Goal: Task Accomplishment & Management: Manage account settings

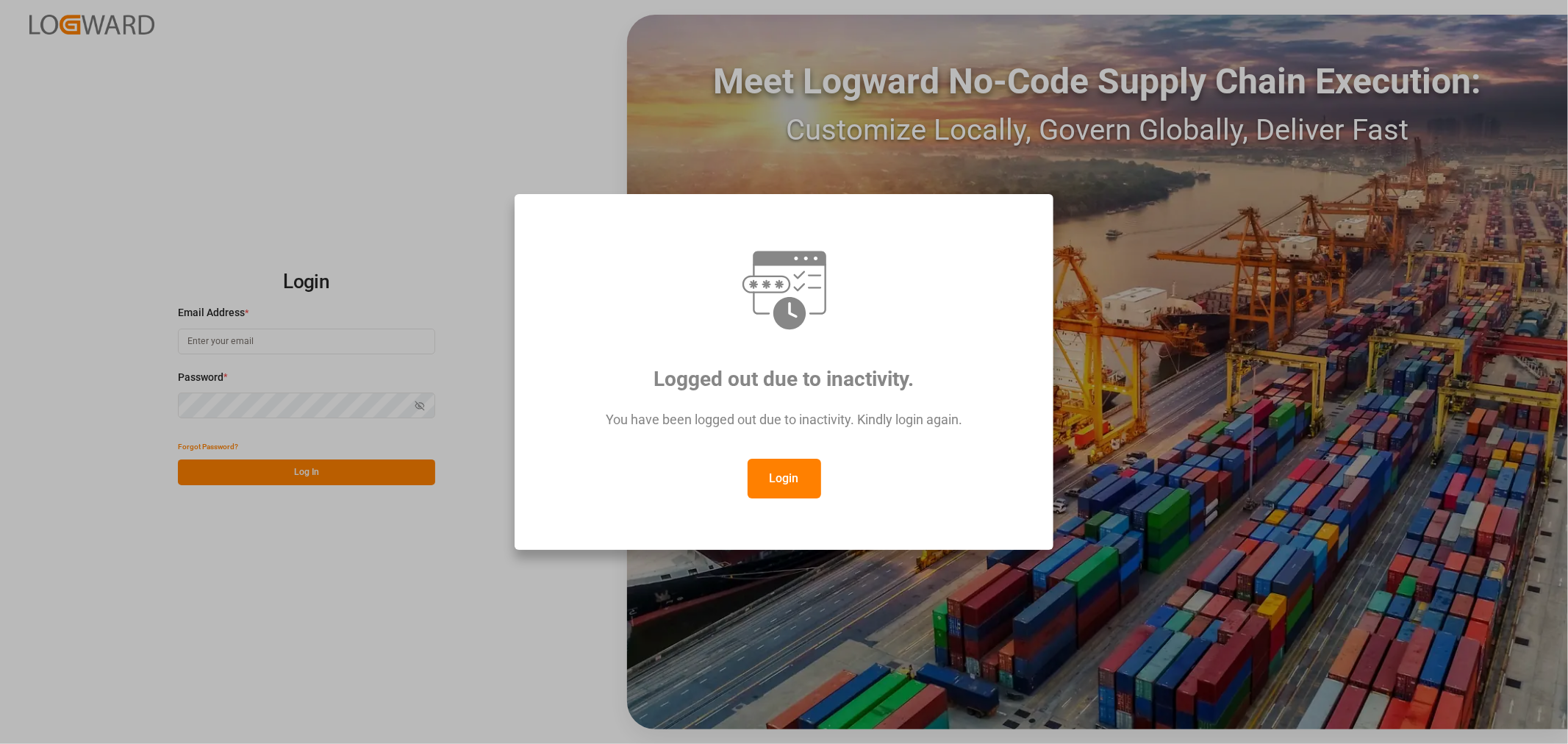
type input "[PERSON_NAME][EMAIL_ADDRESS][PERSON_NAME][DOMAIN_NAME]"
click at [784, 478] on button "Login" at bounding box center [784, 478] width 73 height 40
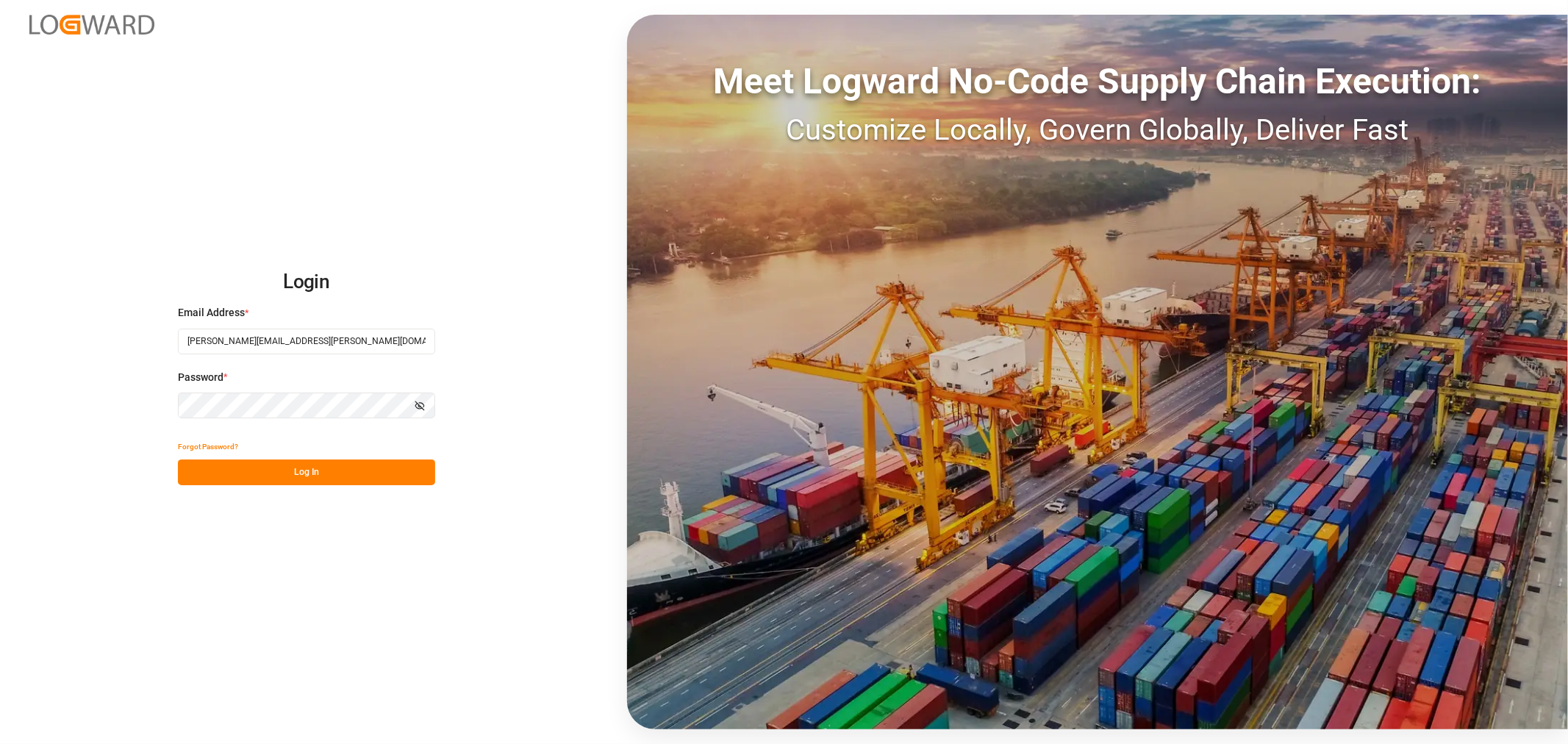
click at [319, 471] on button "Log In" at bounding box center [306, 472] width 257 height 26
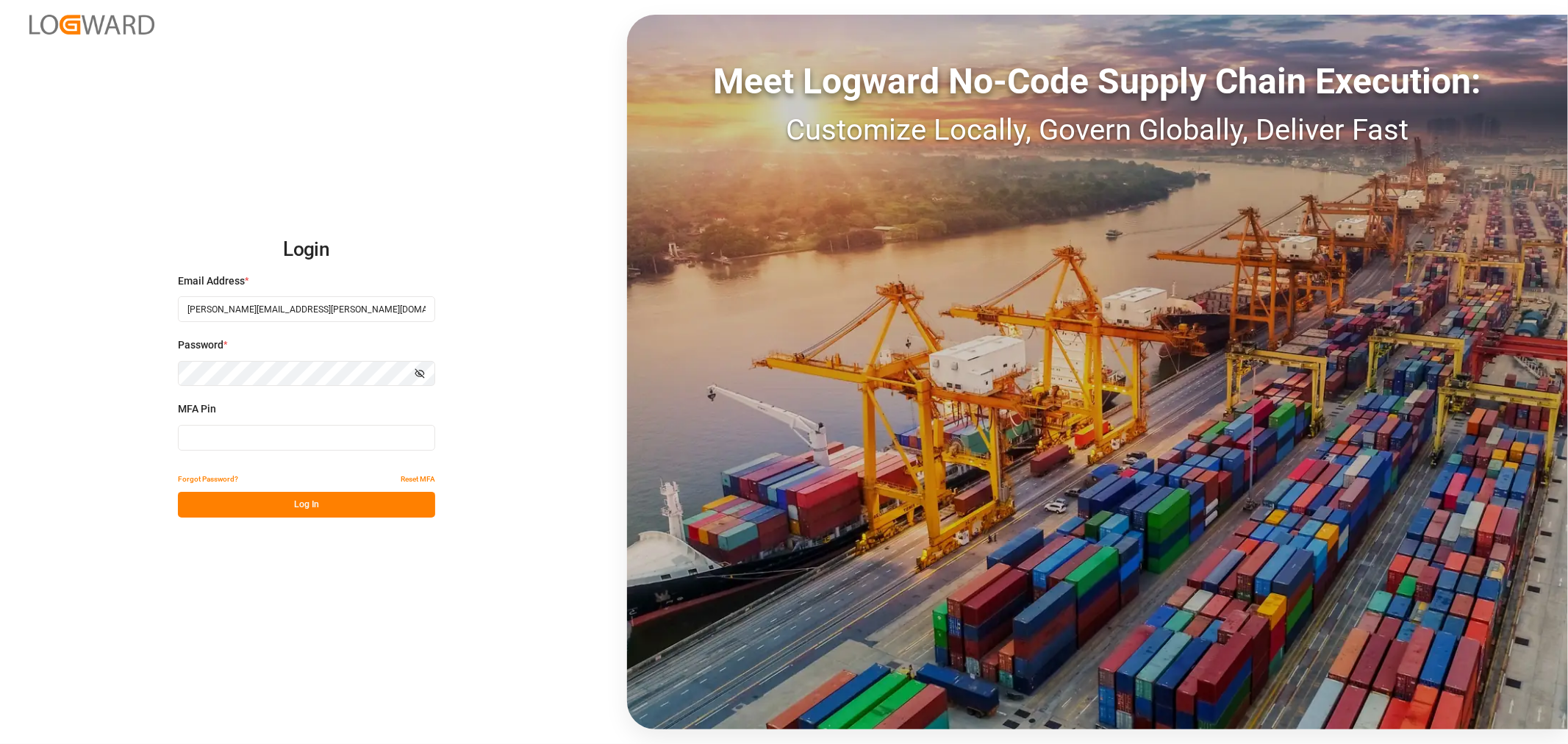
click at [312, 439] on input at bounding box center [306, 438] width 257 height 26
type input "590739"
click at [302, 502] on button "Log In" at bounding box center [306, 505] width 257 height 26
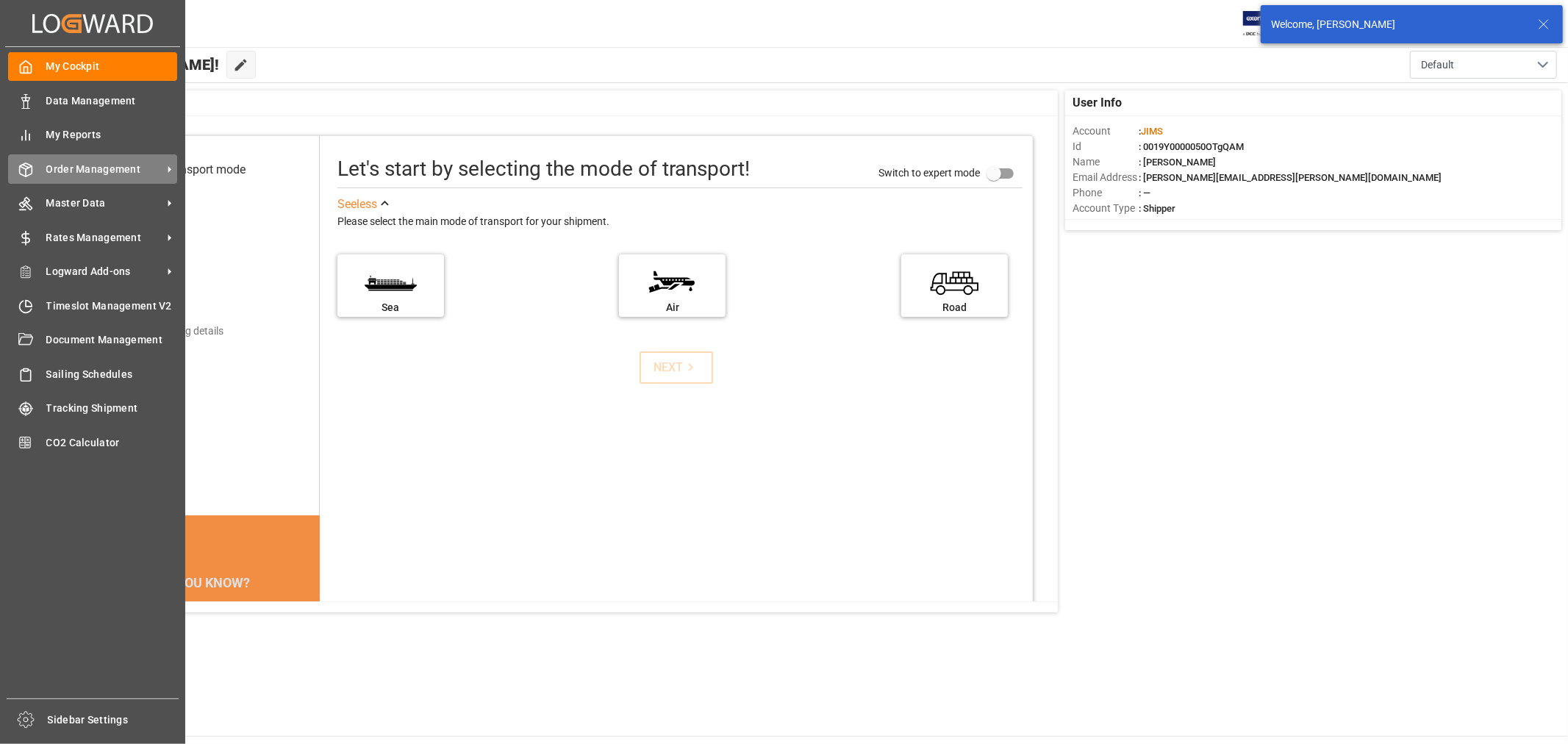
click at [99, 164] on span "Order Management" at bounding box center [104, 169] width 116 height 15
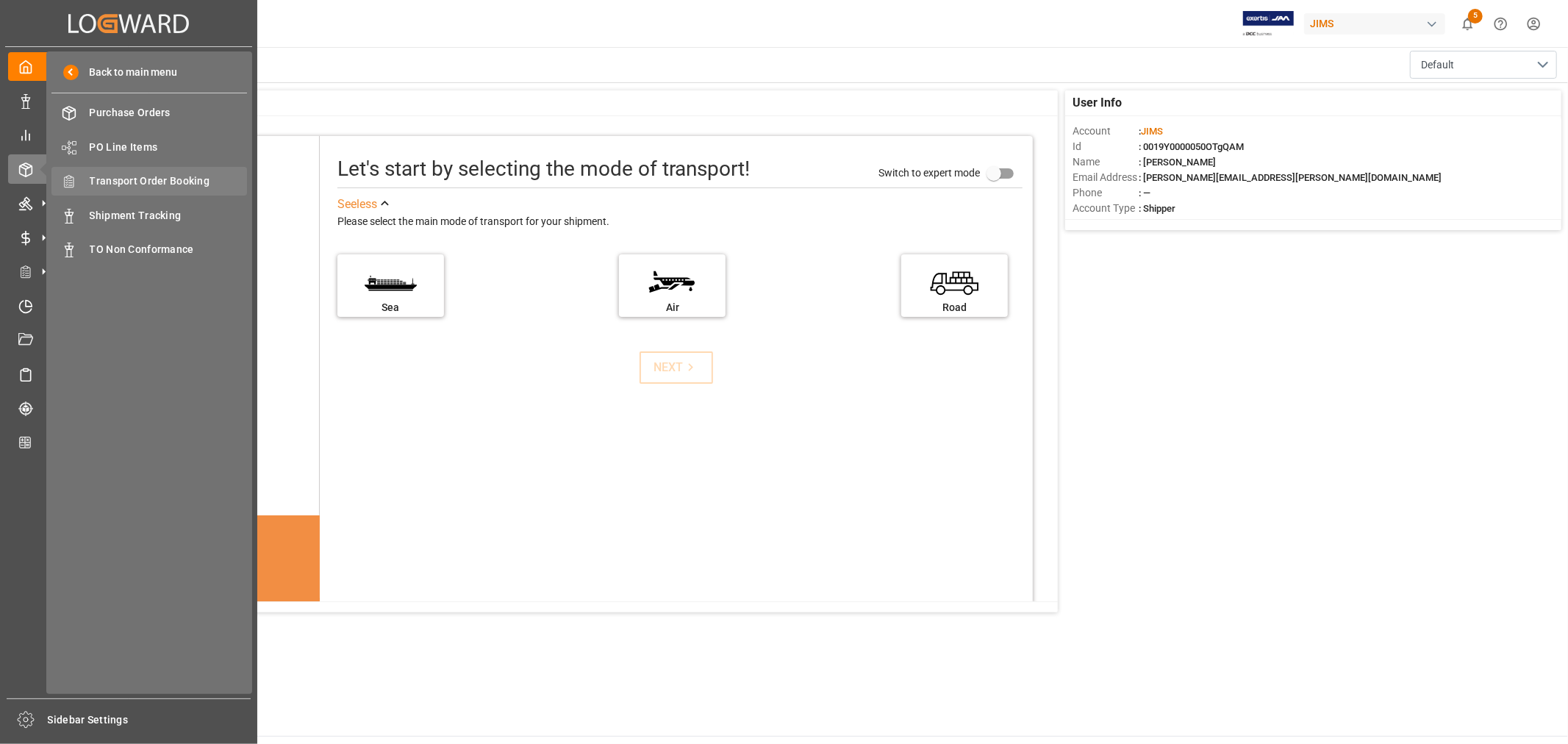
click at [163, 169] on div "Transport Order Booking Transport Order Booking" at bounding box center [149, 181] width 196 height 29
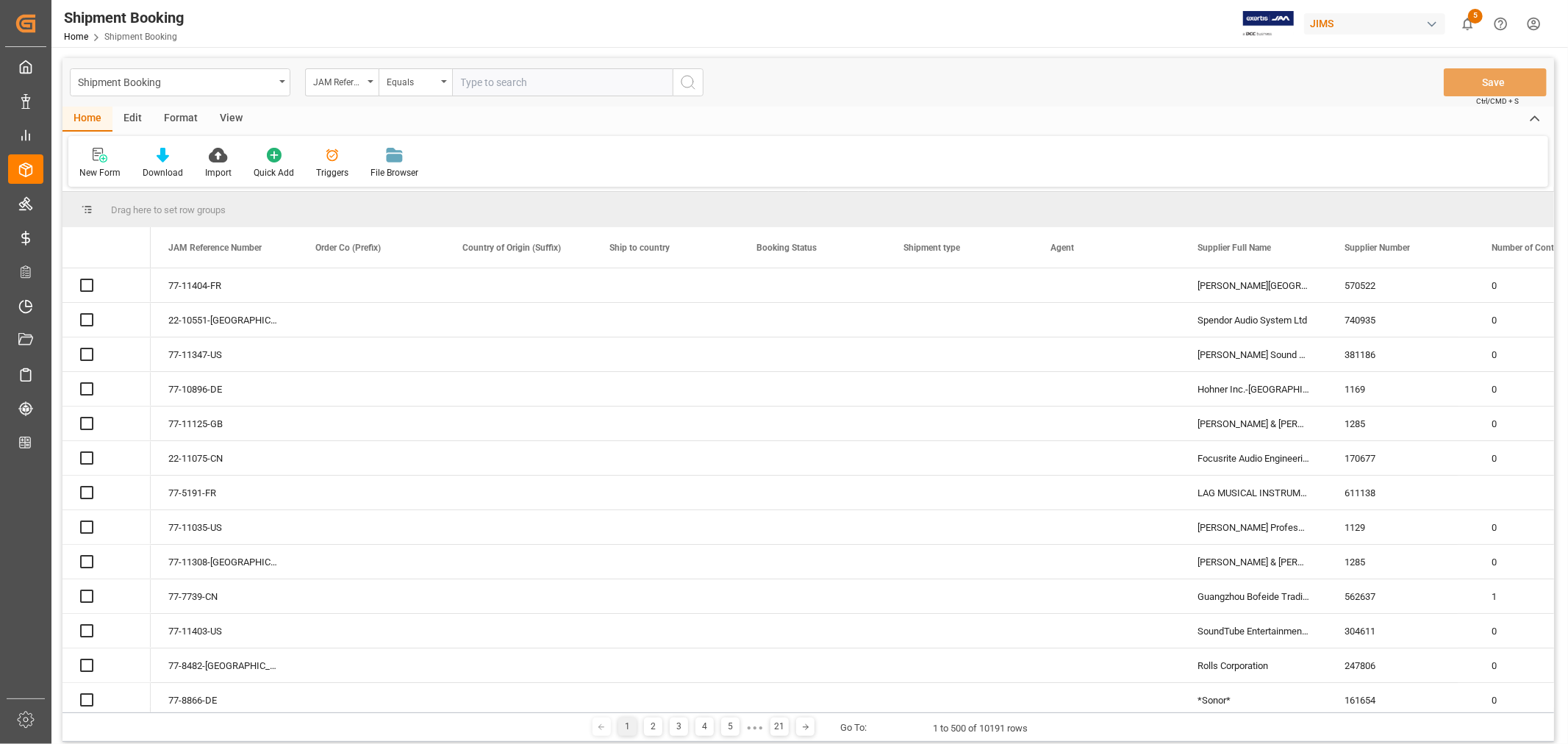
click at [478, 81] on input "text" at bounding box center [562, 82] width 220 height 28
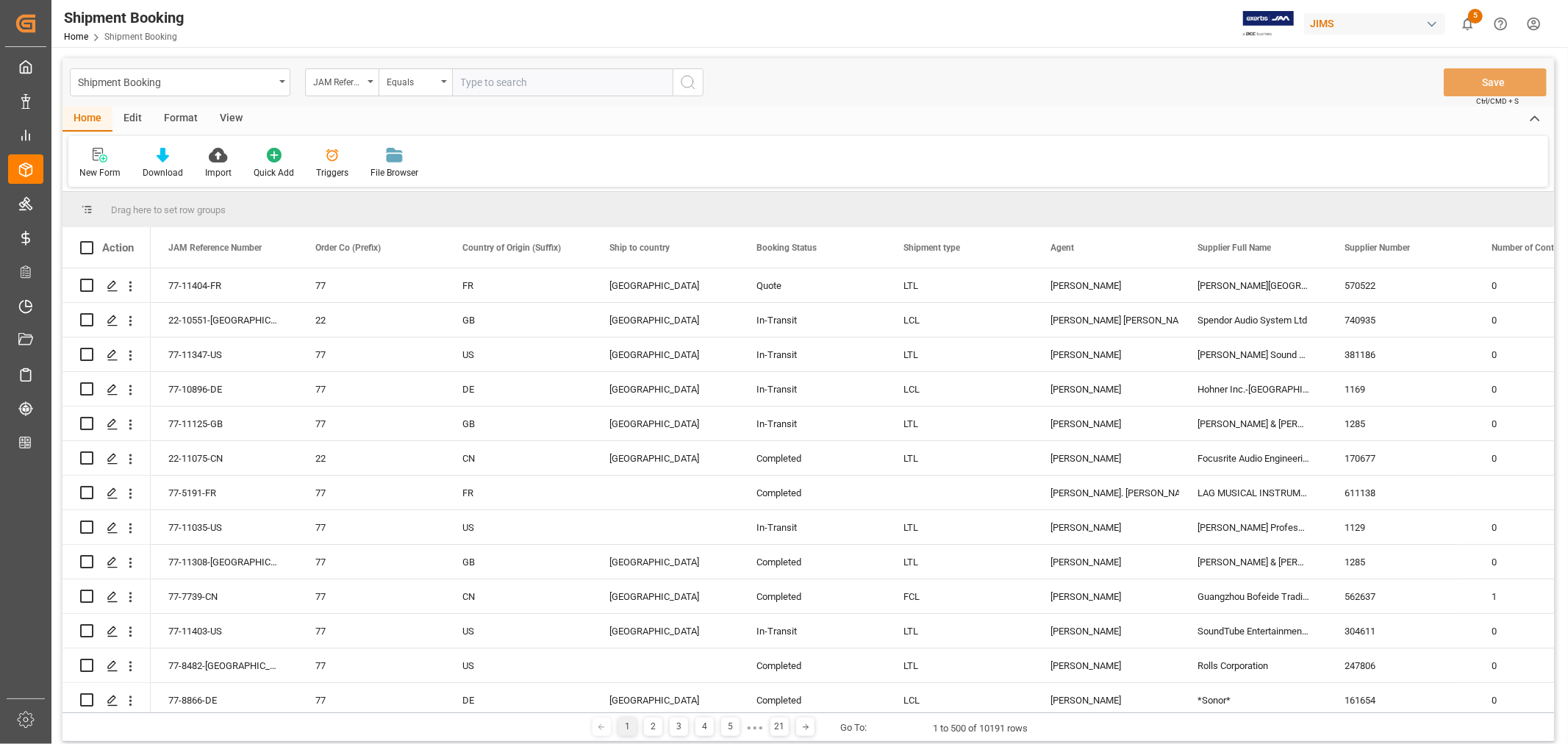
paste input "22-10833-MY"
type input "22-10833-MY"
click at [684, 78] on icon "search button" at bounding box center [688, 82] width 18 height 18
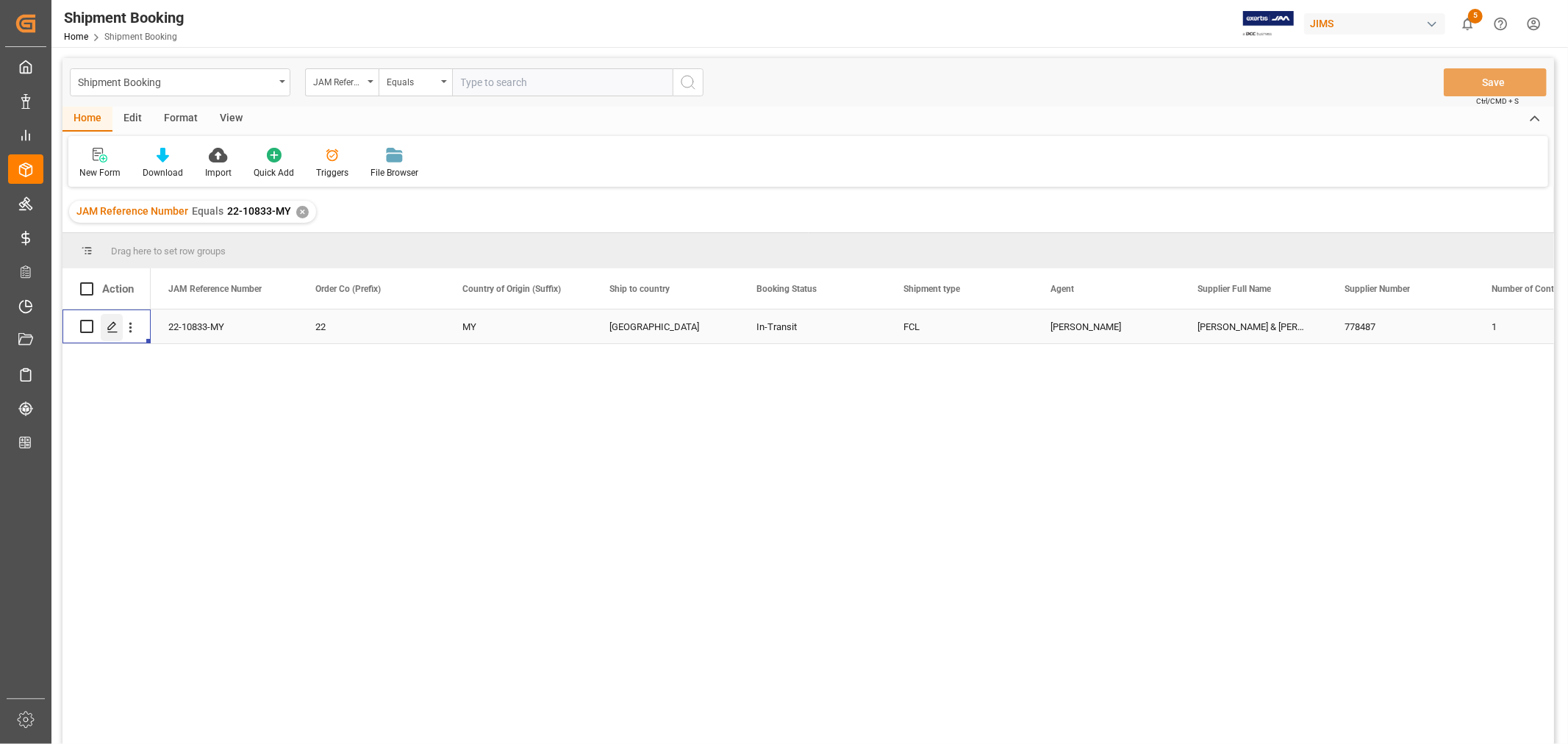
click at [117, 326] on icon "Press SPACE to select this row." at bounding box center [112, 327] width 12 height 12
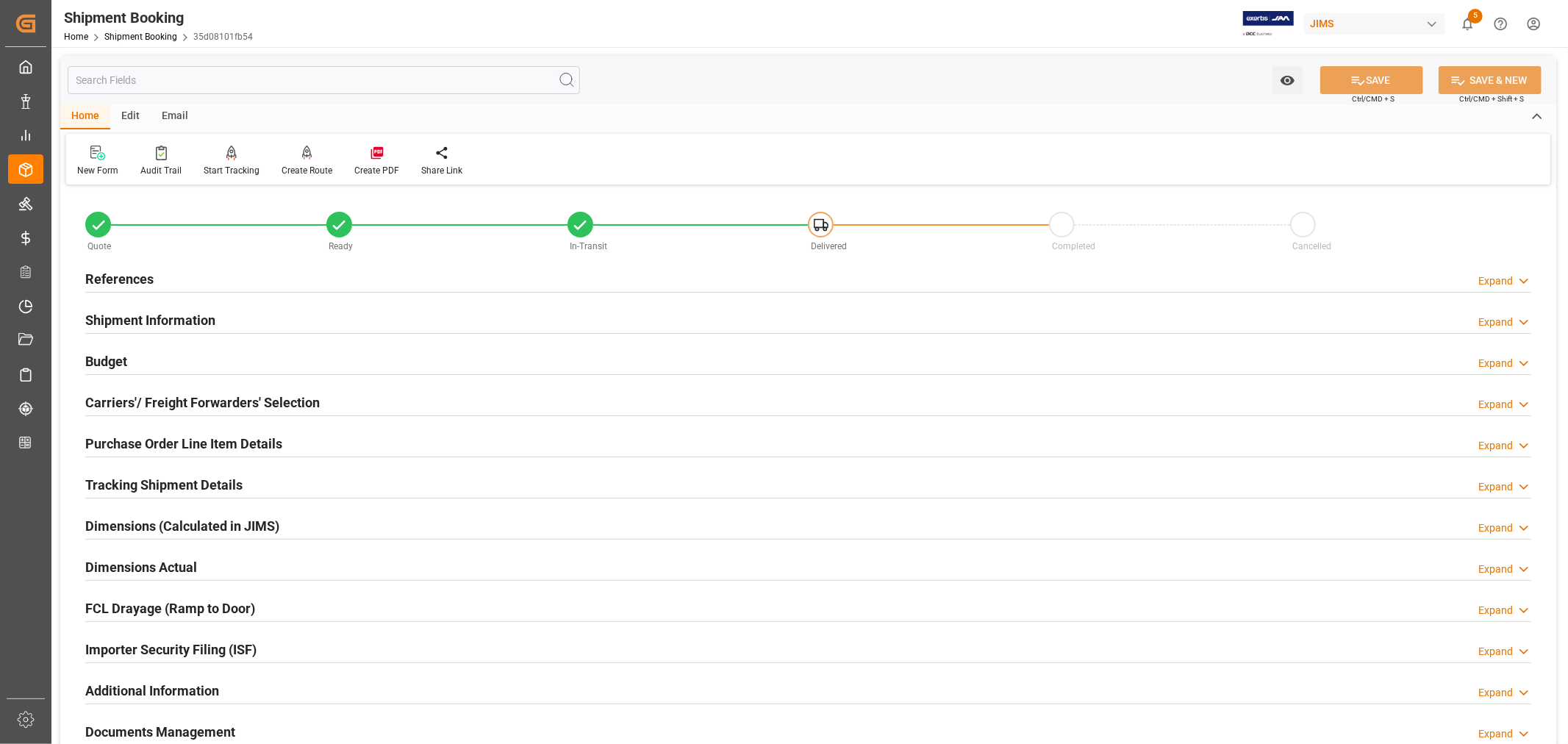
click at [116, 361] on h2 "Budget" at bounding box center [106, 361] width 42 height 20
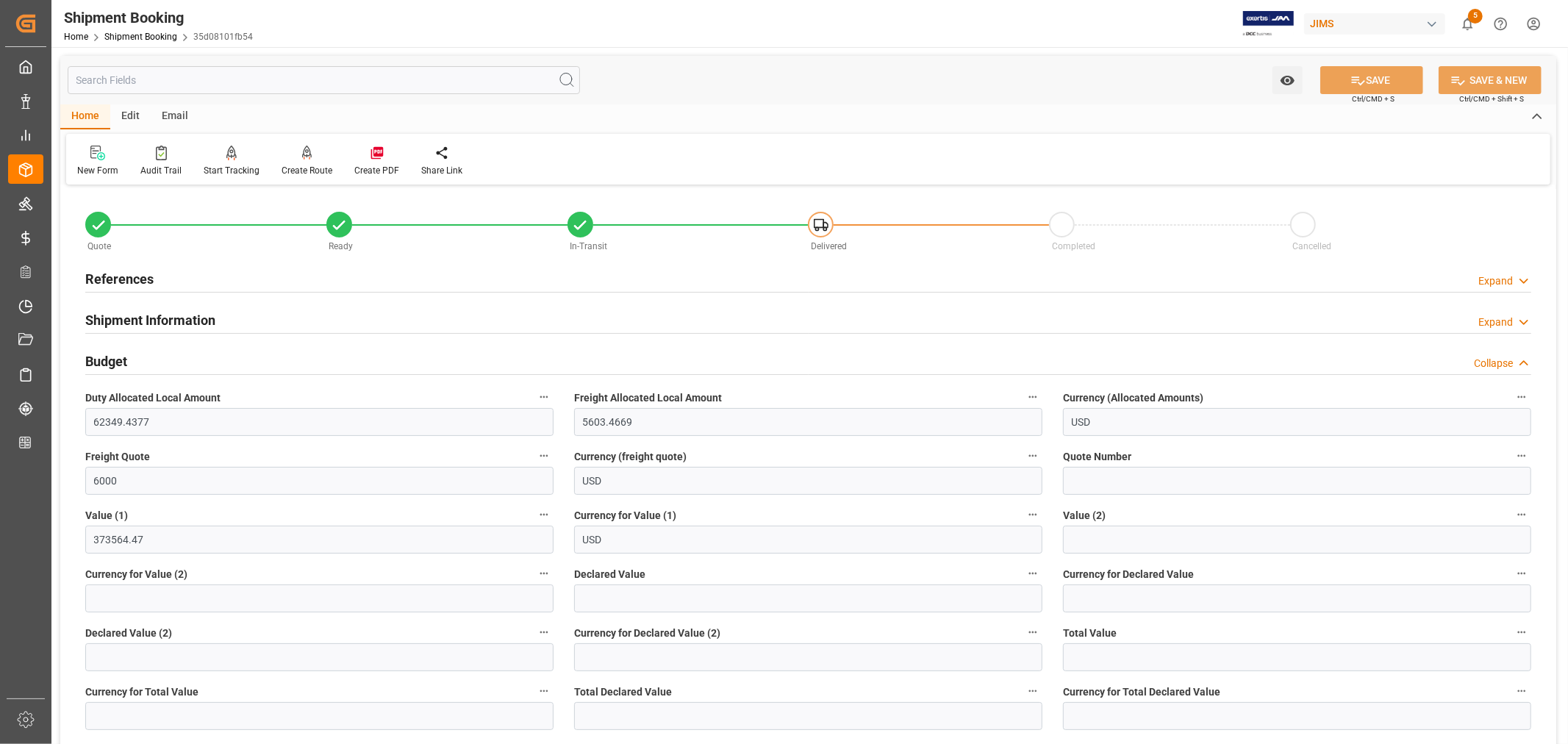
click at [116, 361] on h2 "Budget" at bounding box center [106, 361] width 42 height 20
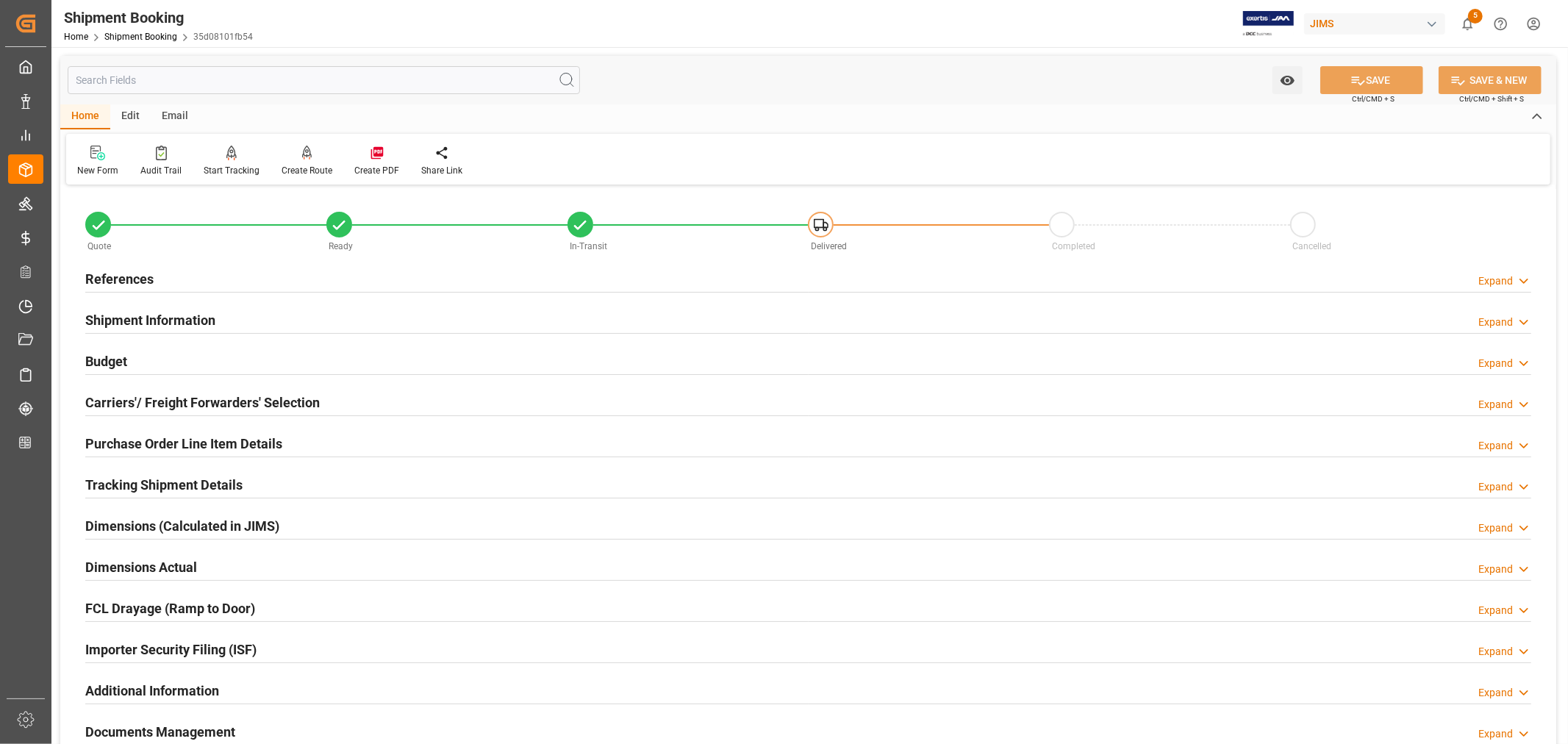
click at [106, 363] on h2 "Budget" at bounding box center [106, 361] width 42 height 20
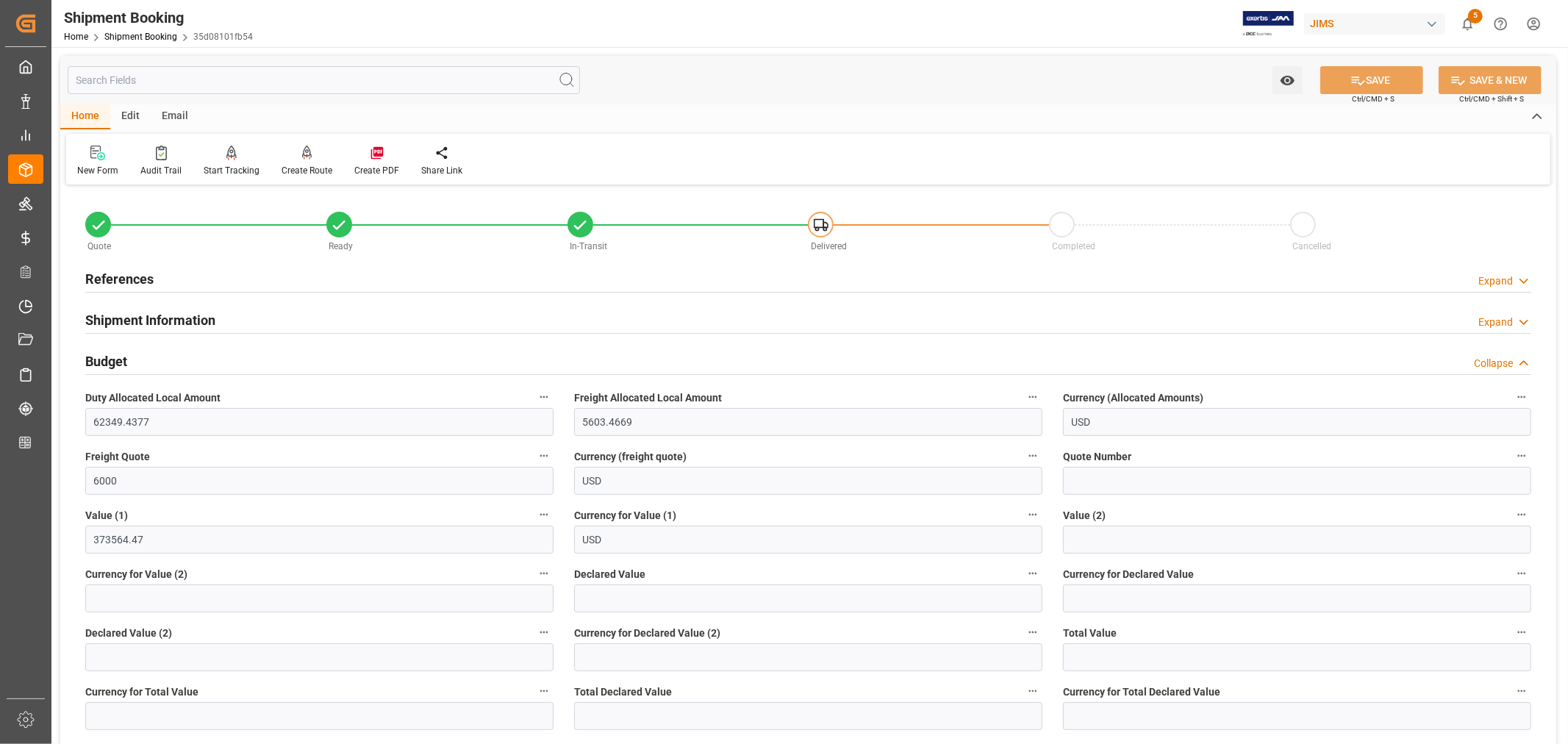
click at [106, 363] on h2 "Budget" at bounding box center [106, 361] width 42 height 20
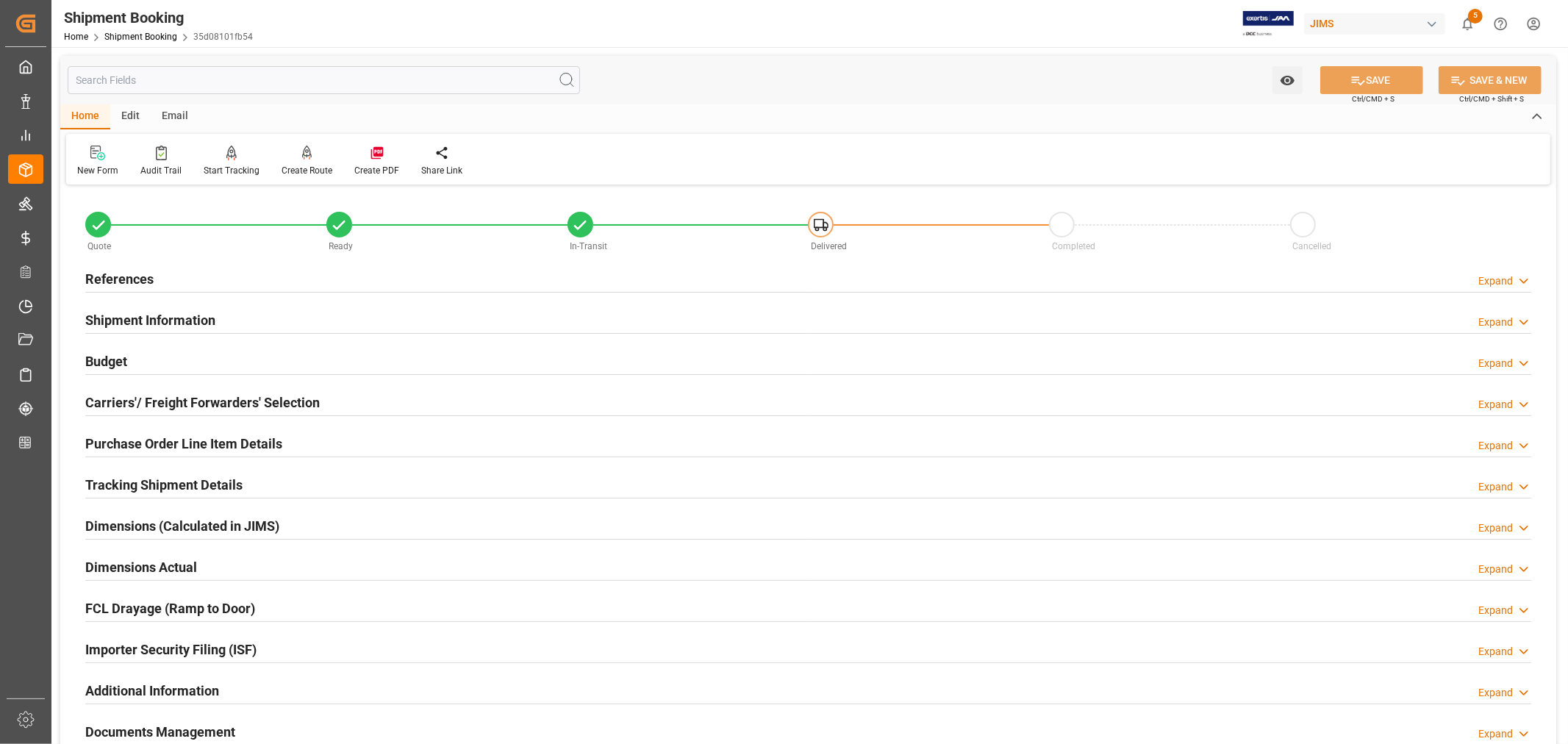
click at [143, 443] on h2 "Purchase Order Line Item Details" at bounding box center [183, 443] width 197 height 20
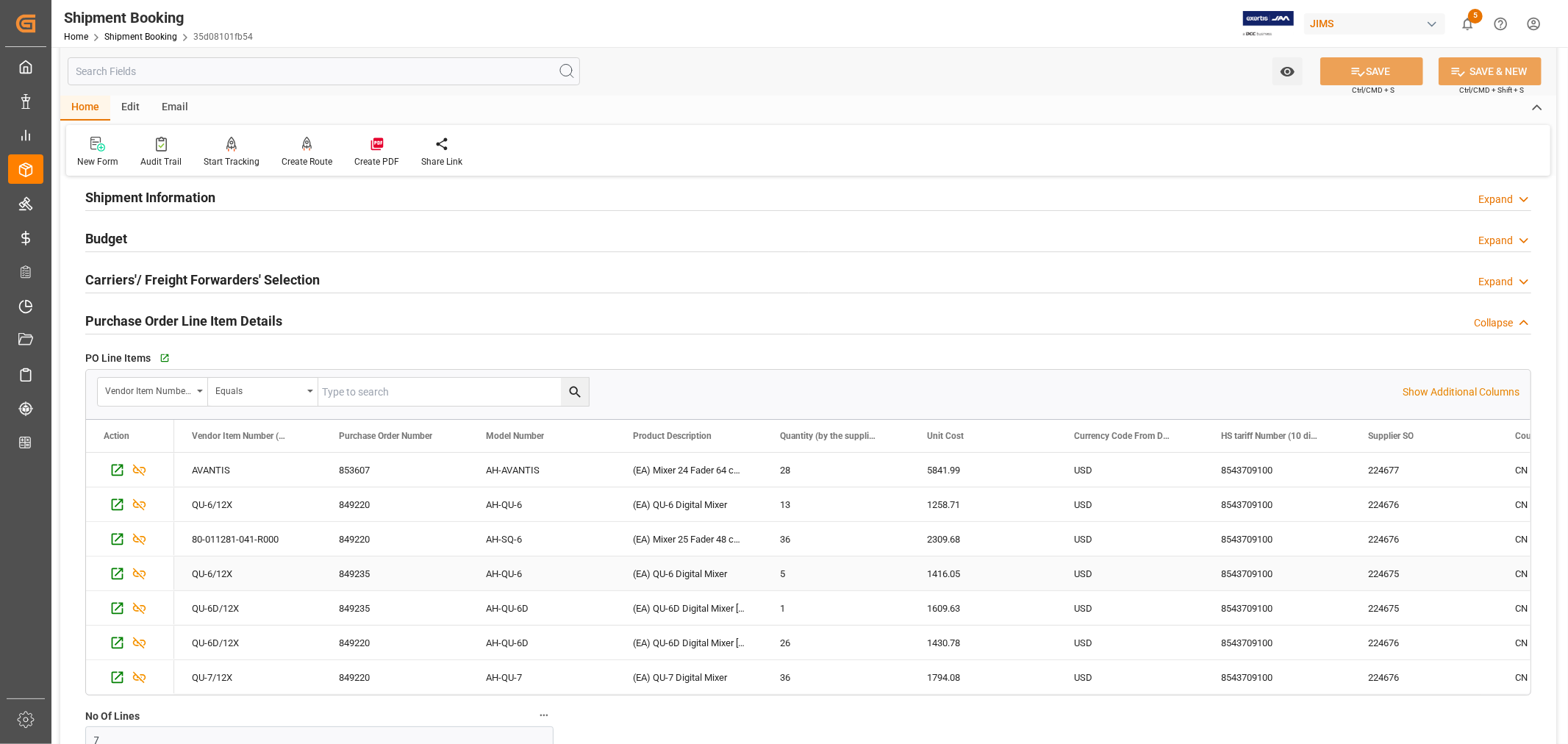
scroll to position [163, 0]
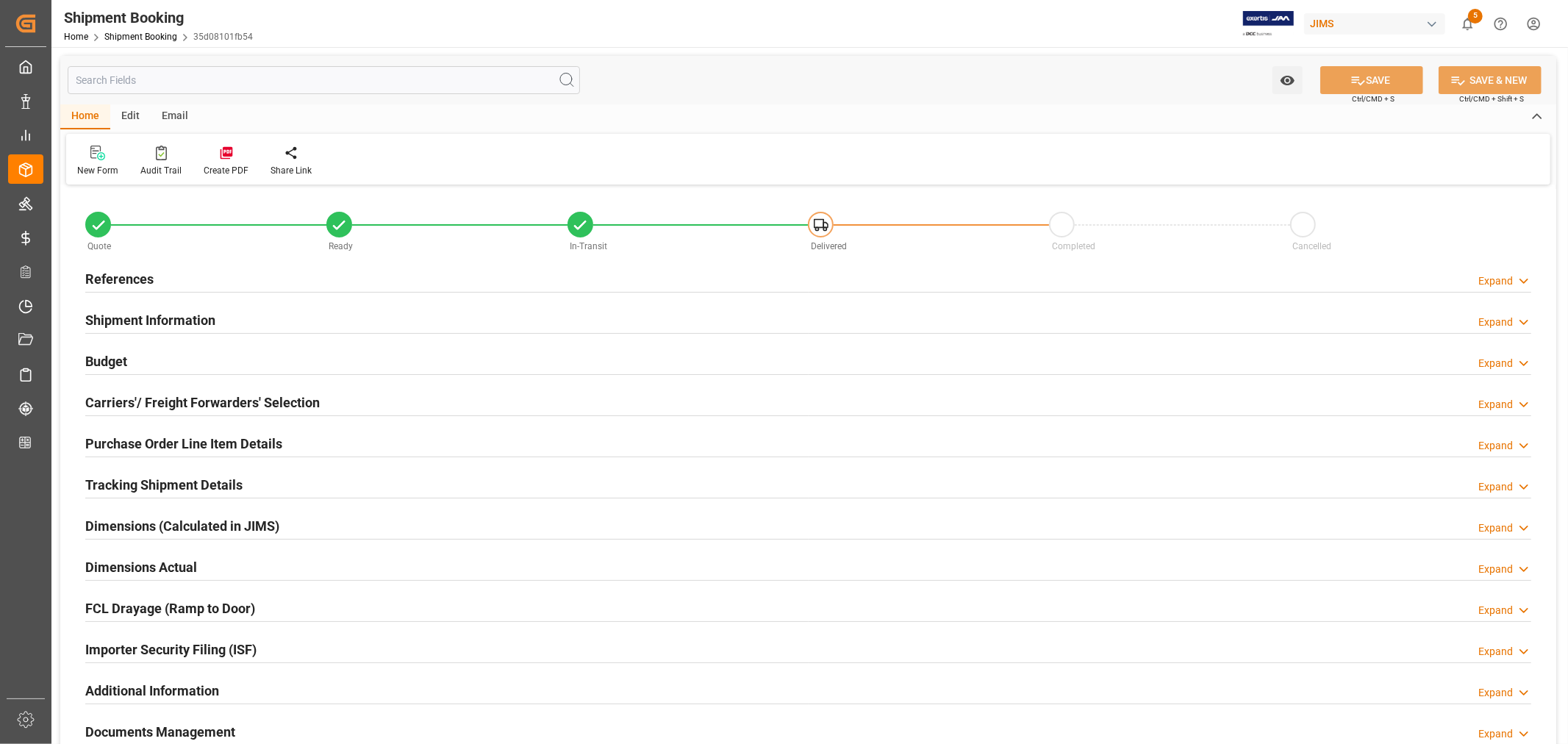
type input "62349.4377"
type input "5603.4669"
type input "6000"
type input "373564.47"
click at [100, 354] on h2 "Budget" at bounding box center [106, 361] width 42 height 20
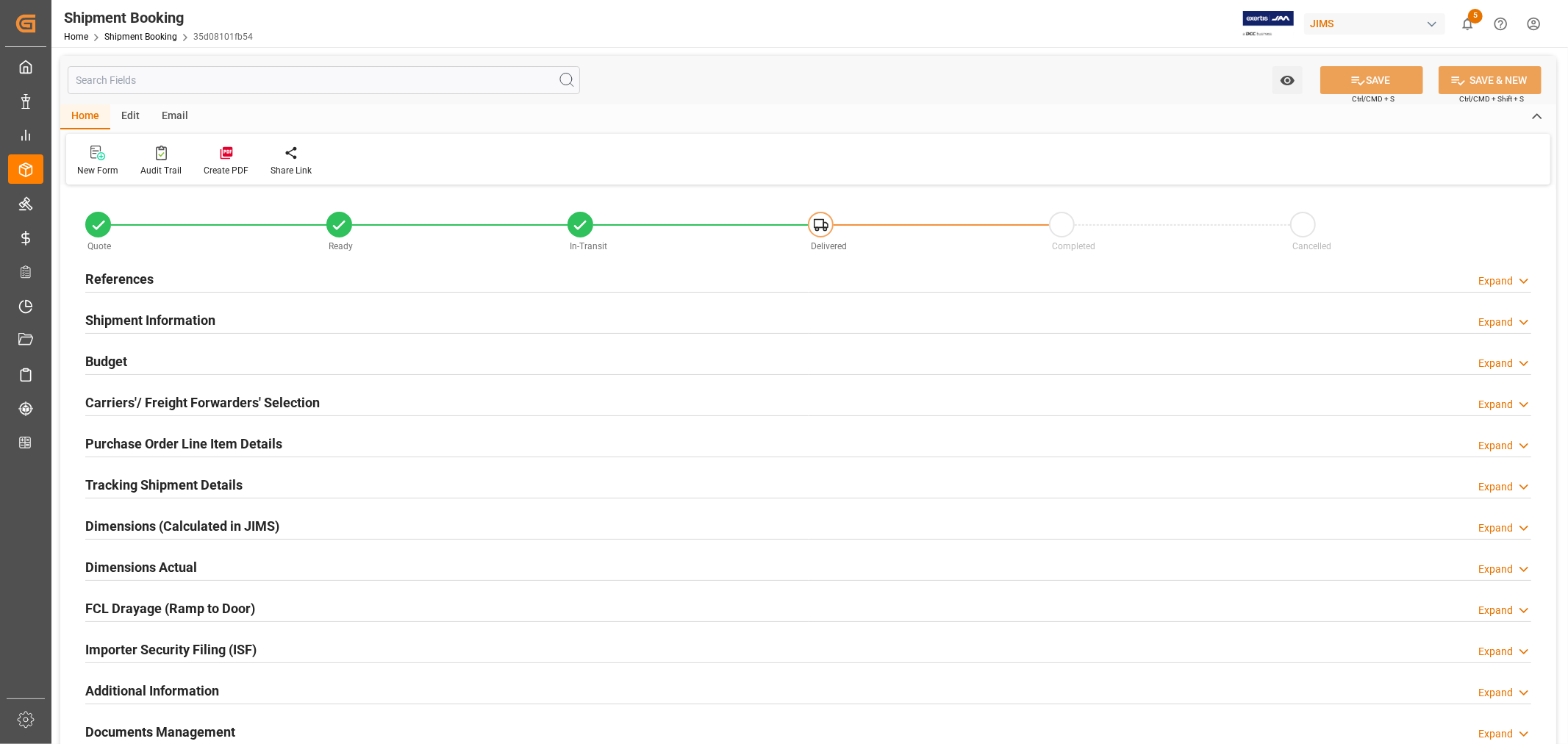
type input "62349.4377"
type input "5603.4669"
type input "6000"
type input "373564.47"
click at [116, 361] on h2 "Budget" at bounding box center [106, 361] width 42 height 20
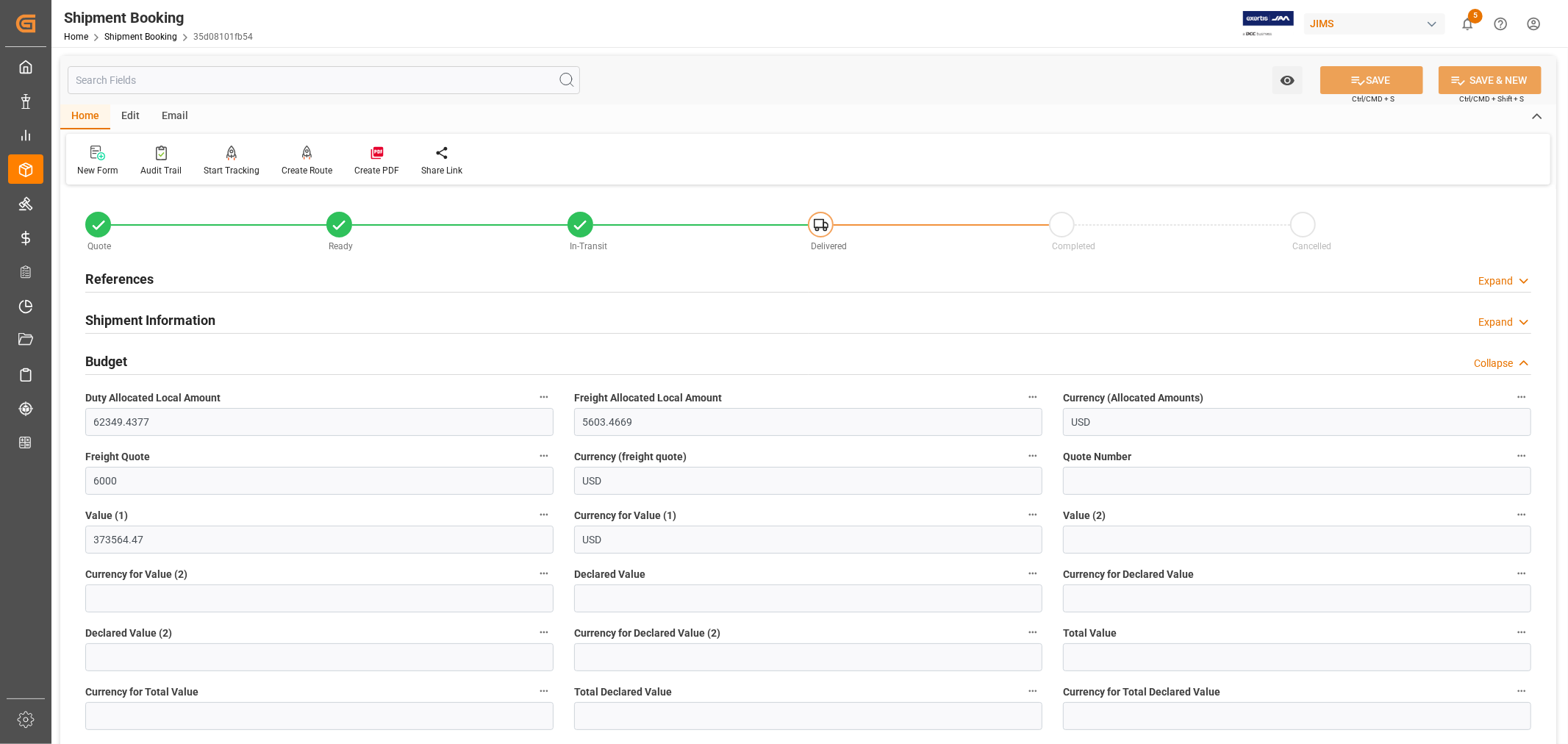
click at [116, 361] on h2 "Budget" at bounding box center [106, 361] width 42 height 20
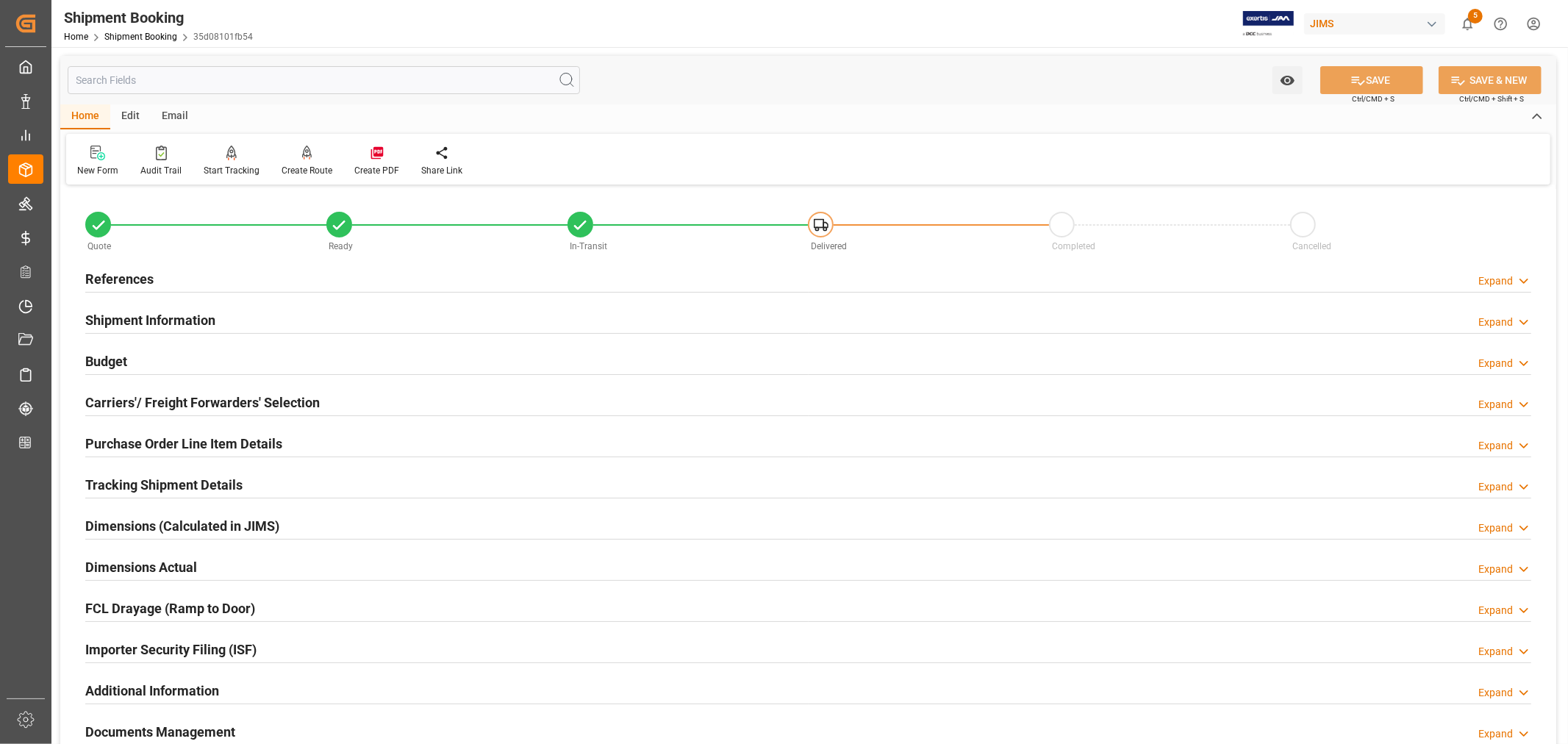
click at [116, 361] on h2 "Budget" at bounding box center [106, 361] width 42 height 20
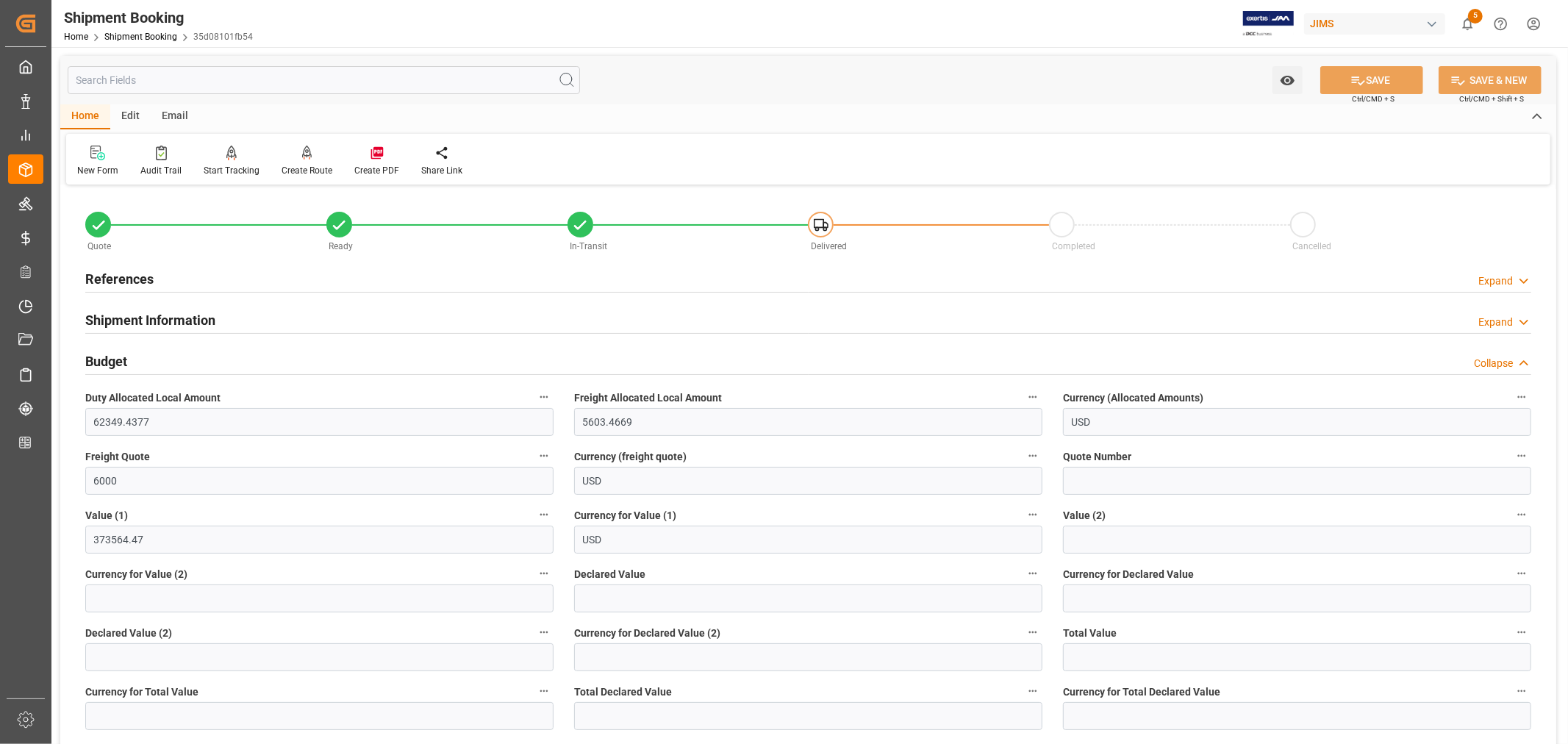
click at [112, 360] on h2 "Budget" at bounding box center [106, 361] width 42 height 20
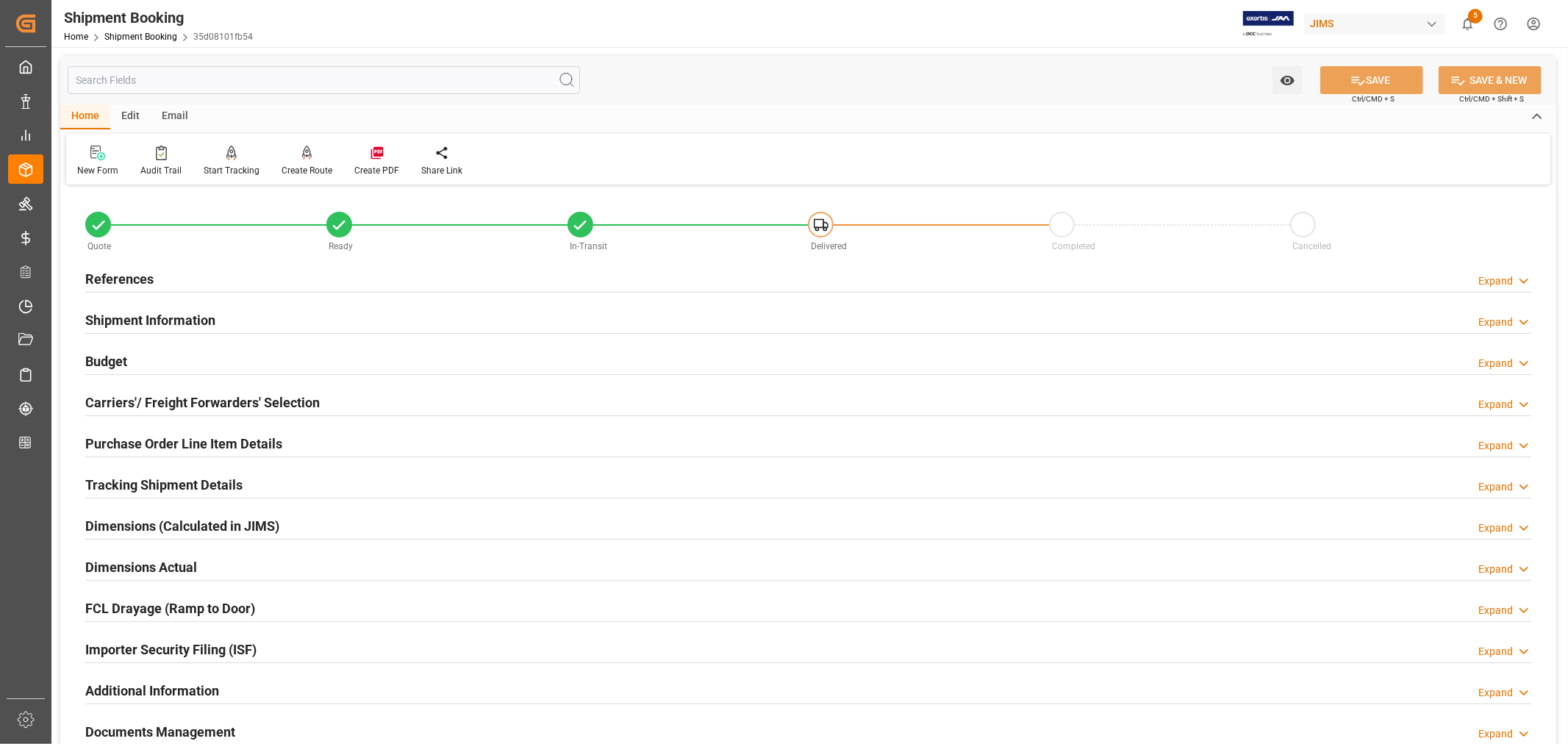
click at [116, 363] on h2 "Budget" at bounding box center [106, 361] width 42 height 20
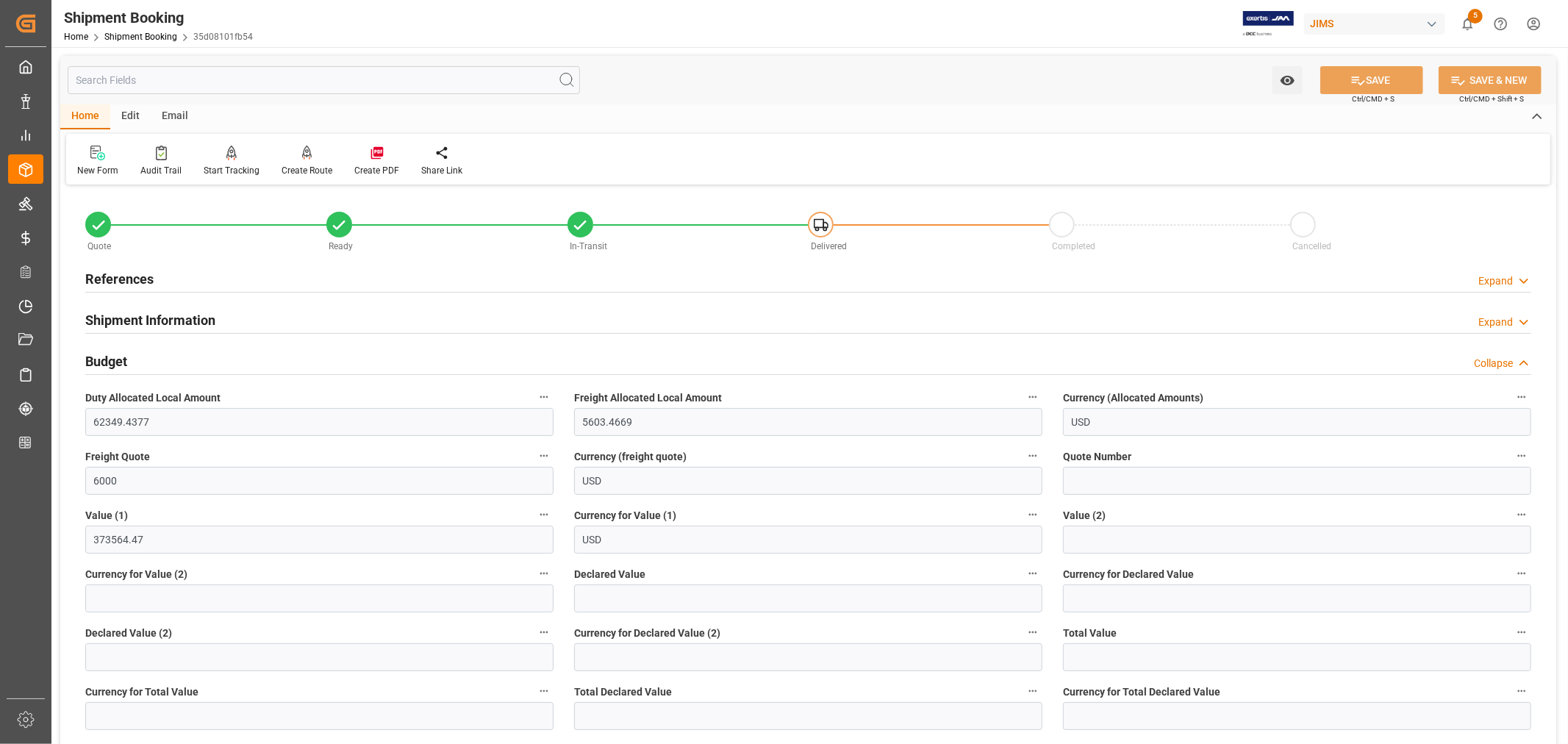
click at [116, 363] on h2 "Budget" at bounding box center [106, 361] width 42 height 20
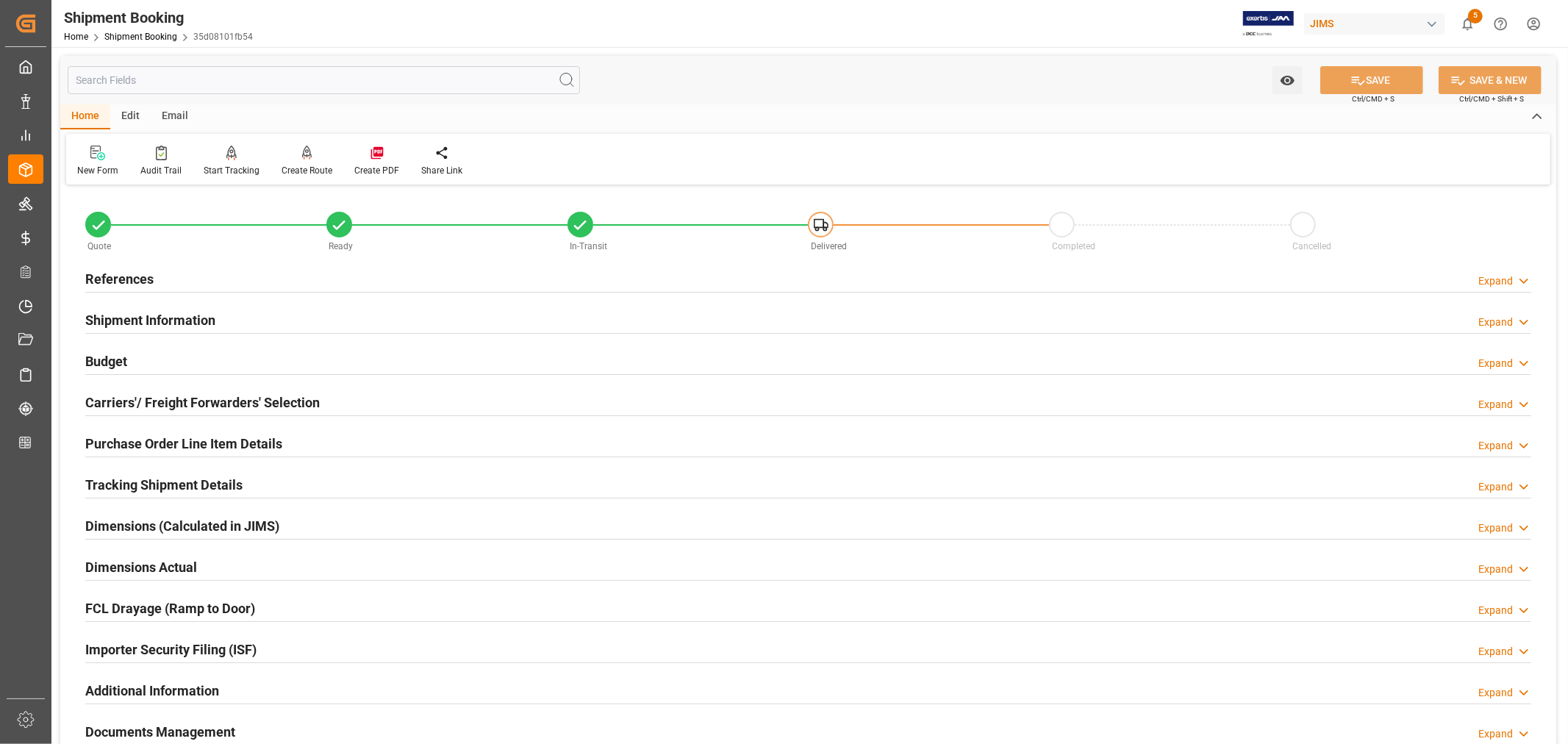
click at [121, 438] on h2 "Purchase Order Line Item Details" at bounding box center [183, 443] width 197 height 20
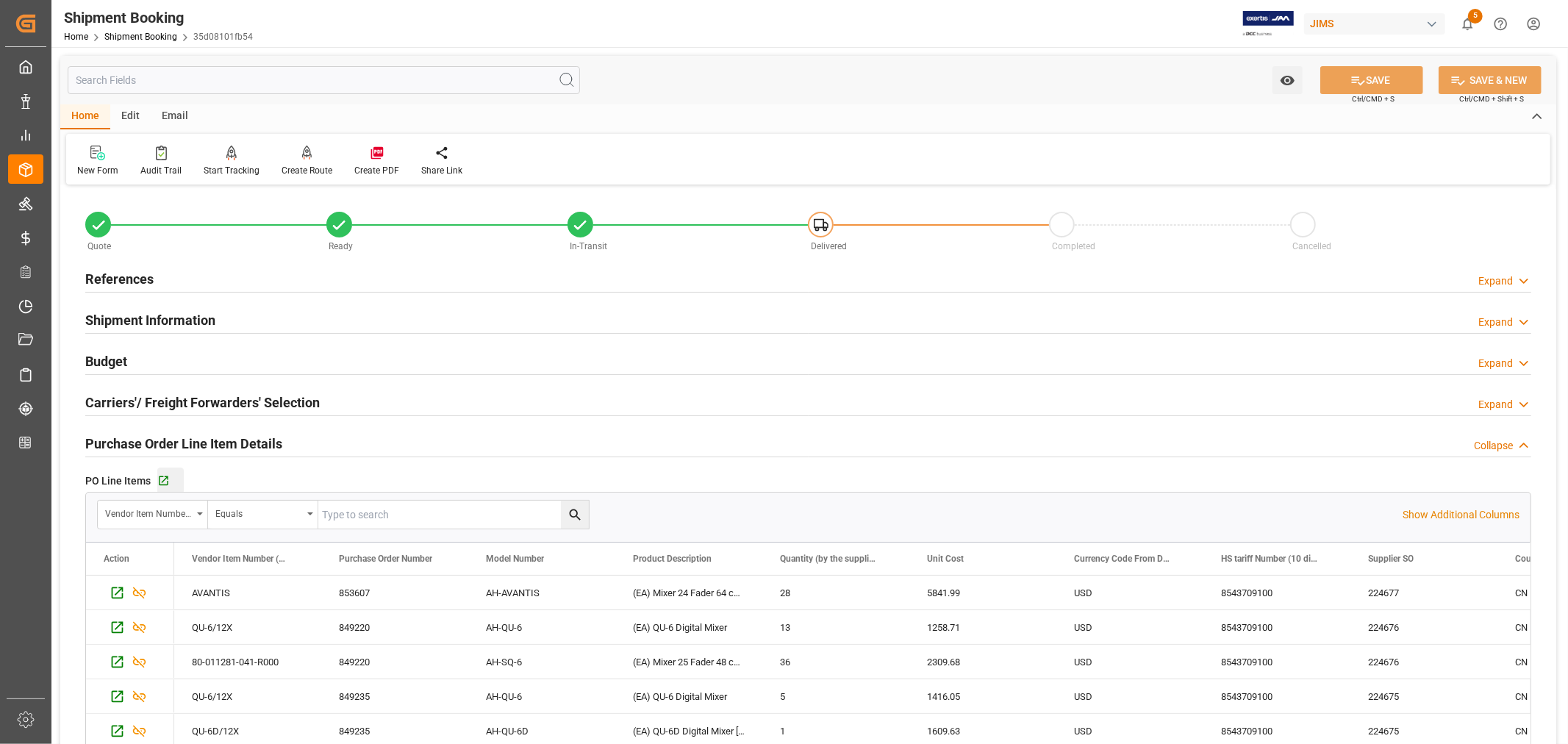
click at [169, 482] on div "Go to Purchase Order Line Item Grid" at bounding box center [170, 481] width 26 height 13
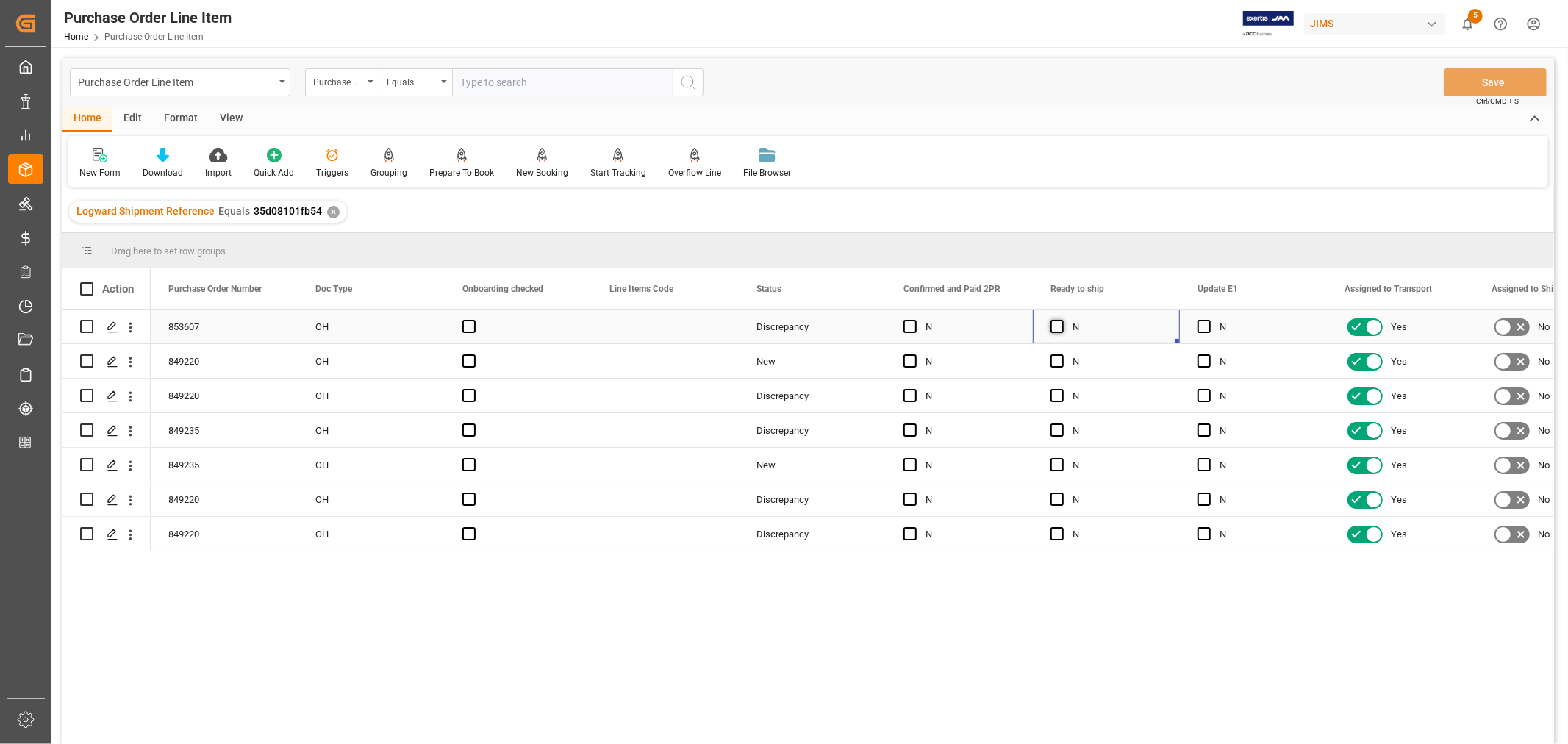
click at [1058, 329] on span "Press SPACE to select this row." at bounding box center [1057, 327] width 14 height 14
click at [1062, 320] on input "Press SPACE to select this row." at bounding box center [1062, 320] width 0 height 0
click at [1202, 327] on span "Press SPACE to select this row." at bounding box center [1205, 327] width 14 height 14
click at [1209, 320] on input "Press SPACE to select this row." at bounding box center [1209, 320] width 0 height 0
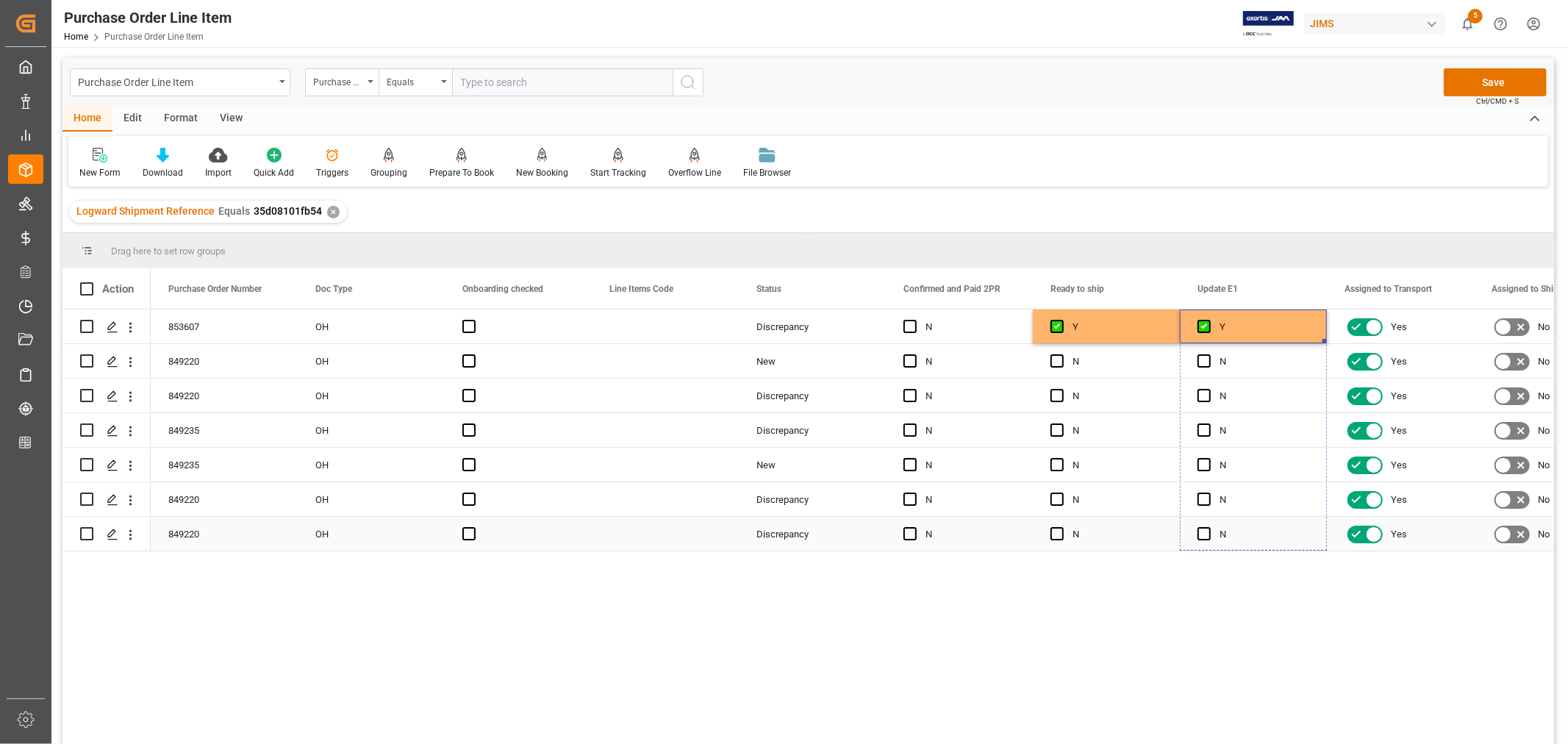
drag, startPoint x: 1322, startPoint y: 340, endPoint x: 1310, endPoint y: 524, distance: 184.4
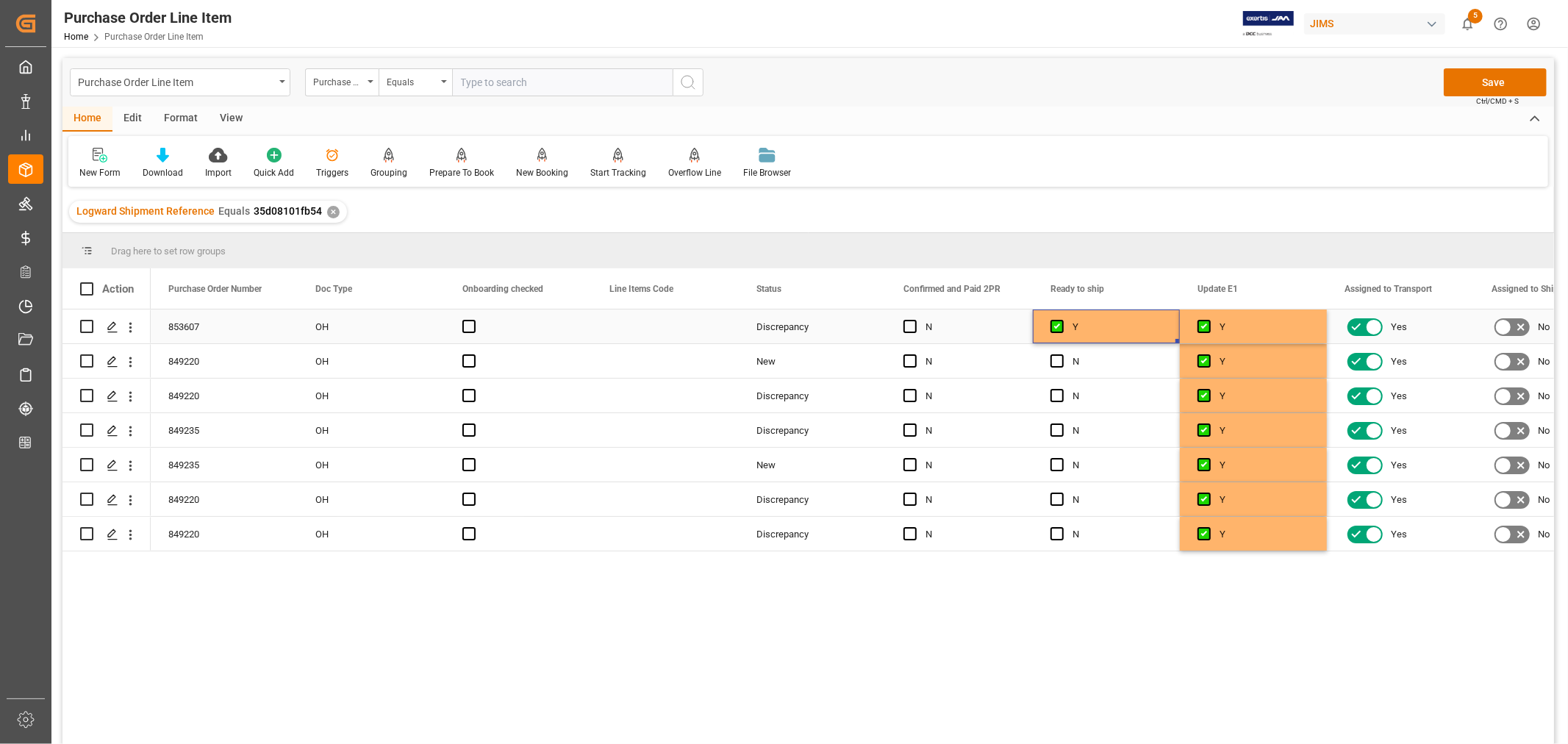
click at [1110, 326] on div "Y" at bounding box center [1117, 327] width 89 height 34
drag, startPoint x: 1175, startPoint y: 340, endPoint x: 1166, endPoint y: 531, distance: 191.2
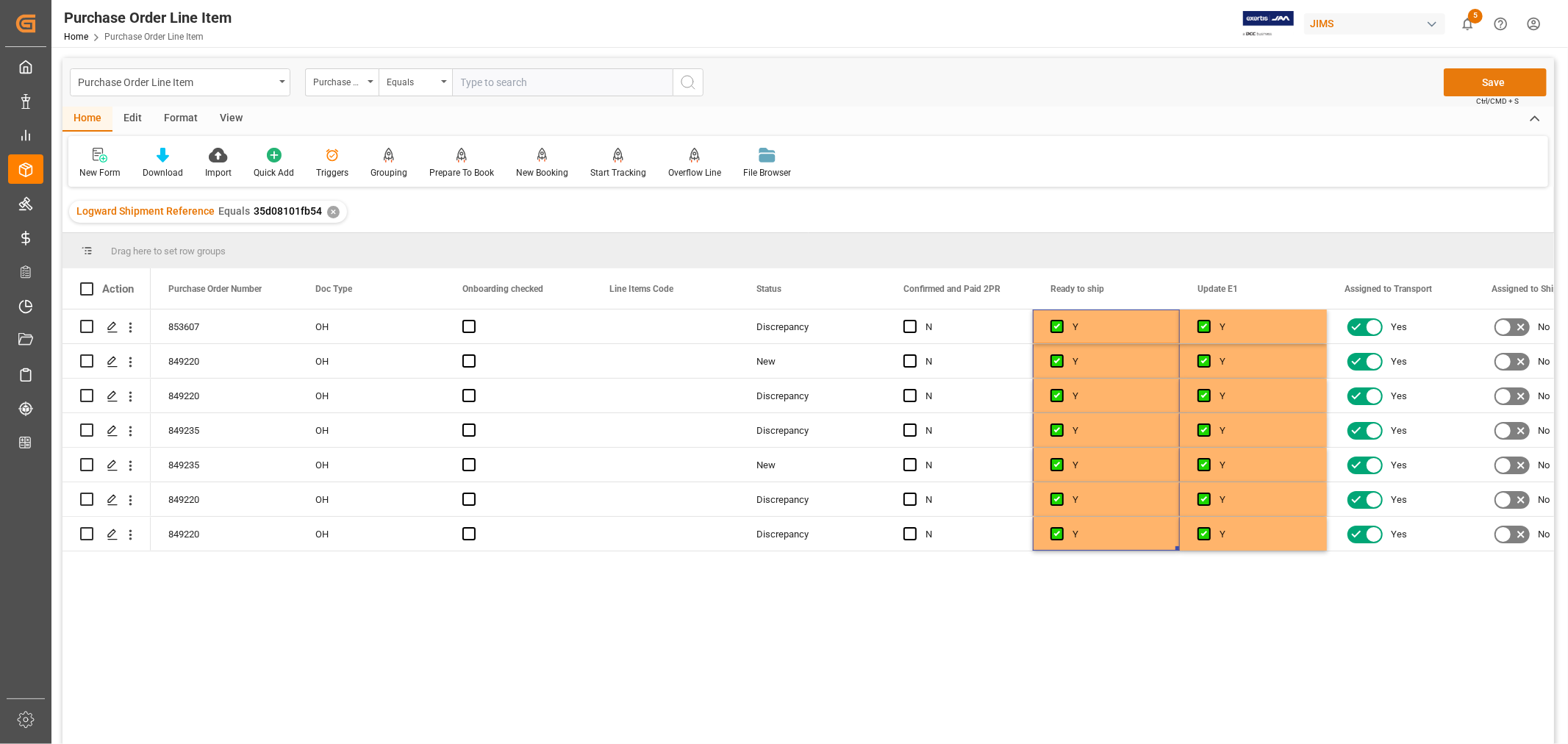
click at [1490, 82] on button "Save" at bounding box center [1495, 82] width 103 height 28
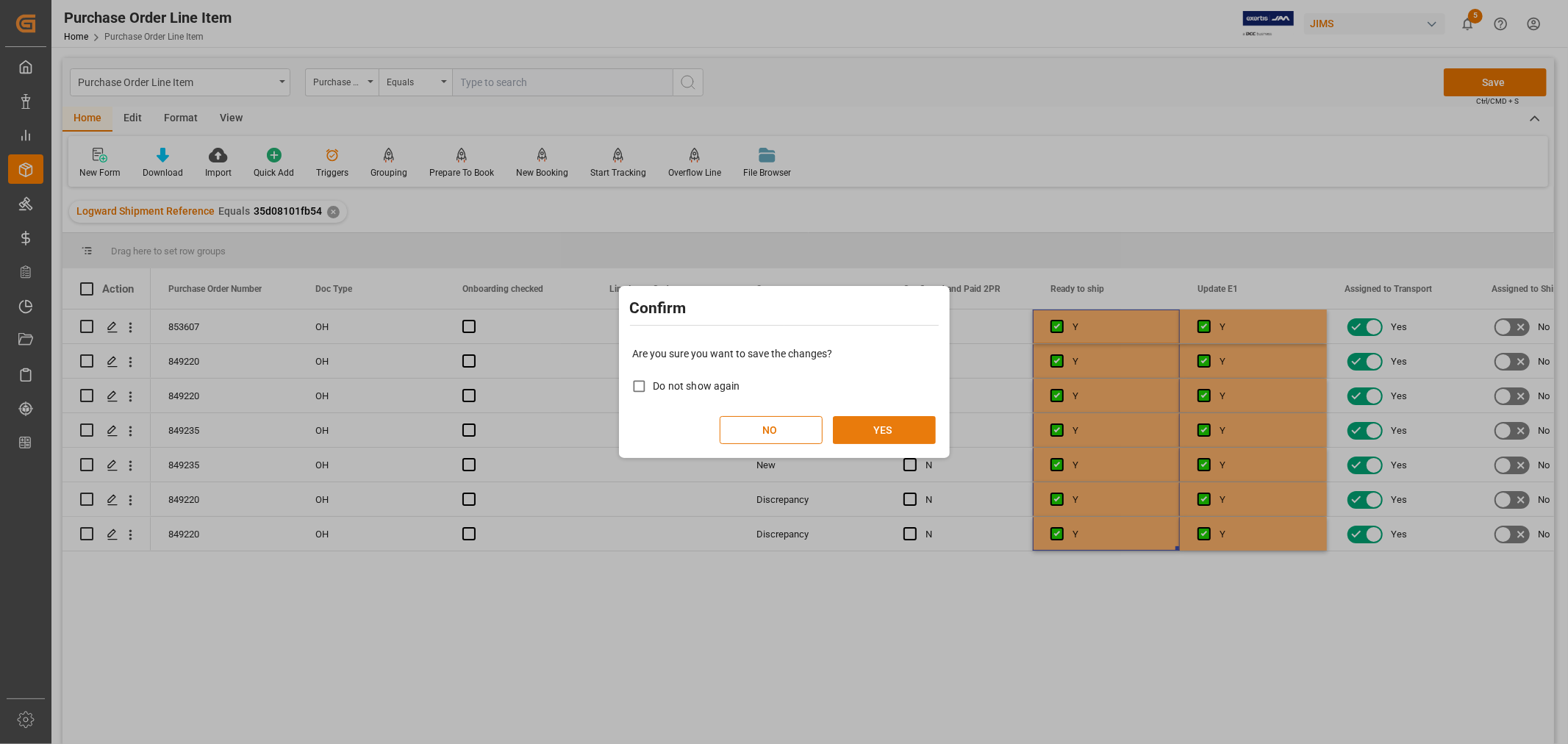
click at [878, 422] on button "YES" at bounding box center [884, 430] width 103 height 28
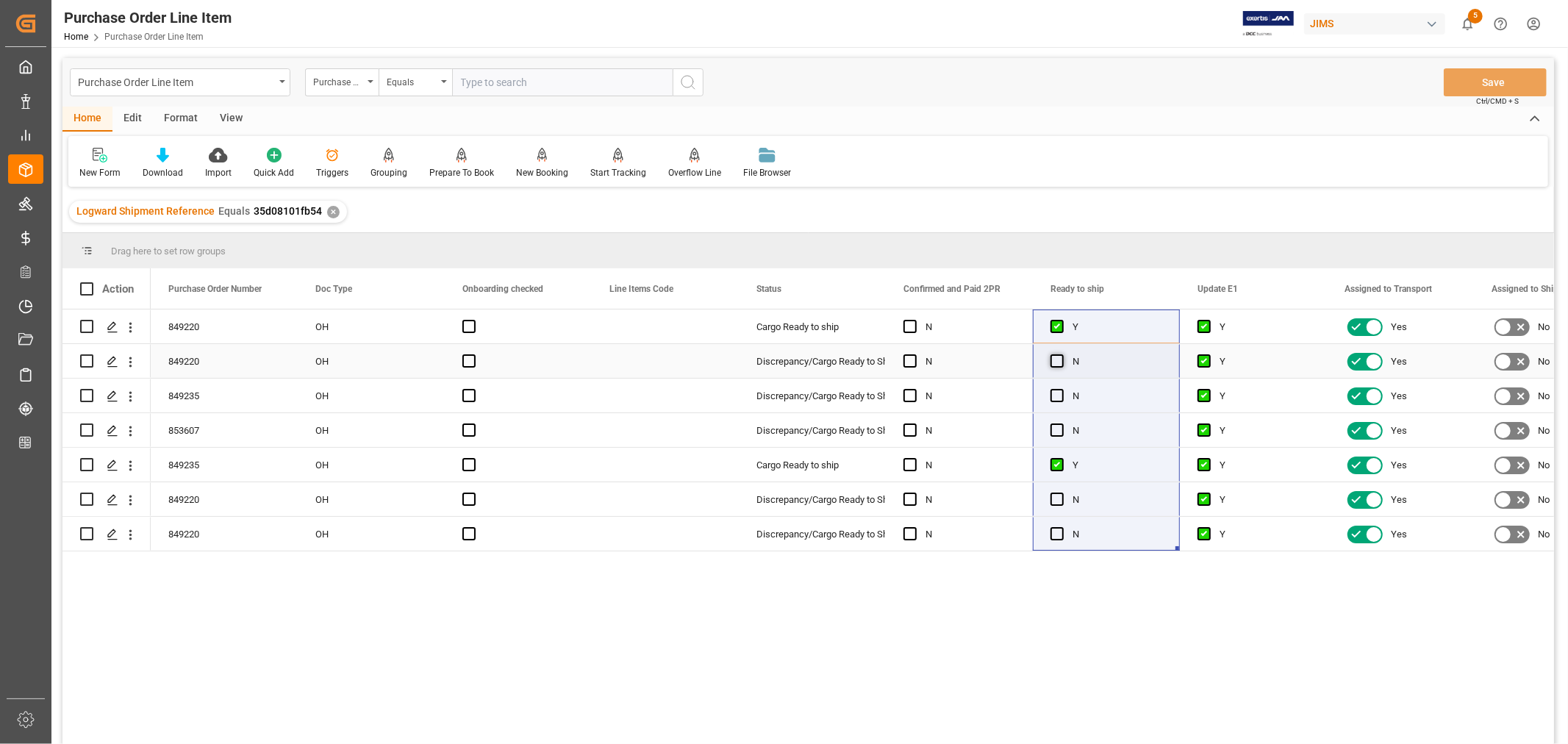
click at [1054, 361] on span "Press SPACE to select this row." at bounding box center [1057, 361] width 14 height 14
click at [1062, 354] on input "Press SPACE to select this row." at bounding box center [1062, 354] width 0 height 0
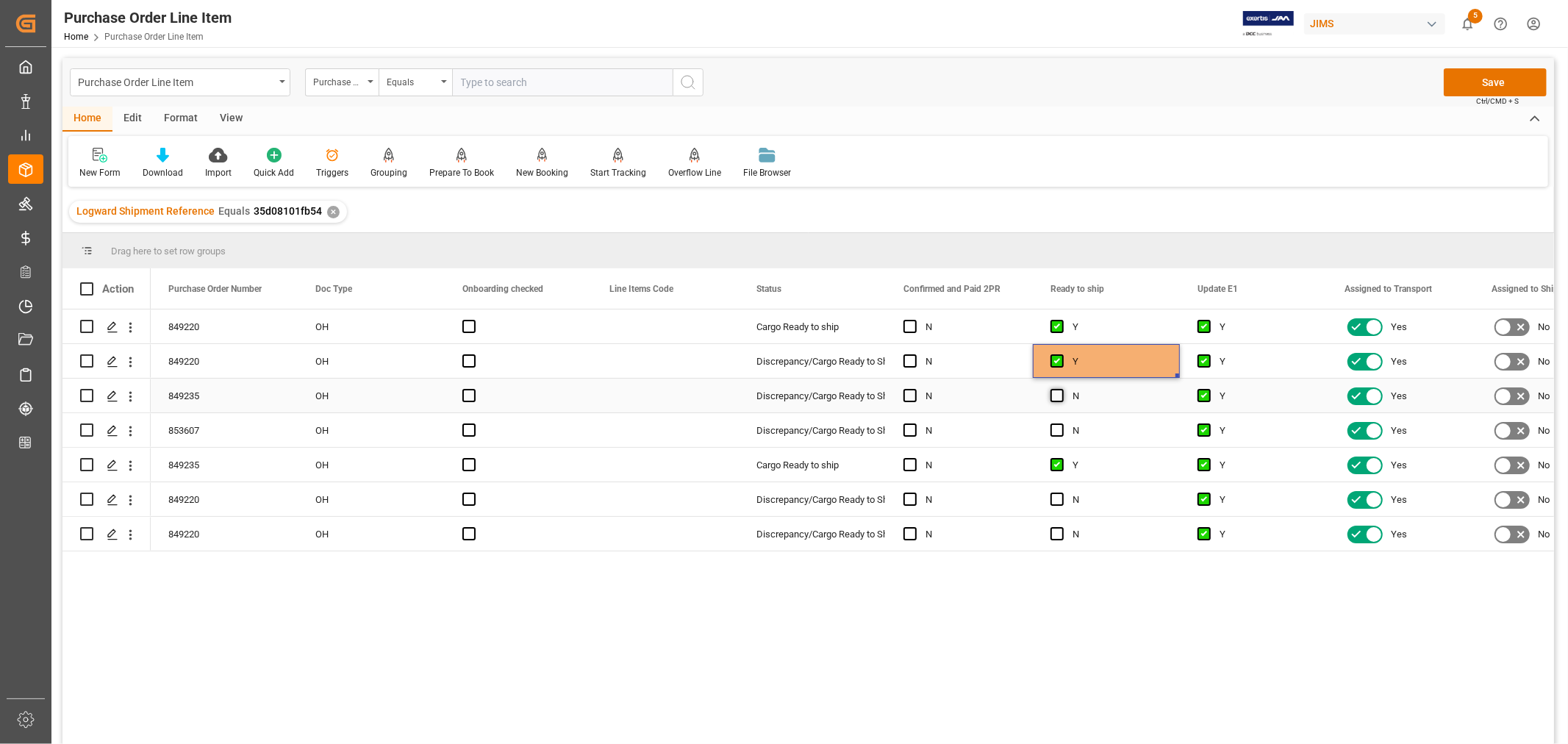
click at [1056, 395] on span "Press SPACE to select this row." at bounding box center [1057, 396] width 14 height 14
click at [1062, 389] on input "Press SPACE to select this row." at bounding box center [1062, 389] width 0 height 0
drag, startPoint x: 1053, startPoint y: 428, endPoint x: 1055, endPoint y: 472, distance: 44.0
click at [1053, 429] on span "Press SPACE to select this row." at bounding box center [1057, 430] width 14 height 14
click at [1062, 423] on input "Press SPACE to select this row." at bounding box center [1062, 423] width 0 height 0
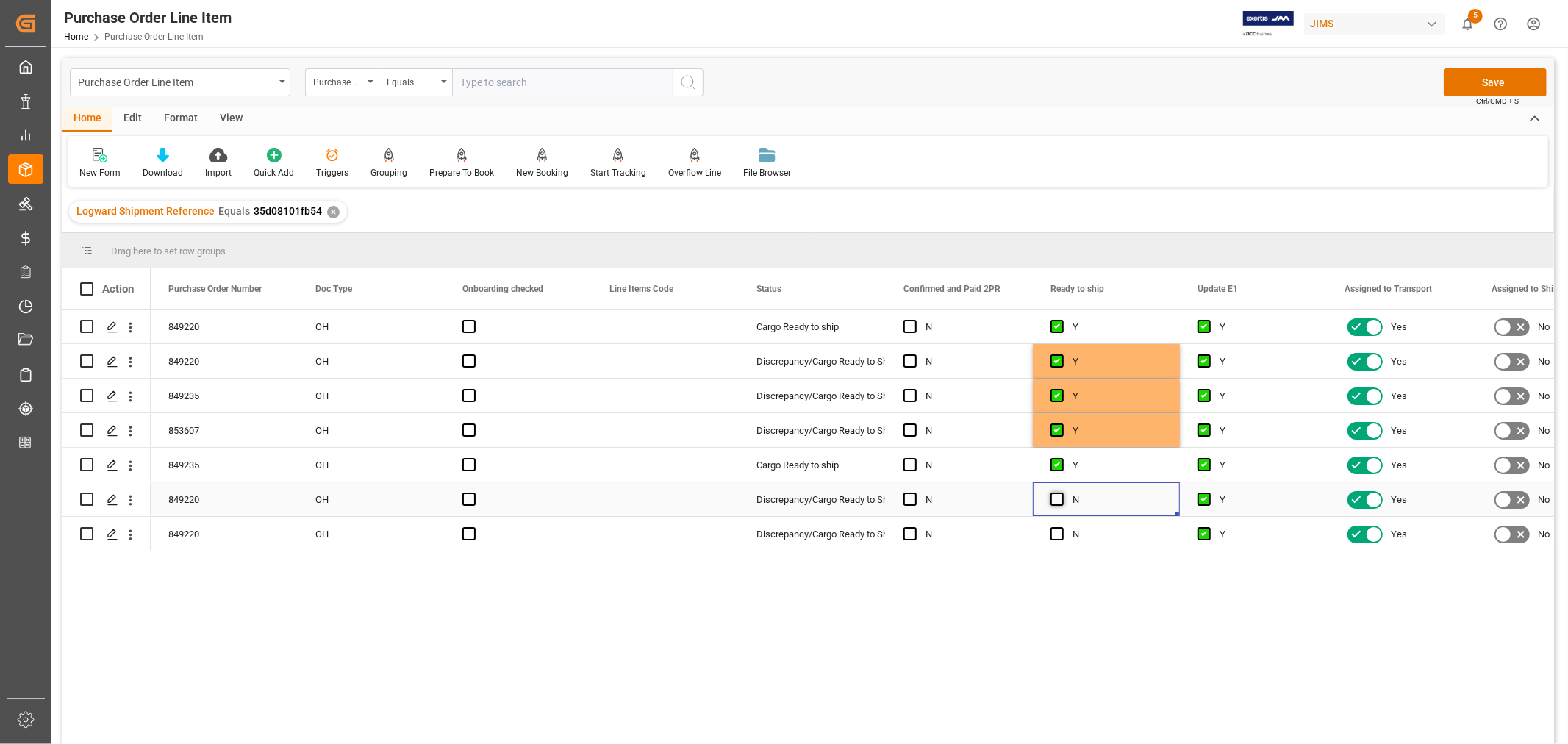
click at [1058, 495] on span "Press SPACE to select this row." at bounding box center [1057, 500] width 14 height 14
click at [1062, 493] on input "Press SPACE to select this row." at bounding box center [1062, 493] width 0 height 0
click at [1056, 530] on span "Press SPACE to select this row." at bounding box center [1057, 534] width 14 height 14
click at [1062, 527] on input "Press SPACE to select this row." at bounding box center [1062, 527] width 0 height 0
click at [1488, 83] on button "Save" at bounding box center [1495, 82] width 103 height 28
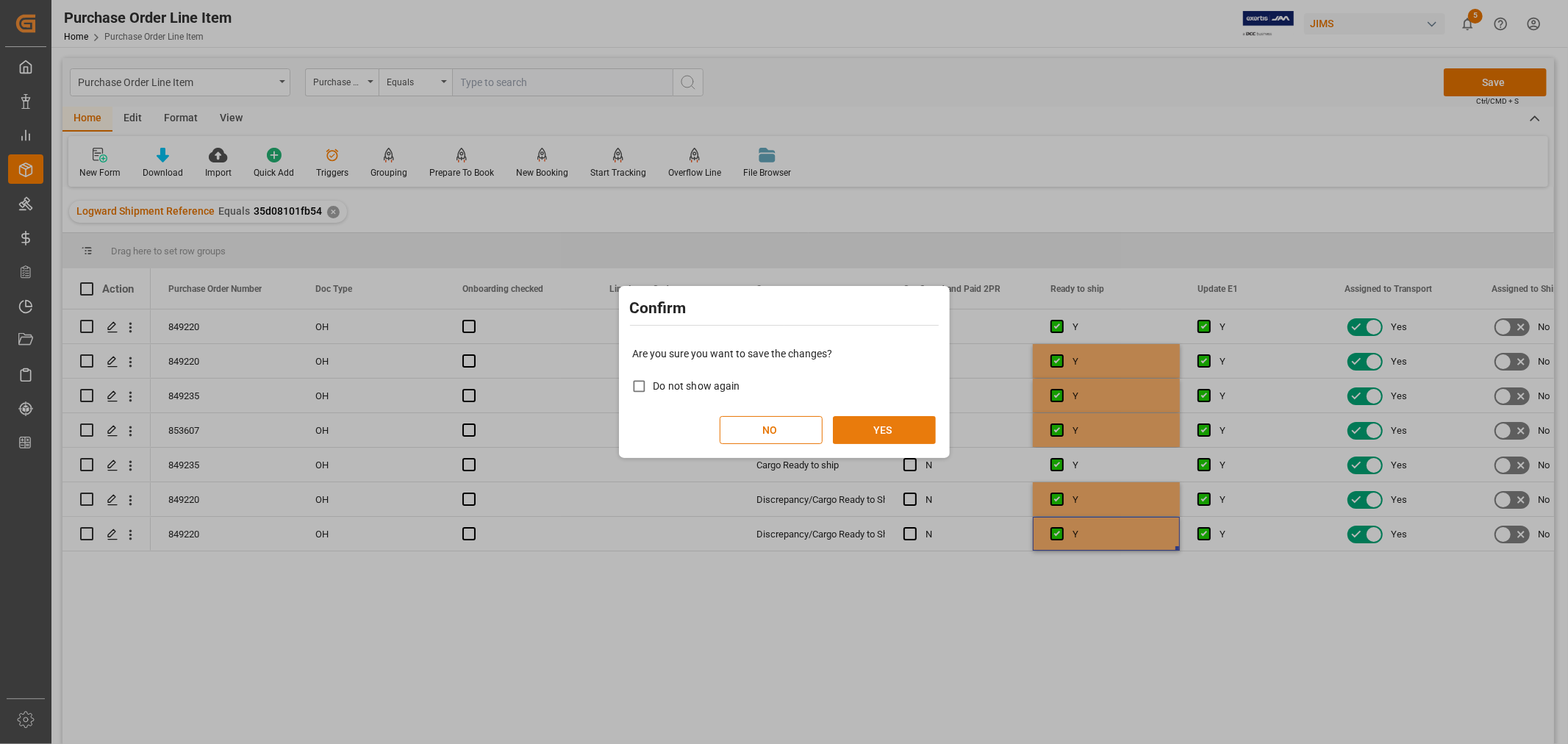
click at [864, 426] on button "YES" at bounding box center [884, 430] width 103 height 28
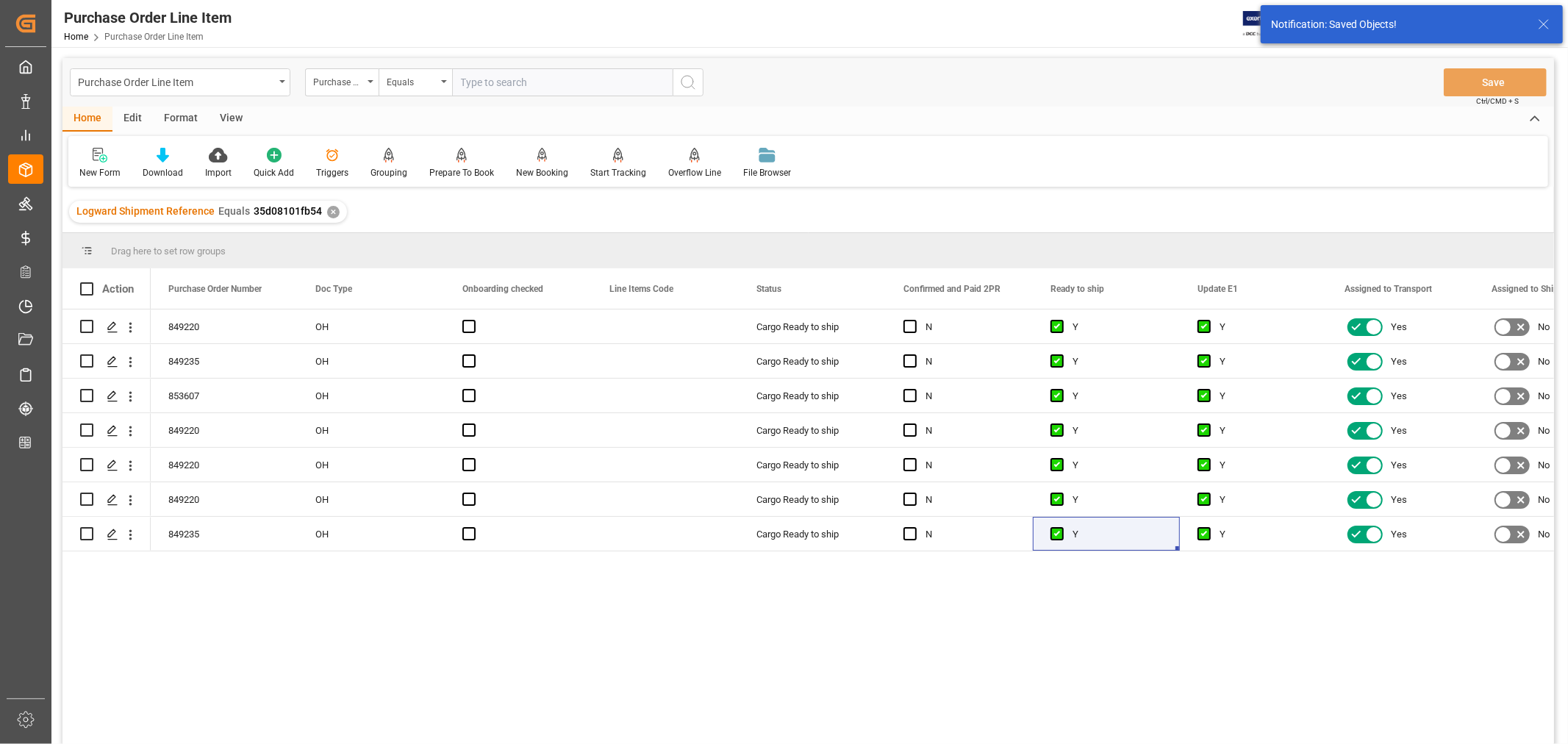
click at [230, 121] on div "View" at bounding box center [231, 118] width 45 height 25
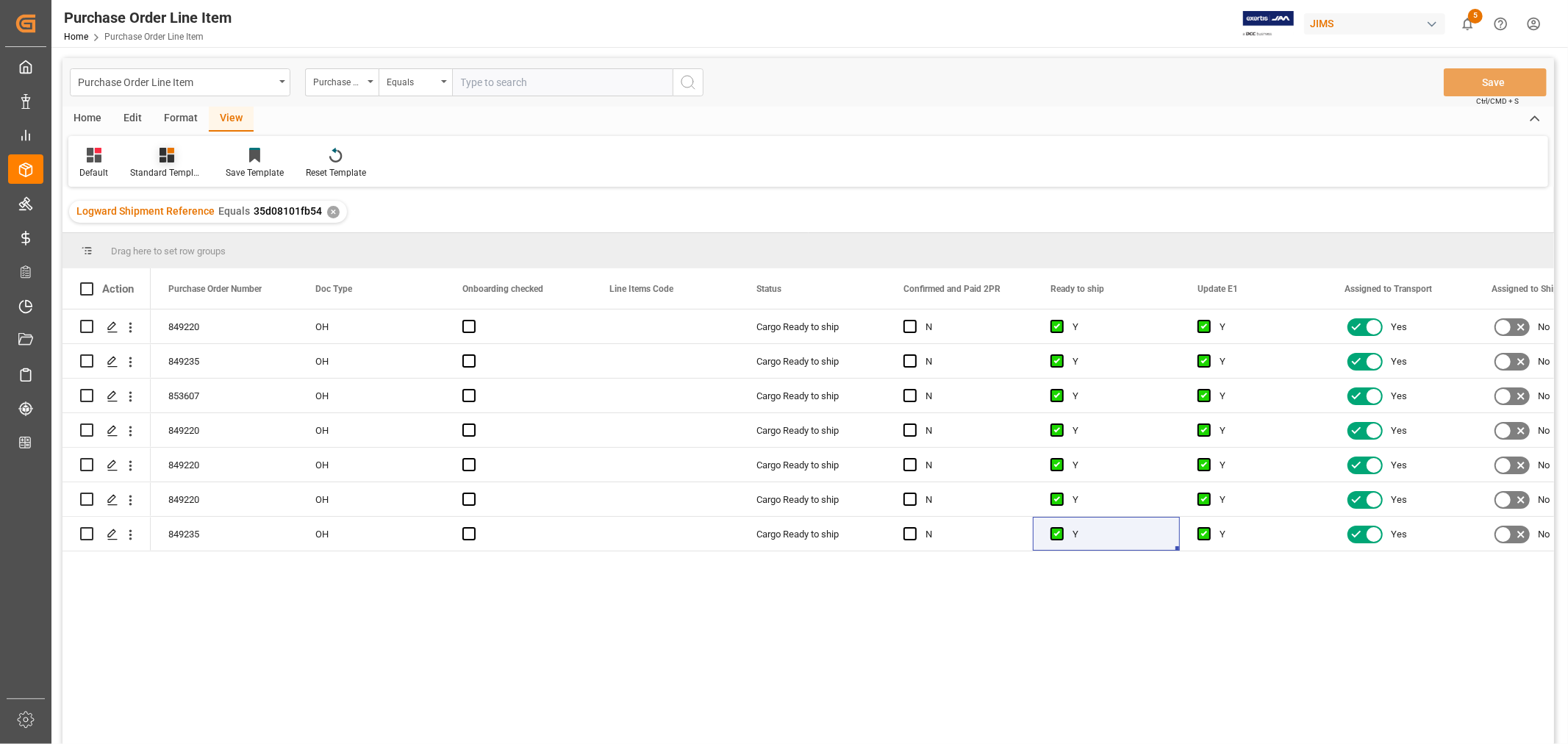
click at [157, 170] on div "Standard Templates" at bounding box center [167, 173] width 73 height 14
click at [175, 237] on div "HS listing USA" at bounding box center [206, 238] width 129 height 15
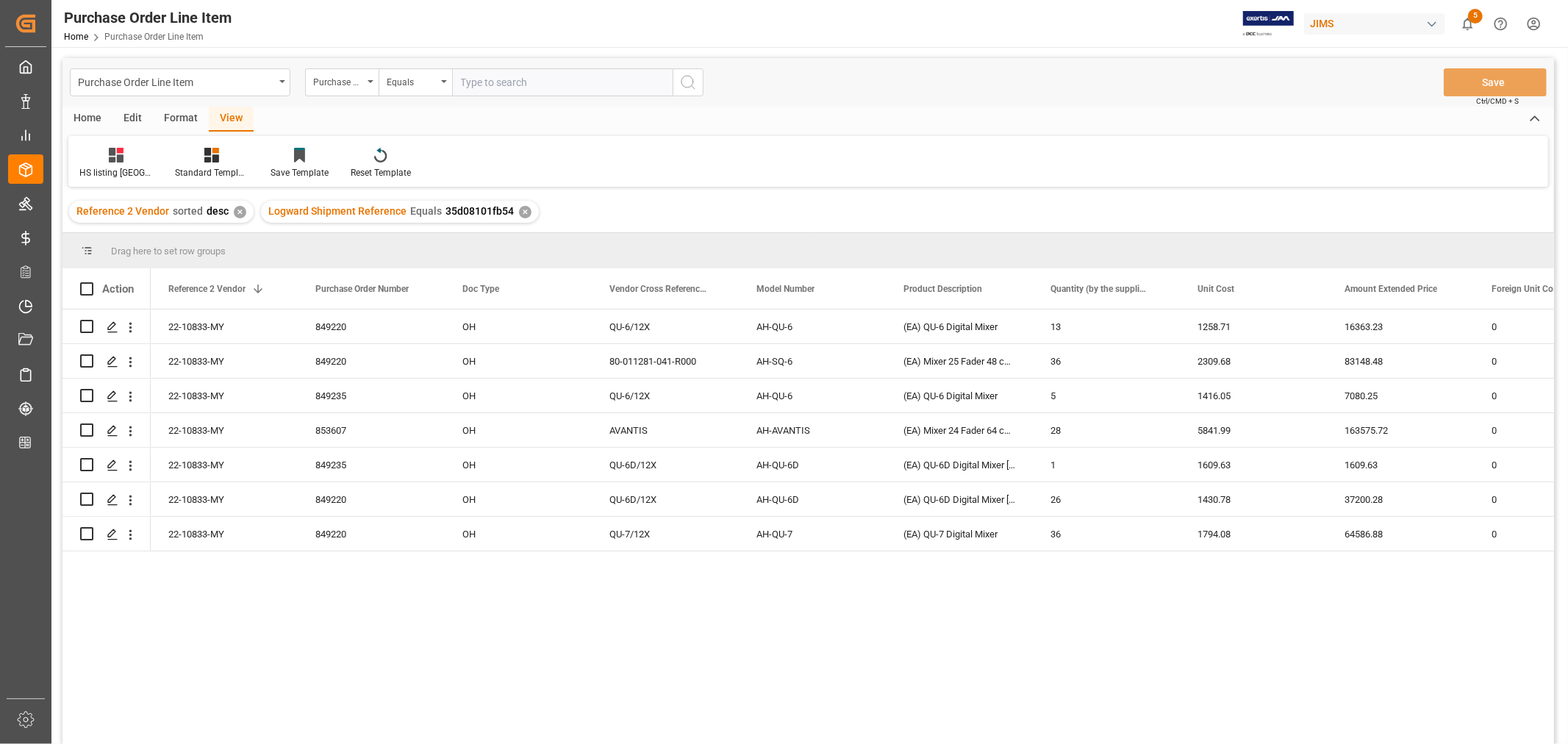
click at [519, 212] on div "✕" at bounding box center [525, 212] width 13 height 13
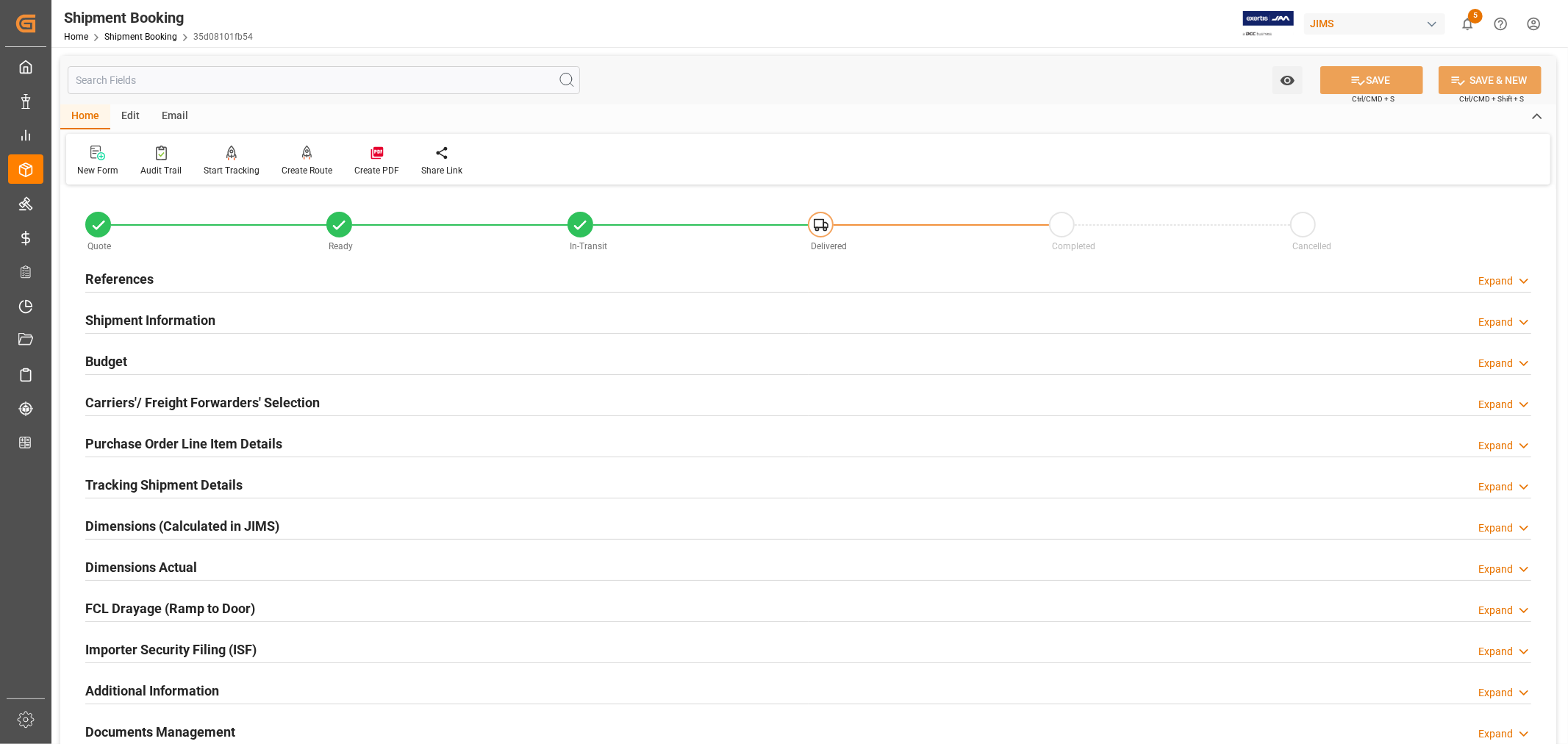
click at [107, 360] on h2 "Budget" at bounding box center [106, 361] width 42 height 20
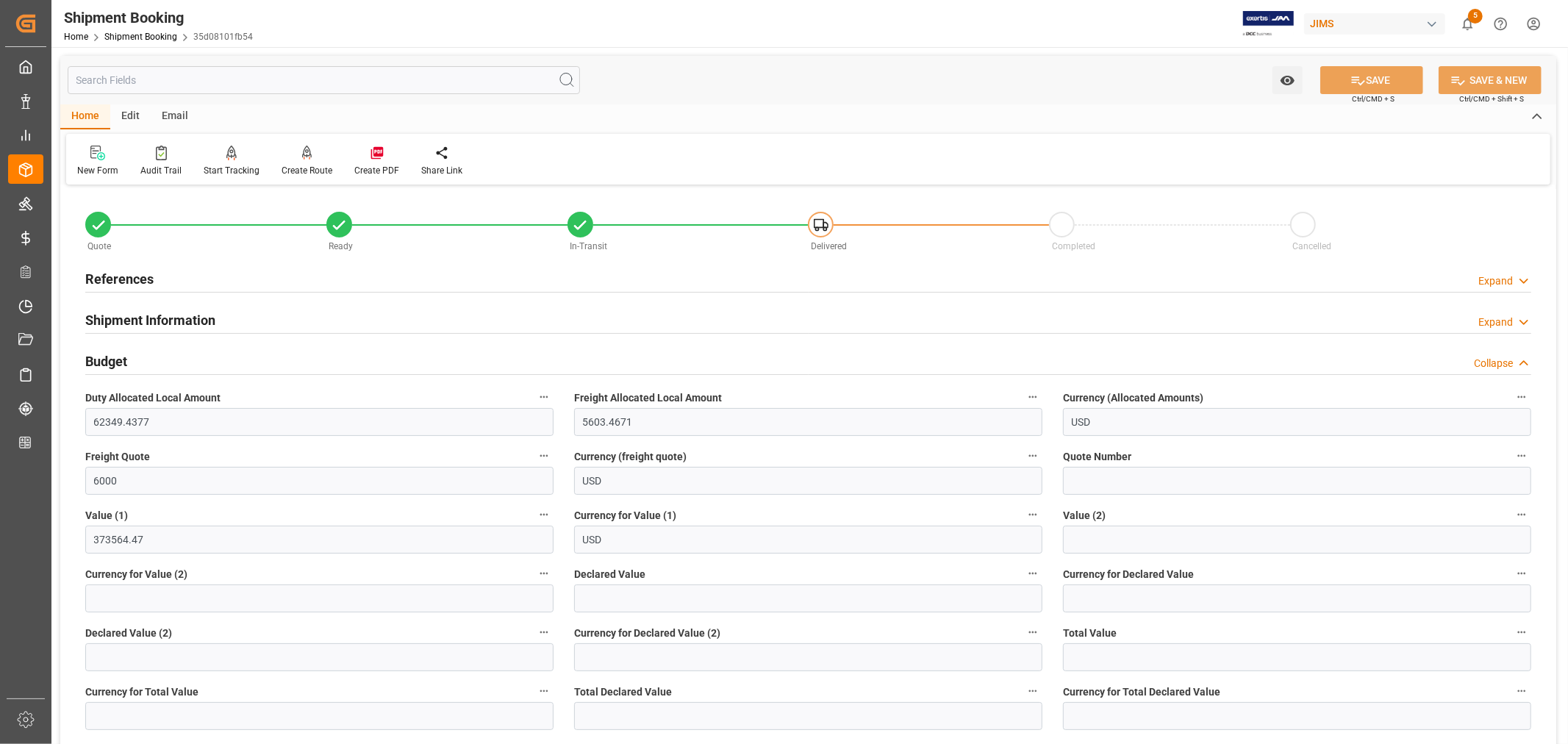
click at [107, 360] on h2 "Budget" at bounding box center [106, 361] width 42 height 20
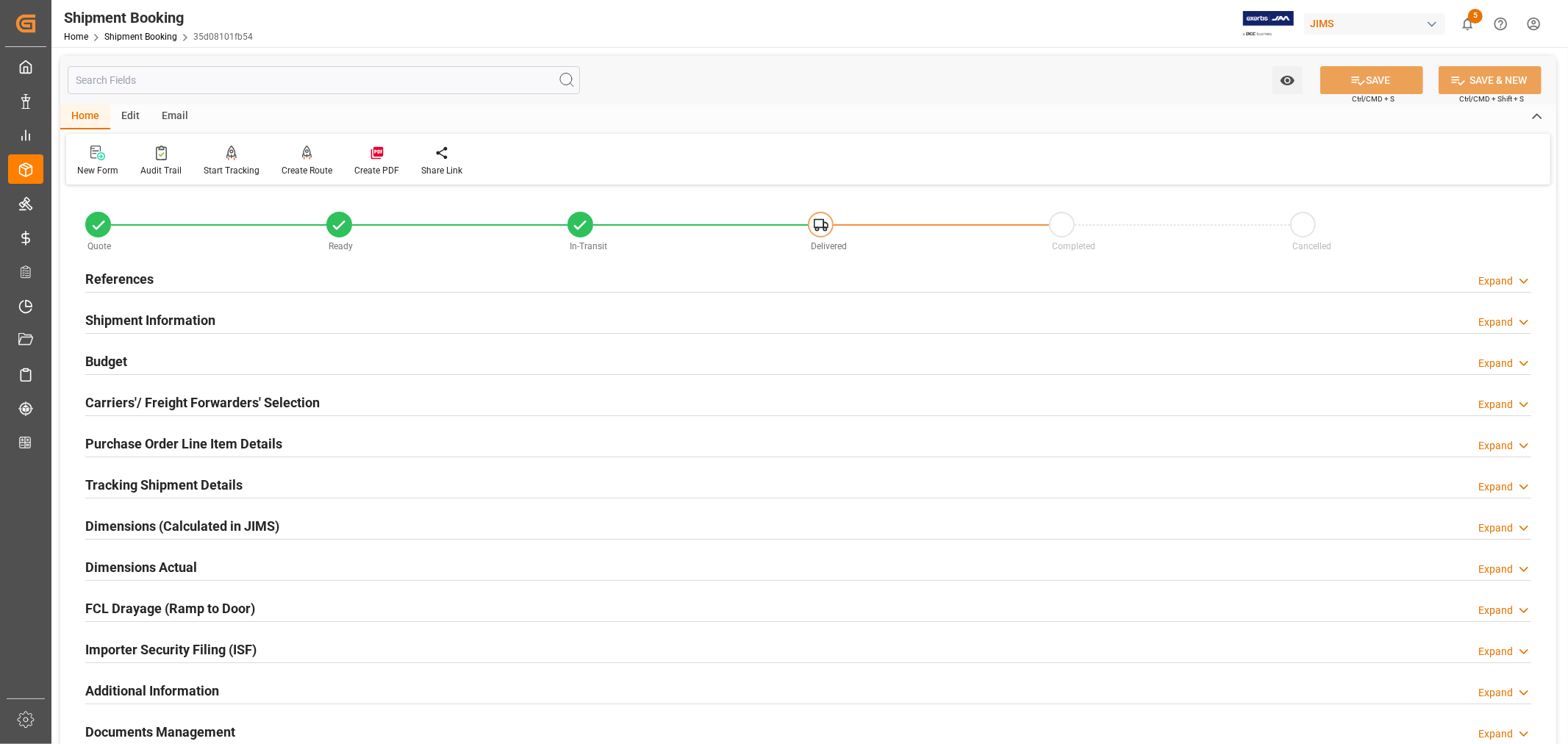
click at [118, 362] on h2 "Budget" at bounding box center [106, 361] width 42 height 20
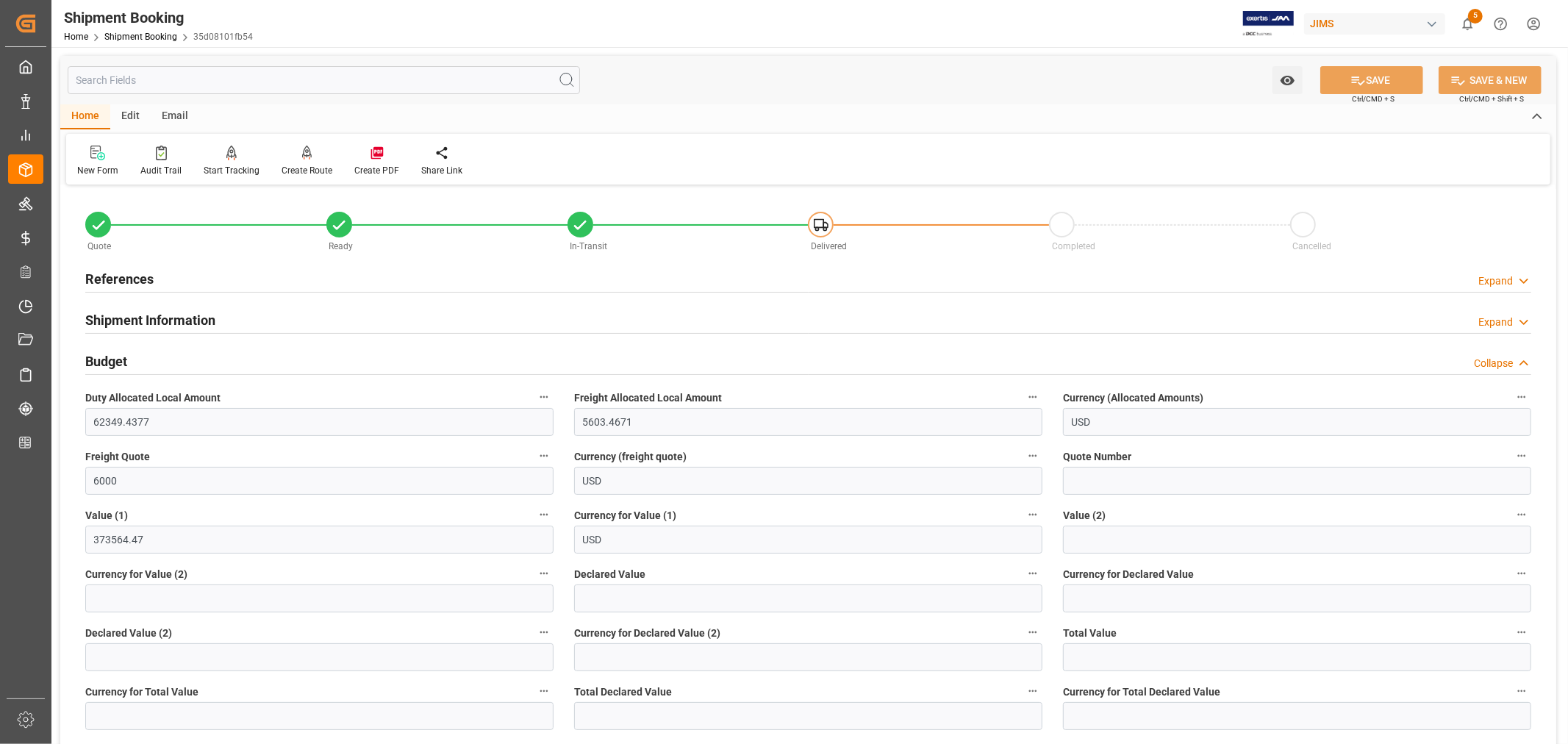
click at [133, 369] on div "Budget Collapse" at bounding box center [808, 360] width 1446 height 28
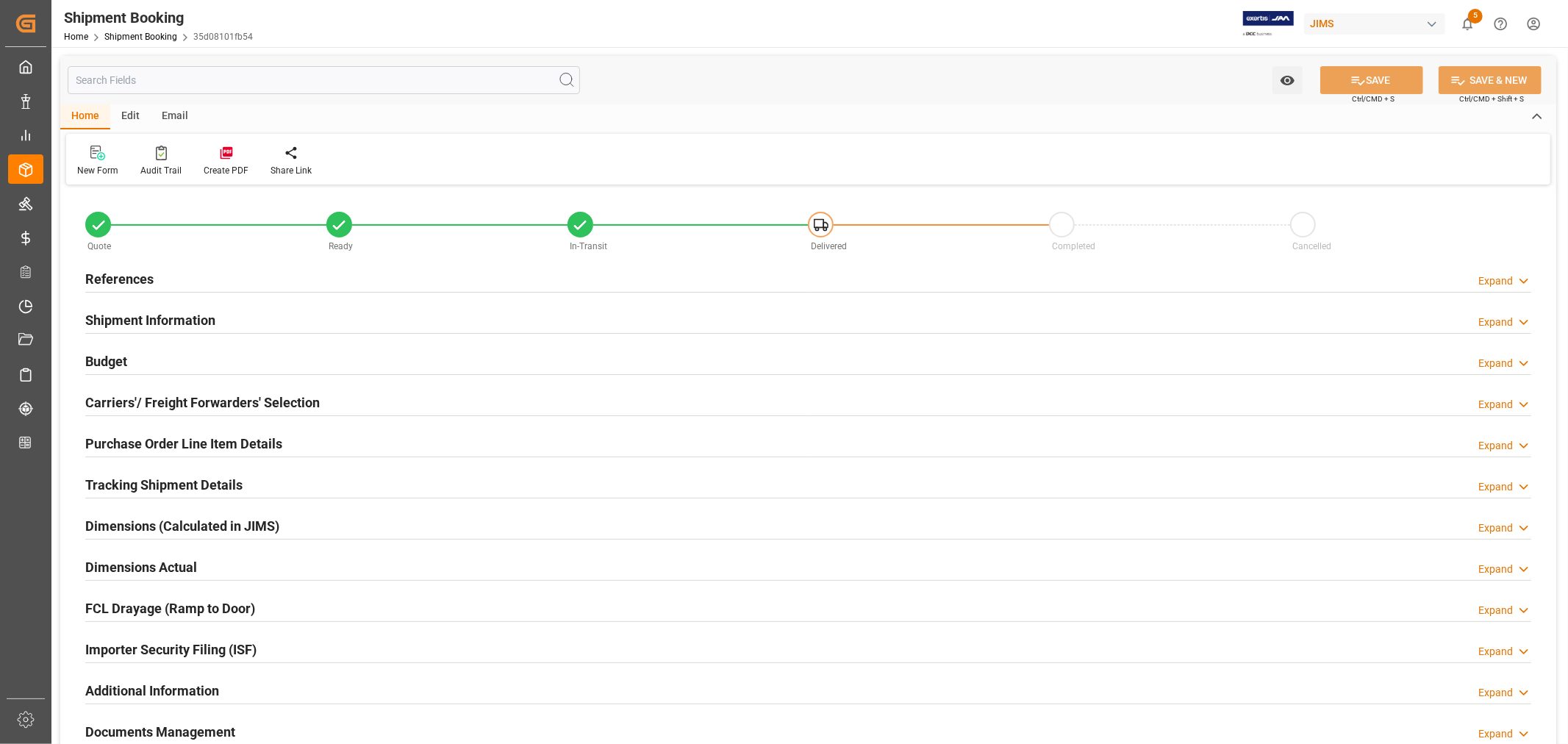
type input "7"
click at [112, 360] on h2 "Budget" at bounding box center [106, 361] width 42 height 20
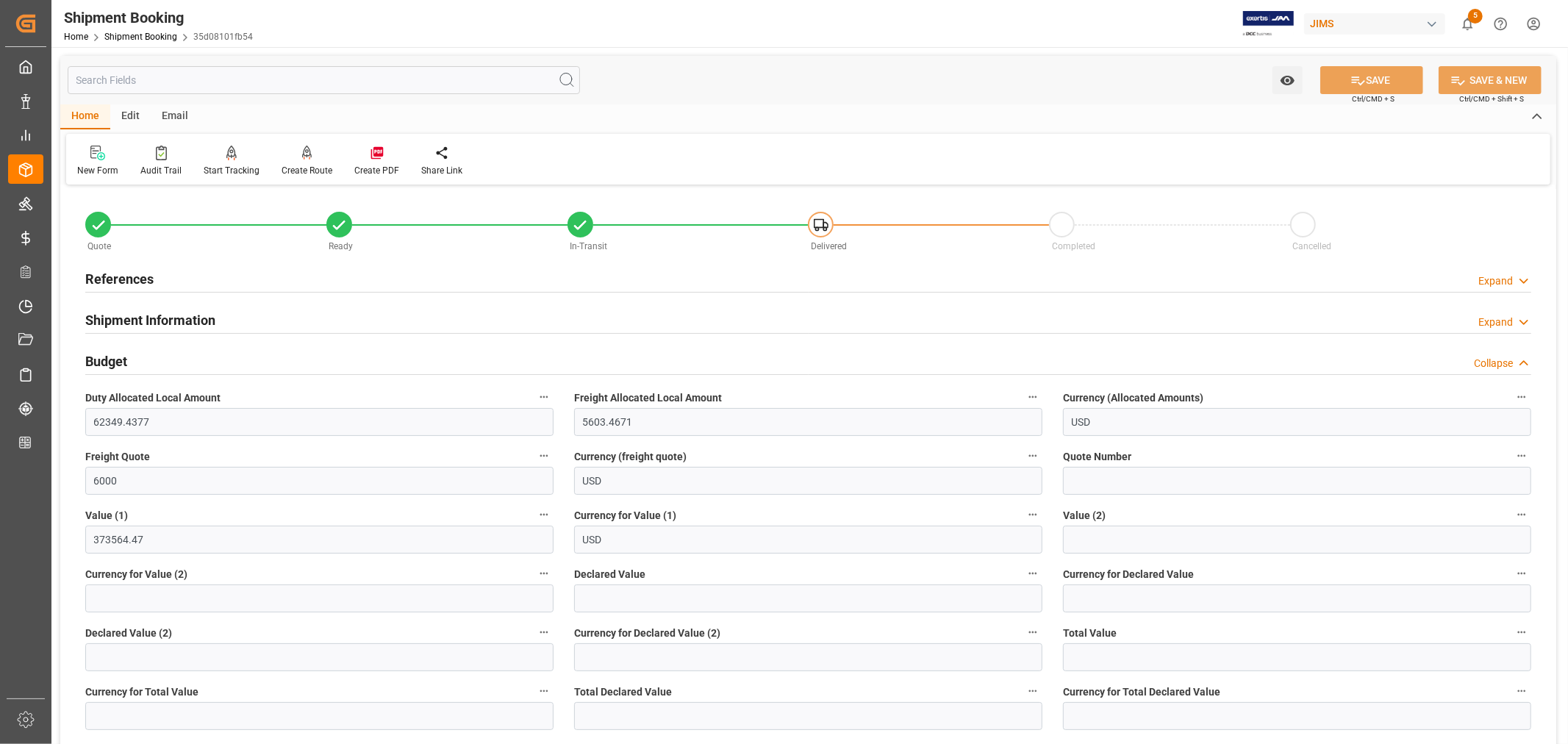
click at [112, 360] on h2 "Budget" at bounding box center [106, 361] width 42 height 20
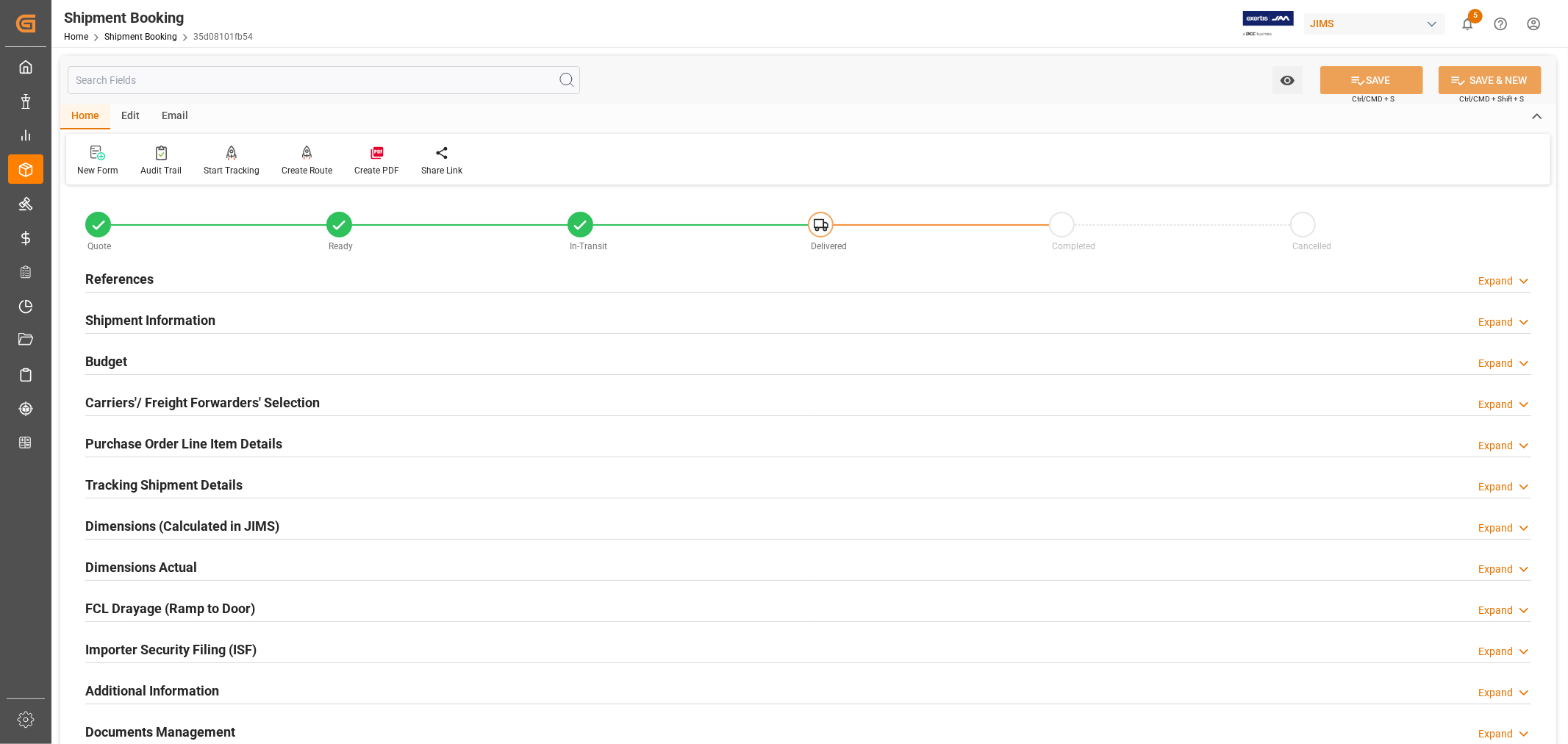
click at [127, 444] on h2 "Purchase Order Line Item Details" at bounding box center [183, 443] width 197 height 20
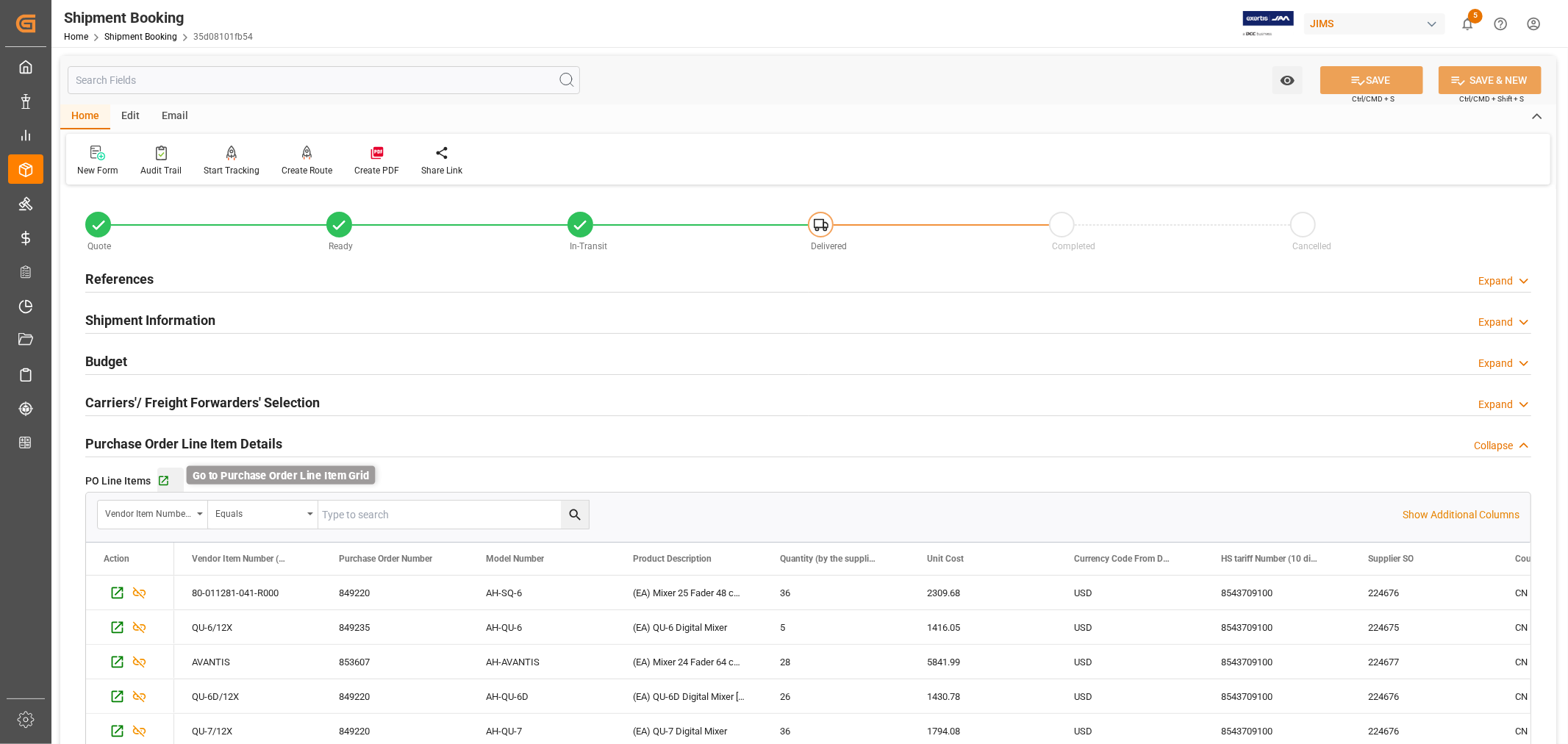
click at [160, 478] on icon "button" at bounding box center [163, 481] width 13 height 13
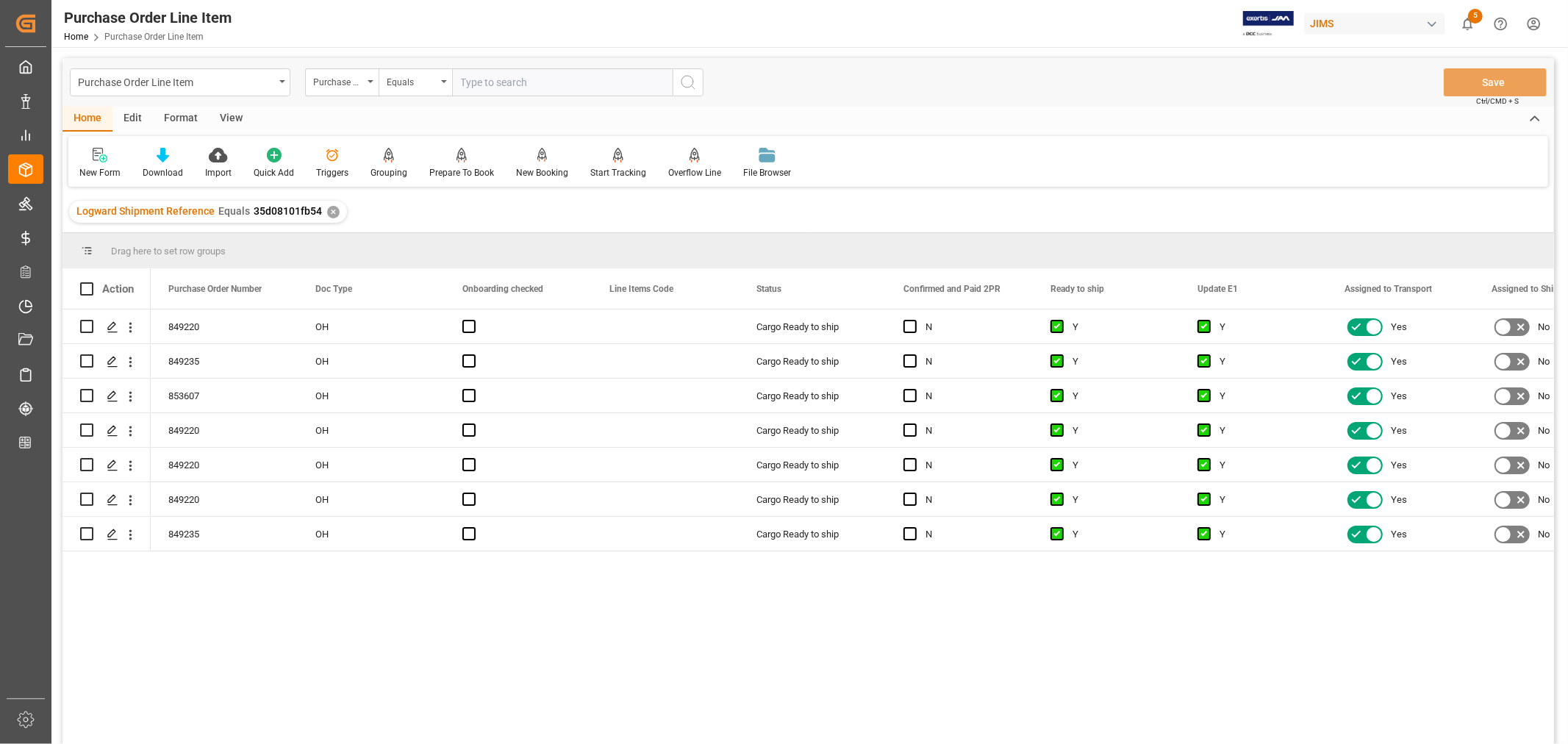
click at [236, 116] on div "View" at bounding box center [231, 118] width 45 height 25
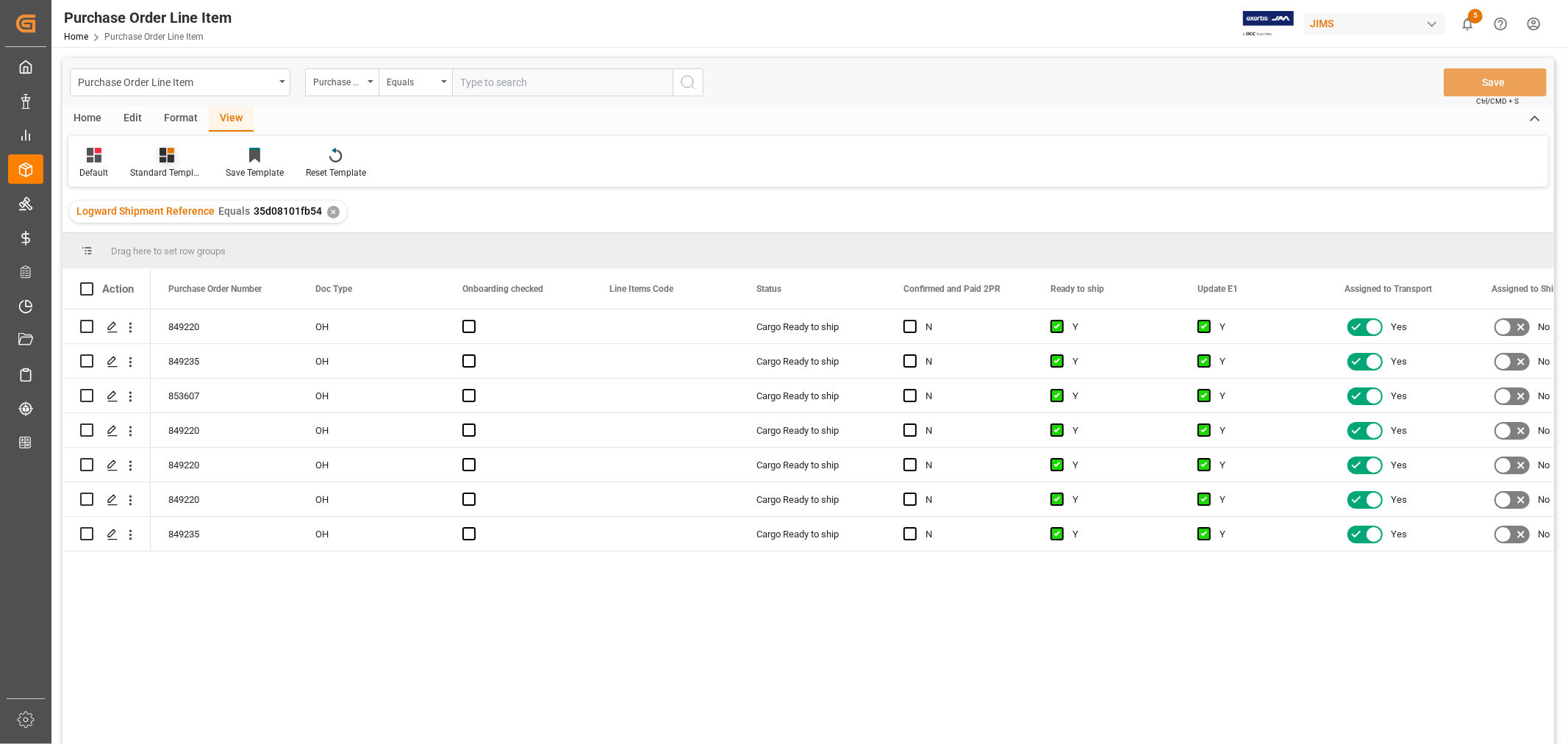
click at [166, 166] on div "Standard Templates" at bounding box center [167, 173] width 73 height 14
click at [176, 237] on div "HS listing [GEOGRAPHIC_DATA]" at bounding box center [206, 238] width 129 height 15
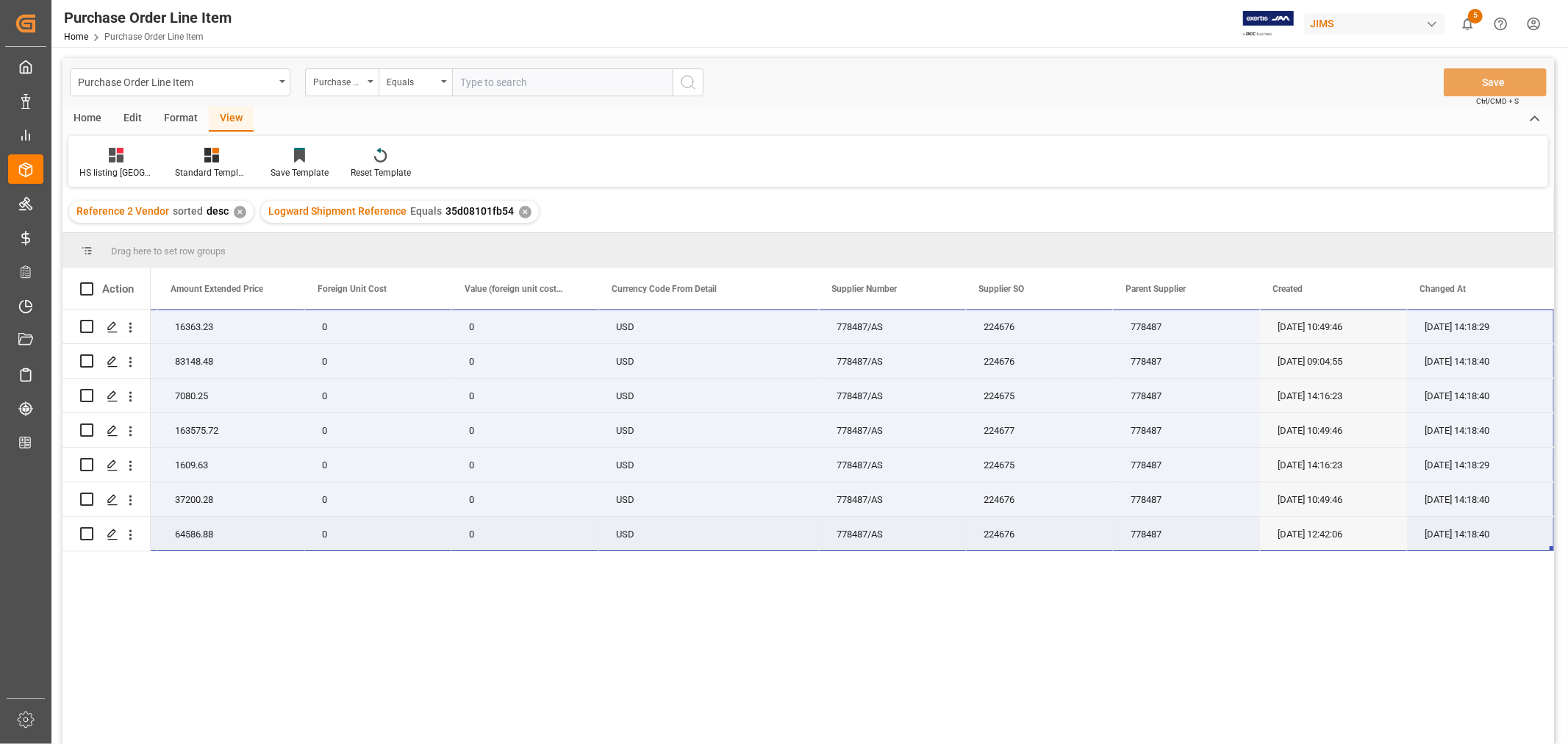
drag, startPoint x: 211, startPoint y: 320, endPoint x: 1451, endPoint y: 518, distance: 1255.7
click at [1450, 518] on div "22-10833-MY 13 1258.71 16363.23 0 0 USD 778487/AS 224676 778487 09-29-2025 10:4…" at bounding box center [267, 431] width 2572 height 242
click at [523, 211] on div "✕" at bounding box center [525, 212] width 13 height 13
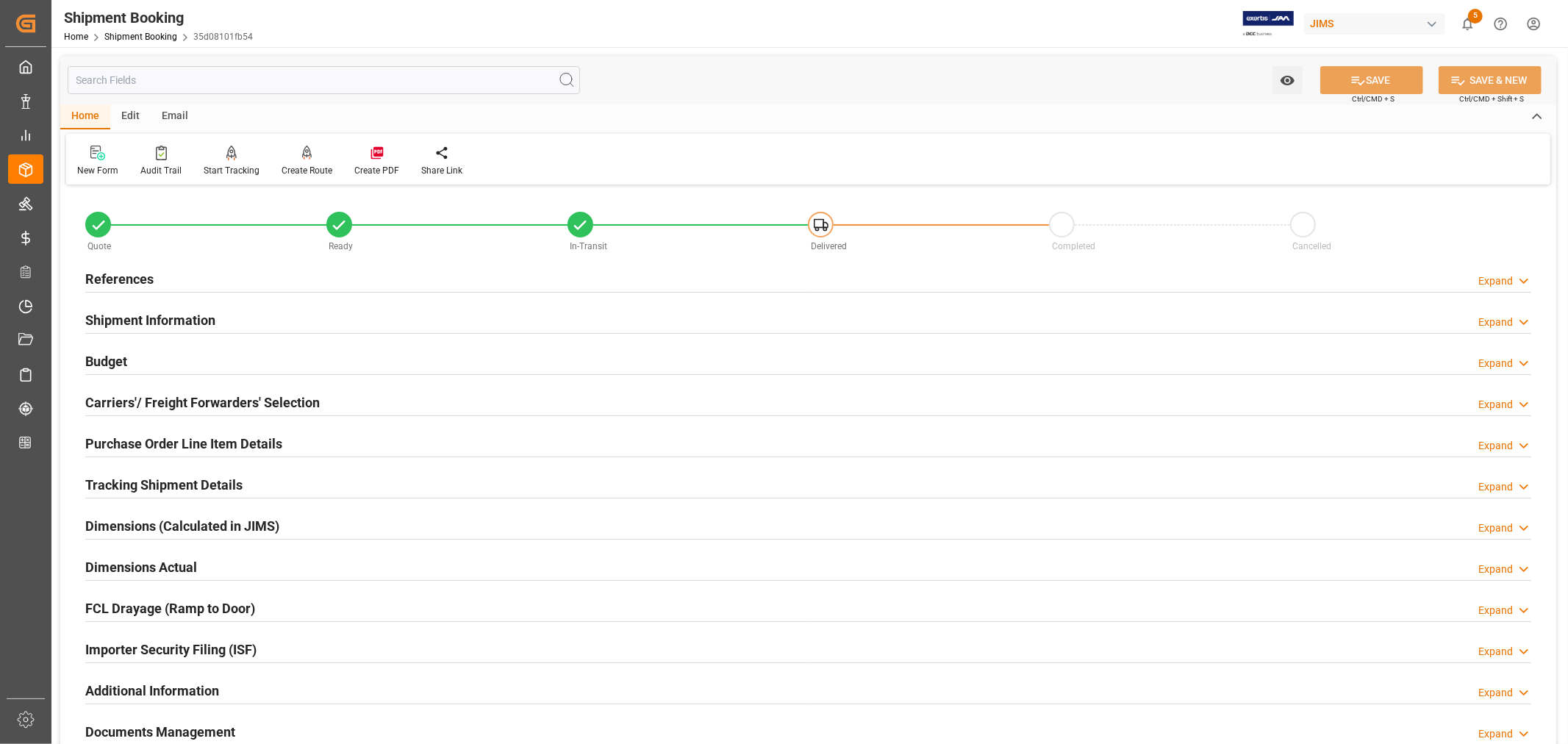
click at [108, 357] on h2 "Budget" at bounding box center [106, 361] width 42 height 20
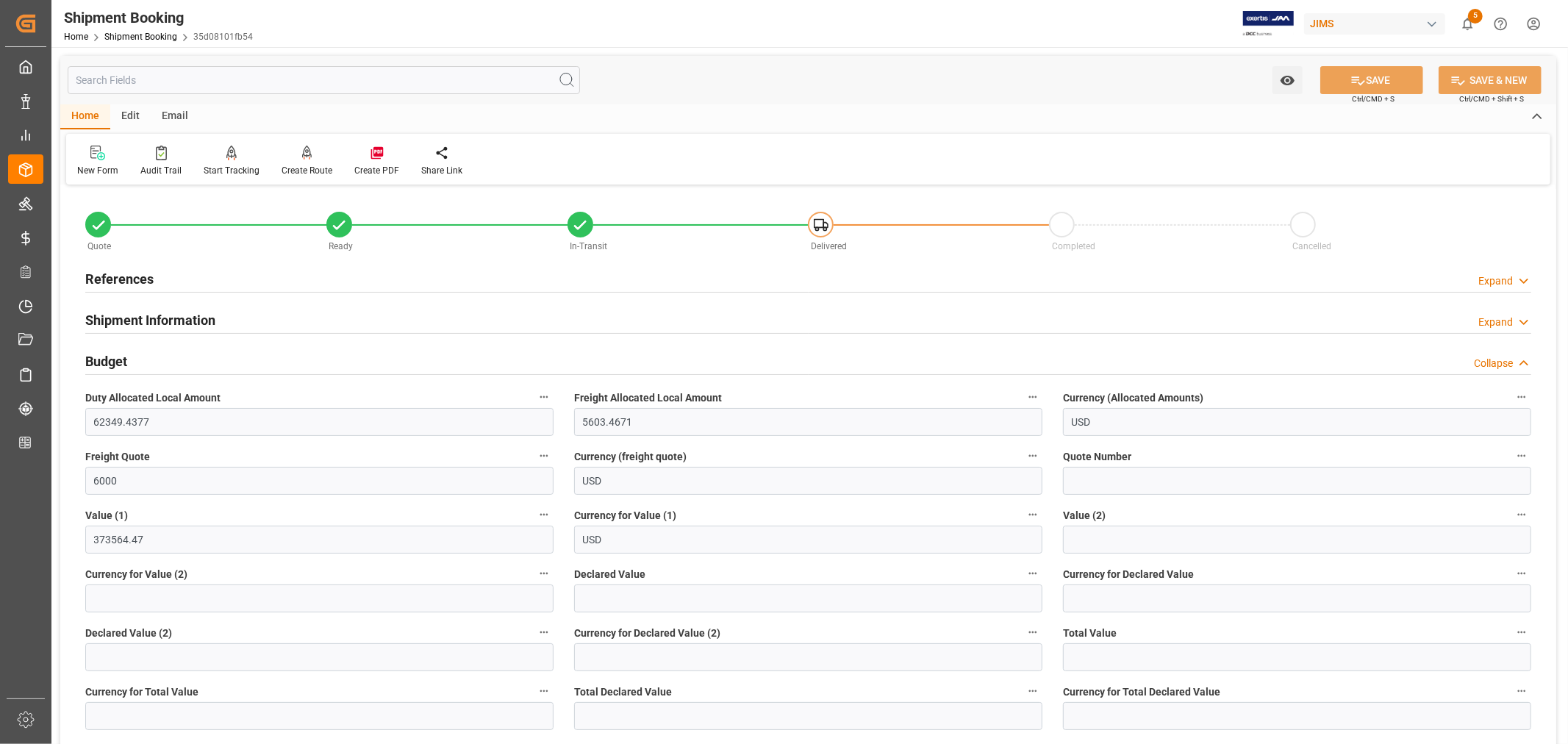
click at [108, 357] on h2 "Budget" at bounding box center [106, 361] width 42 height 20
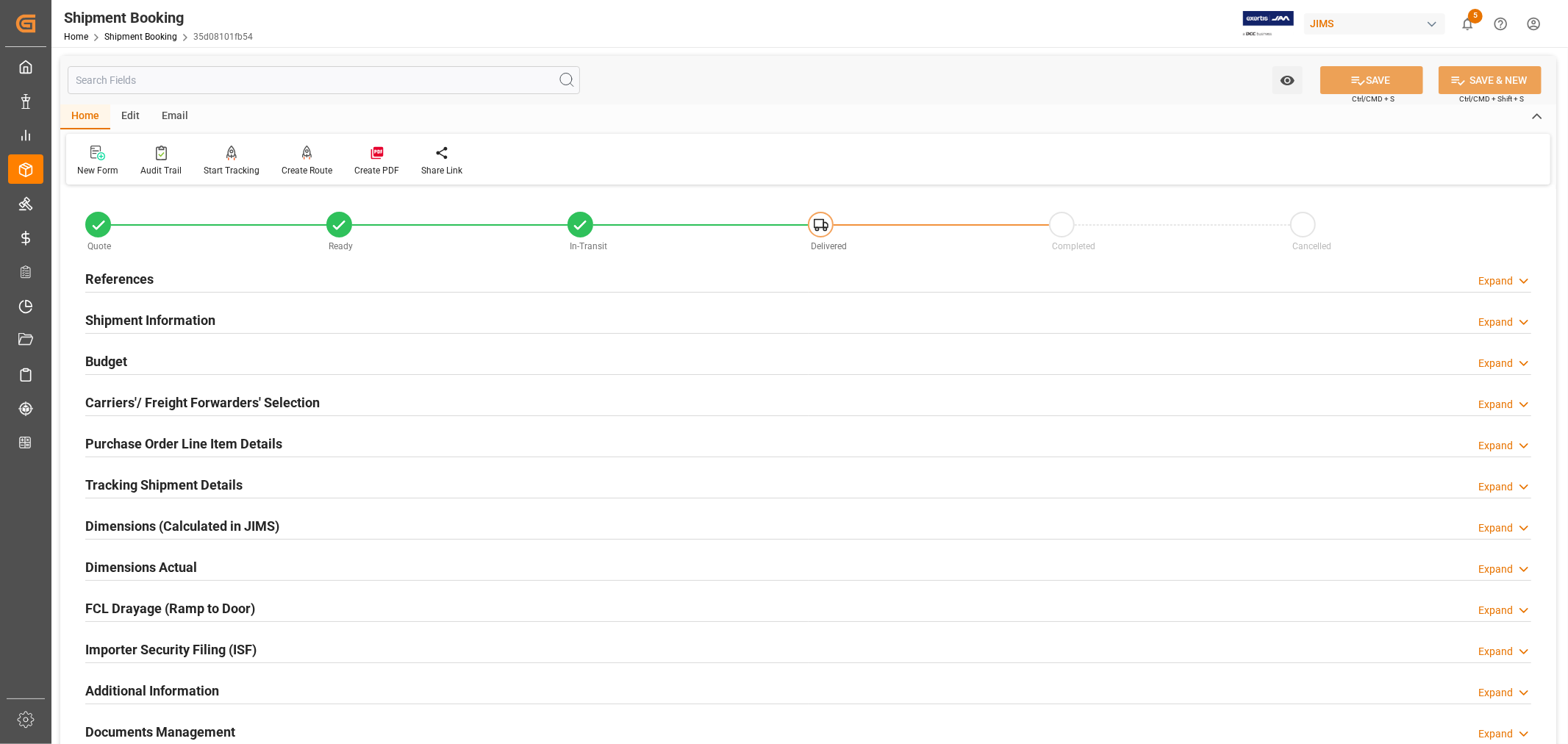
click at [116, 274] on h2 "References" at bounding box center [119, 278] width 68 height 20
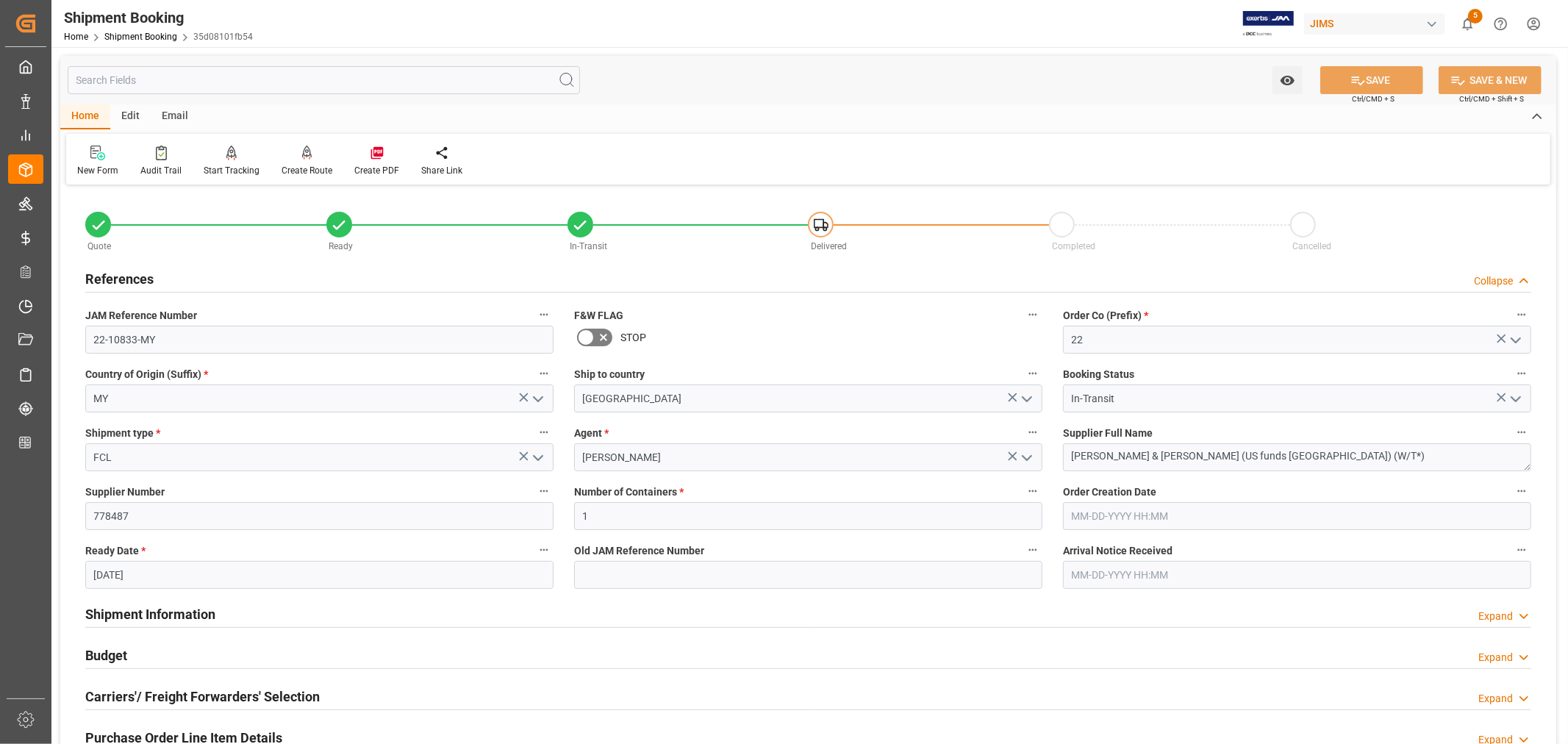
click at [116, 274] on h2 "References" at bounding box center [119, 278] width 68 height 20
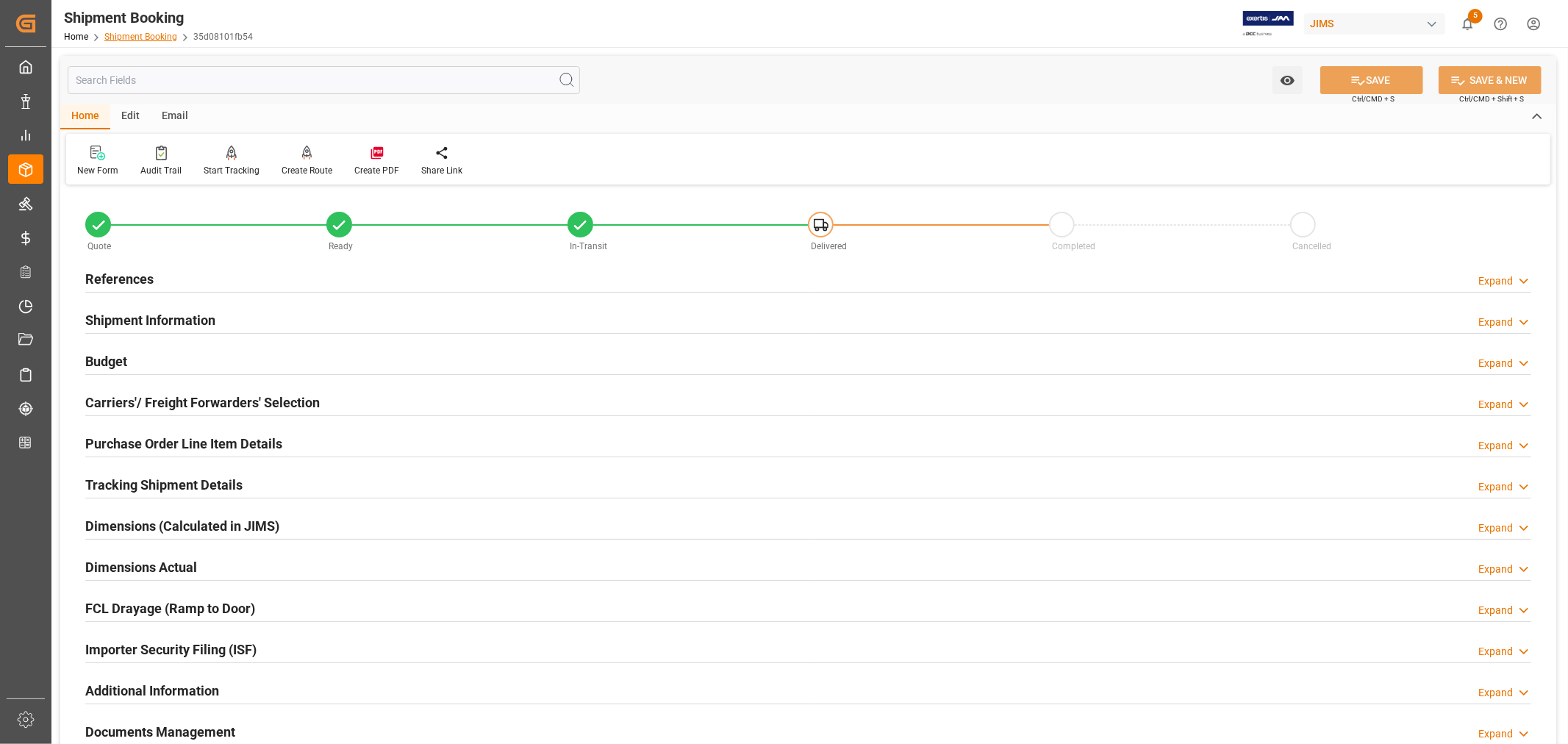
click at [130, 37] on link "Shipment Booking" at bounding box center [140, 37] width 72 height 10
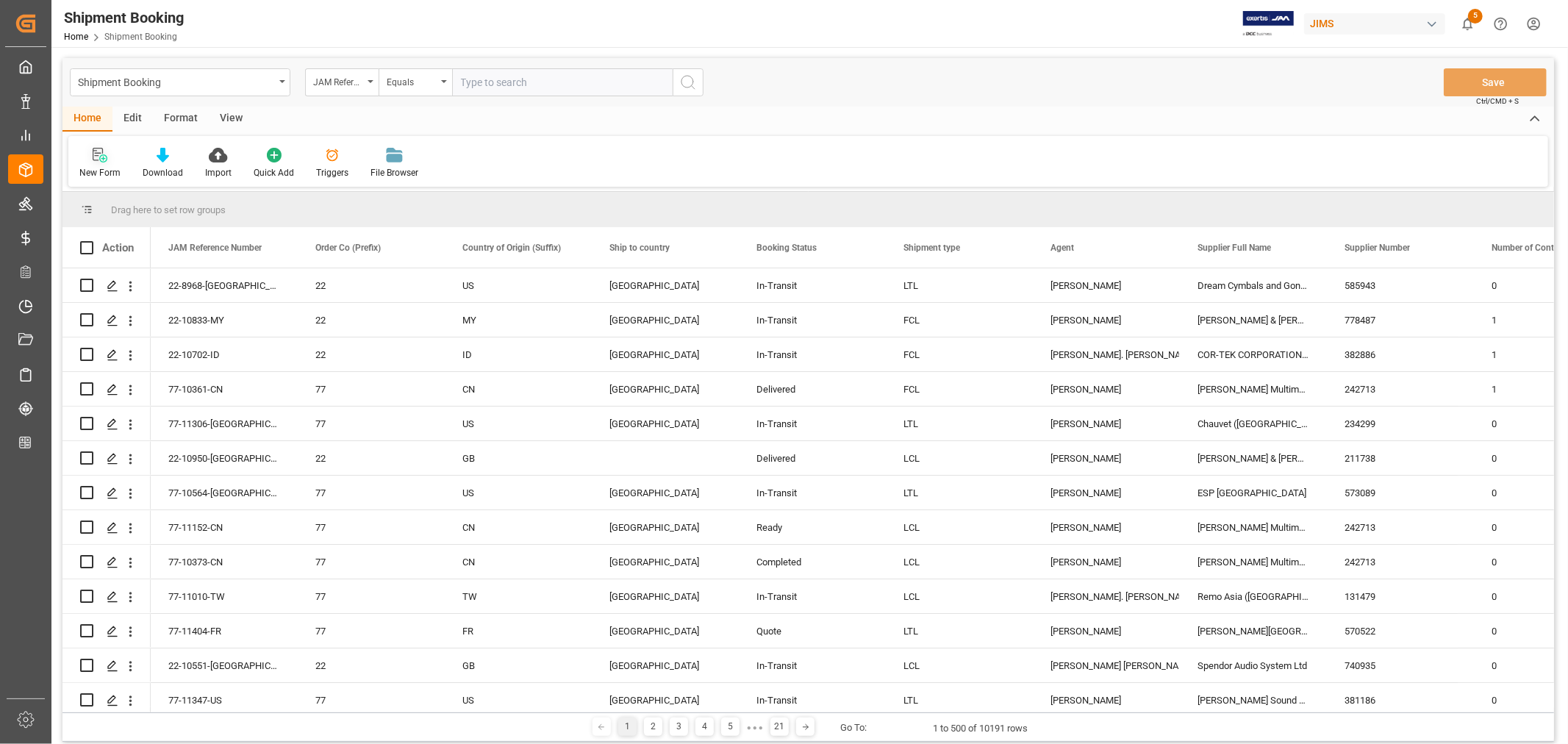
click at [103, 158] on icon at bounding box center [103, 157] width 8 height 8
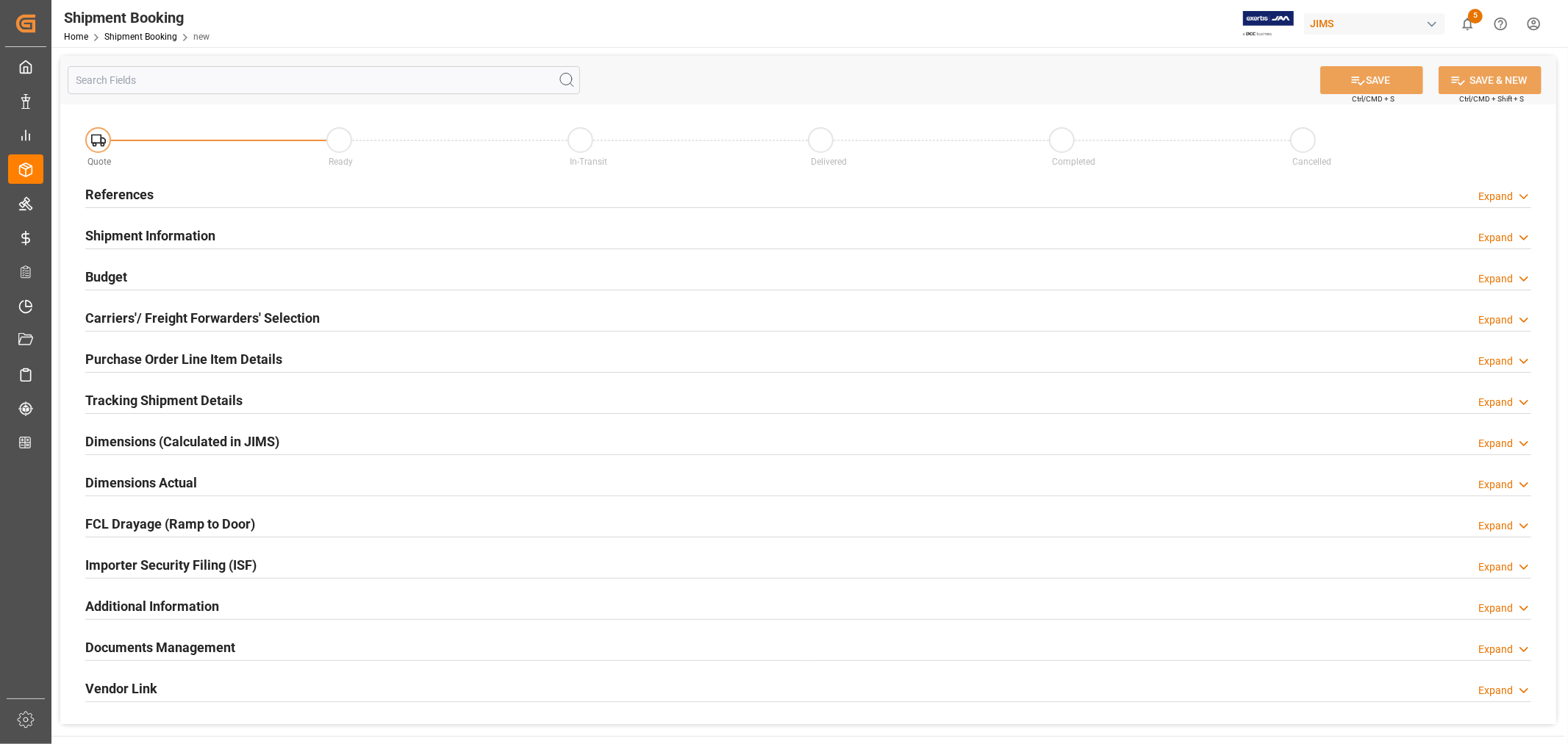
click at [114, 190] on h2 "References" at bounding box center [119, 194] width 68 height 20
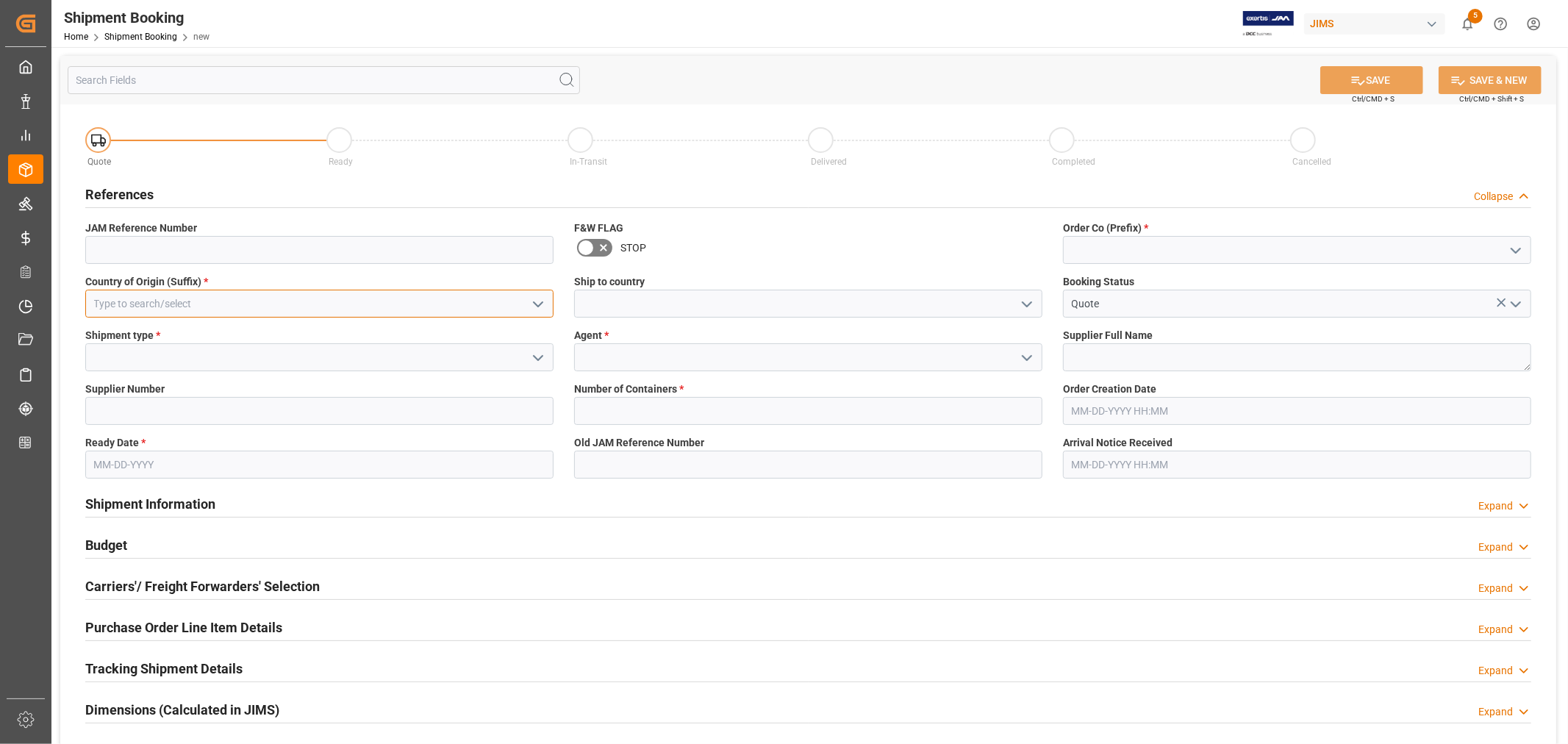
click at [219, 303] on input at bounding box center [319, 303] width 468 height 28
click at [150, 338] on div "TW" at bounding box center [319, 336] width 466 height 33
type input "TW"
click at [627, 298] on input at bounding box center [808, 303] width 468 height 28
click at [1031, 303] on polyline "open menu" at bounding box center [1027, 304] width 9 height 4
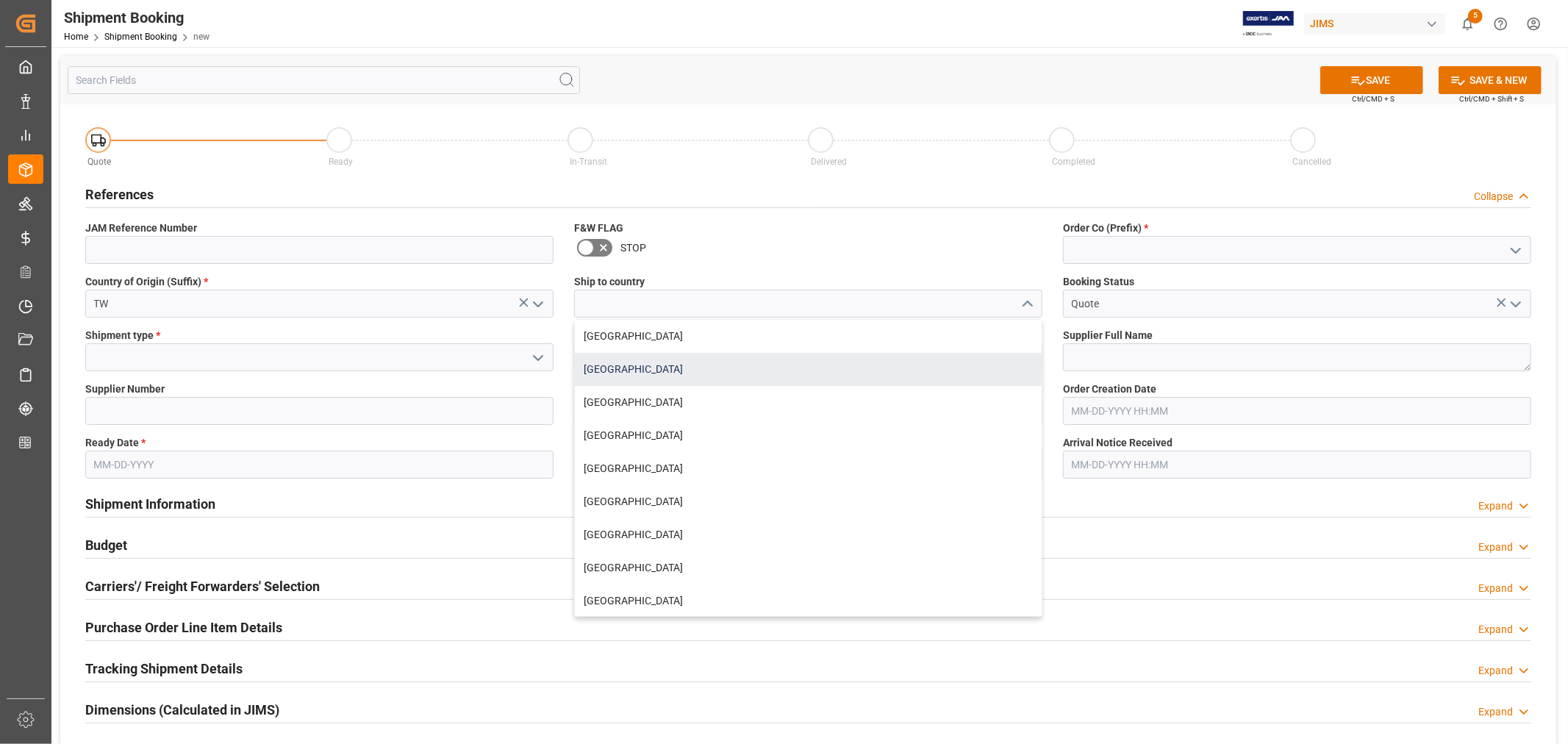
click at [651, 363] on div "[GEOGRAPHIC_DATA]" at bounding box center [808, 369] width 466 height 33
type input "[GEOGRAPHIC_DATA]"
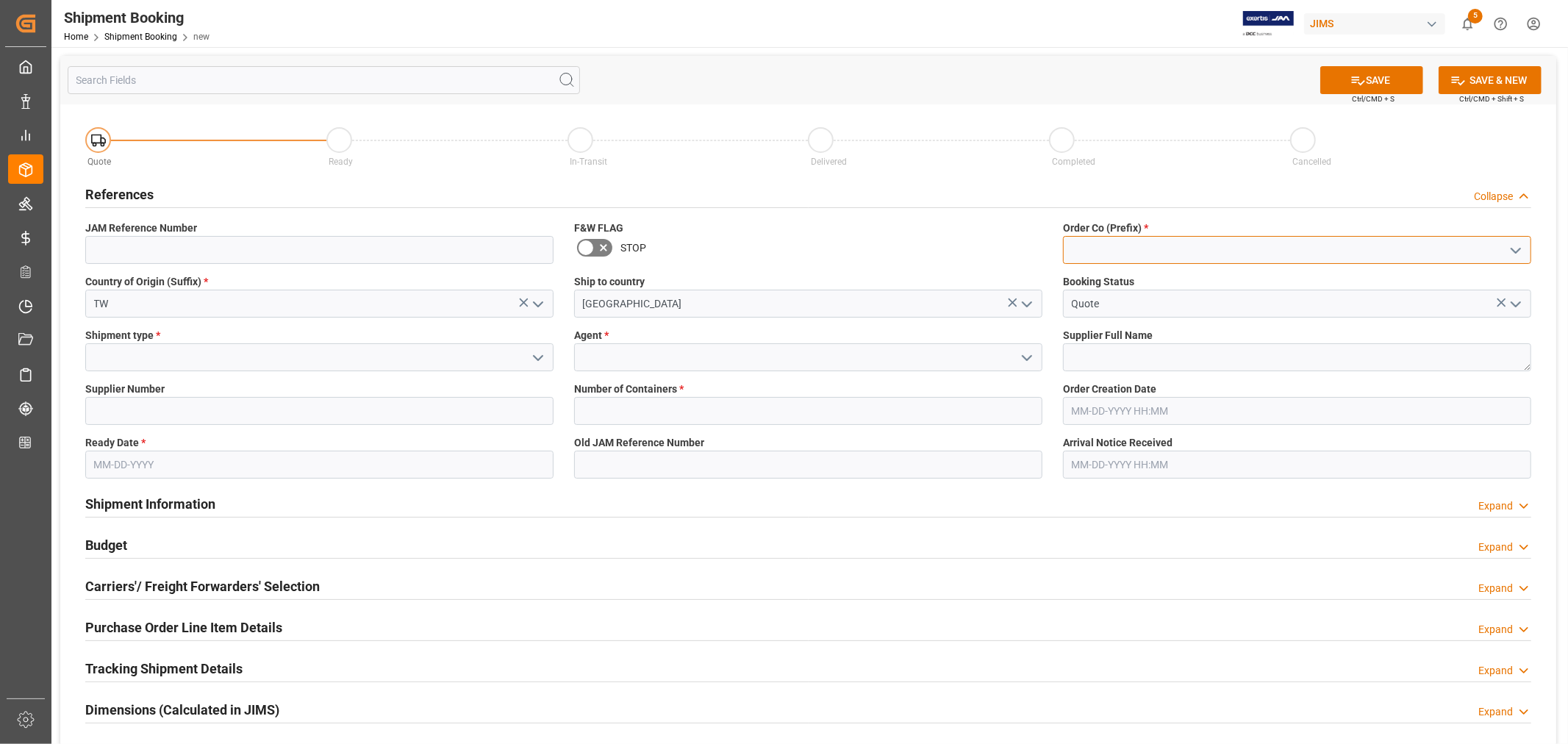
click at [1111, 249] on input at bounding box center [1297, 249] width 468 height 28
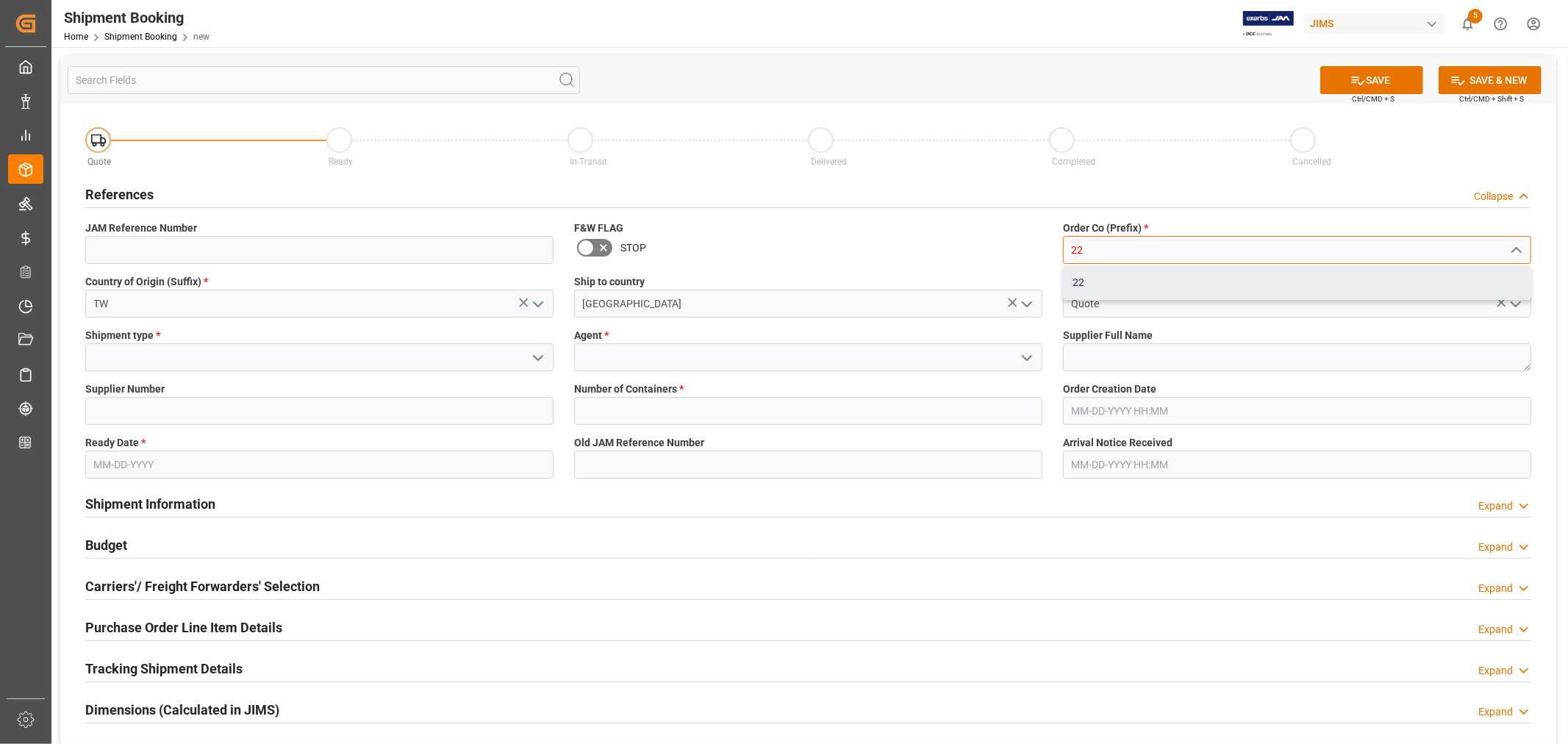
click at [1090, 282] on div "22" at bounding box center [1297, 283] width 466 height 33
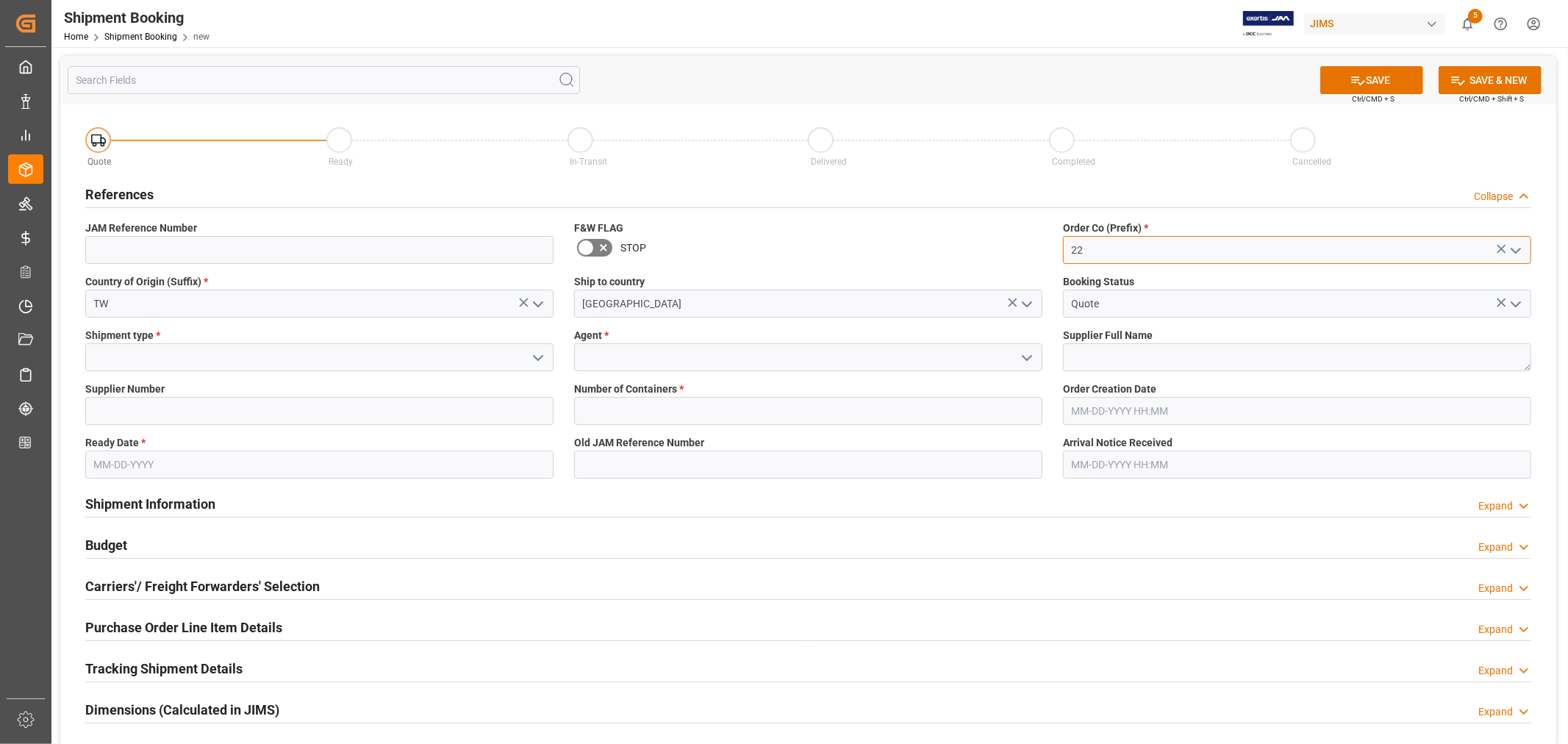
type input "22"
click at [538, 358] on icon "open menu" at bounding box center [538, 358] width 18 height 18
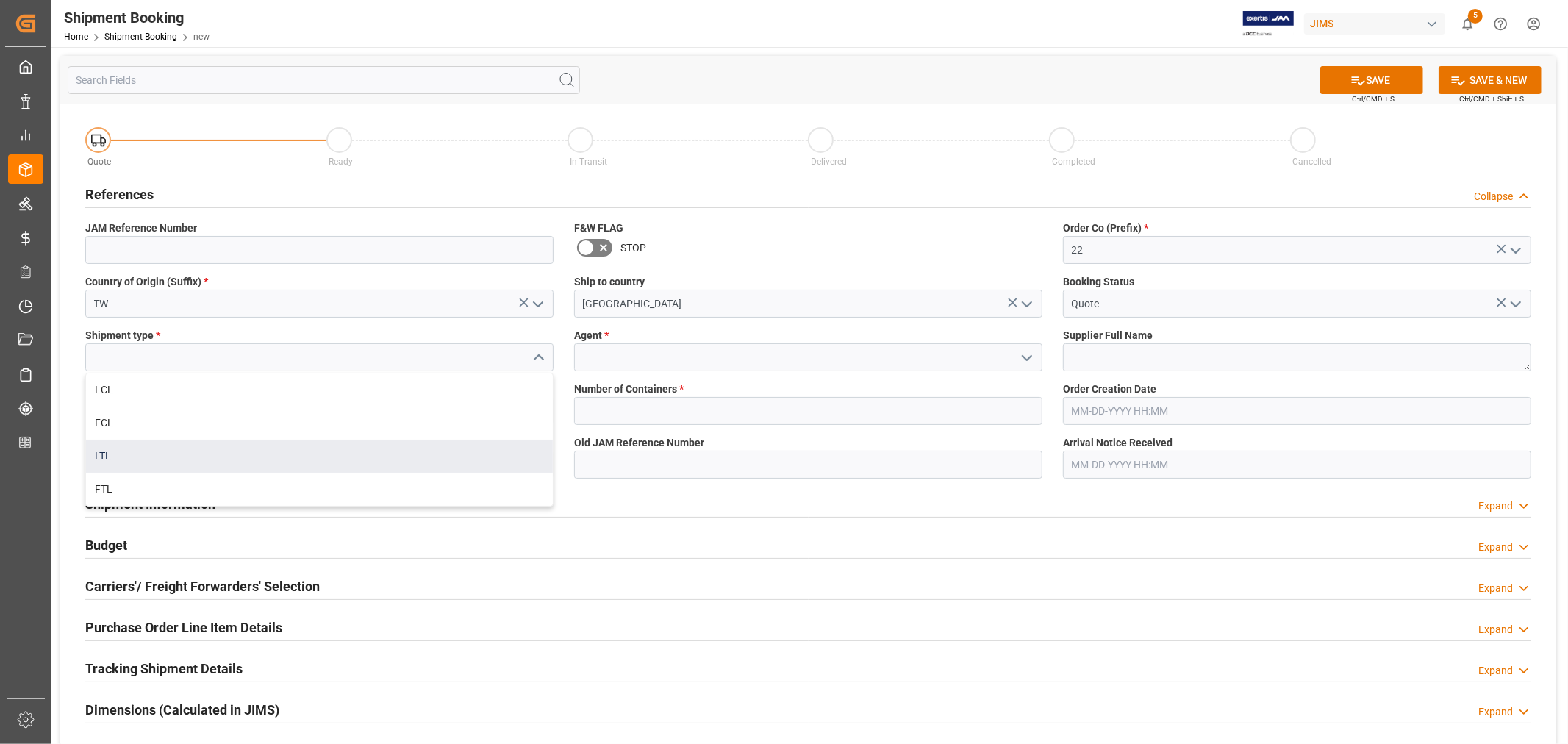
click at [194, 457] on div "LTL" at bounding box center [319, 455] width 466 height 33
type input "LTL"
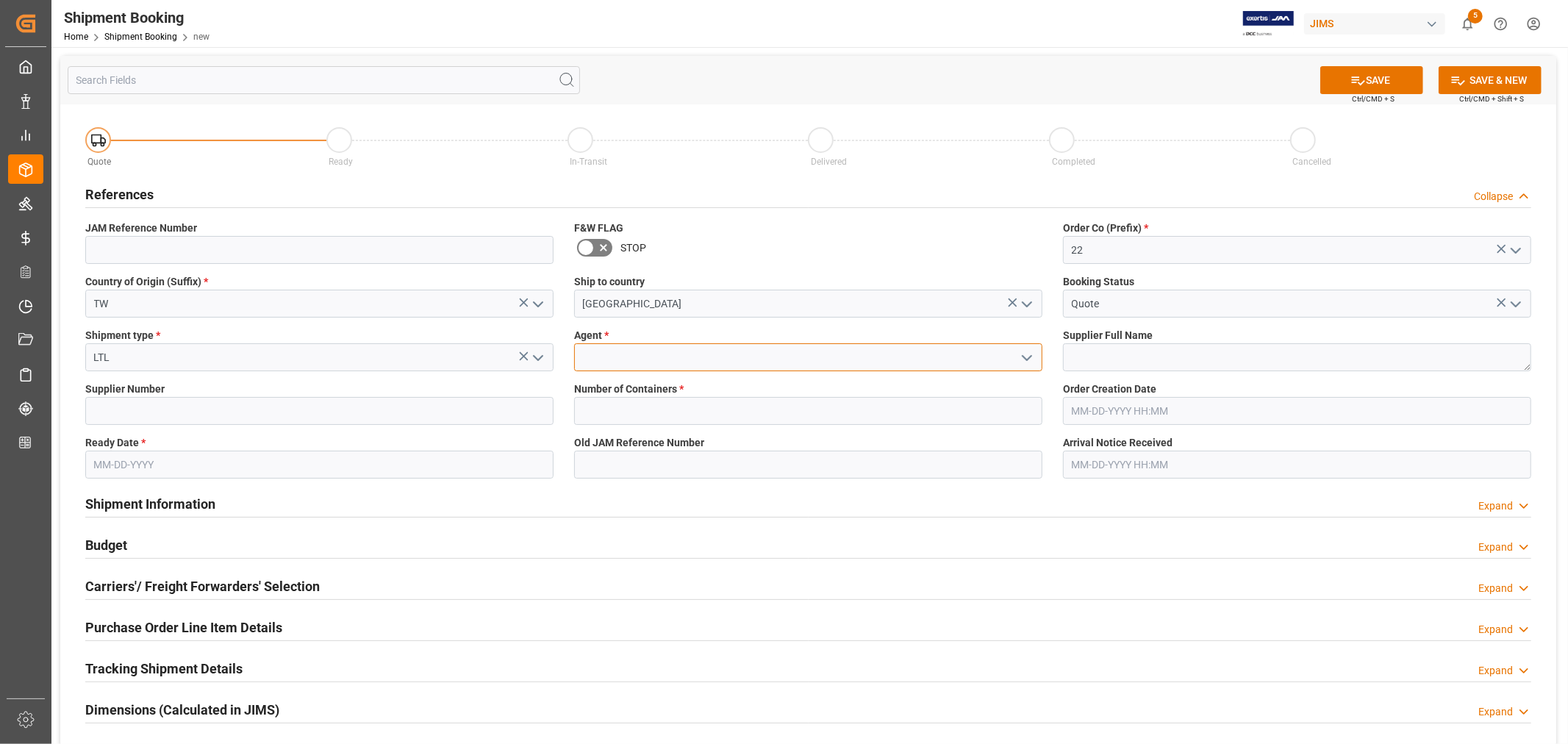
click at [894, 358] on input at bounding box center [808, 357] width 468 height 28
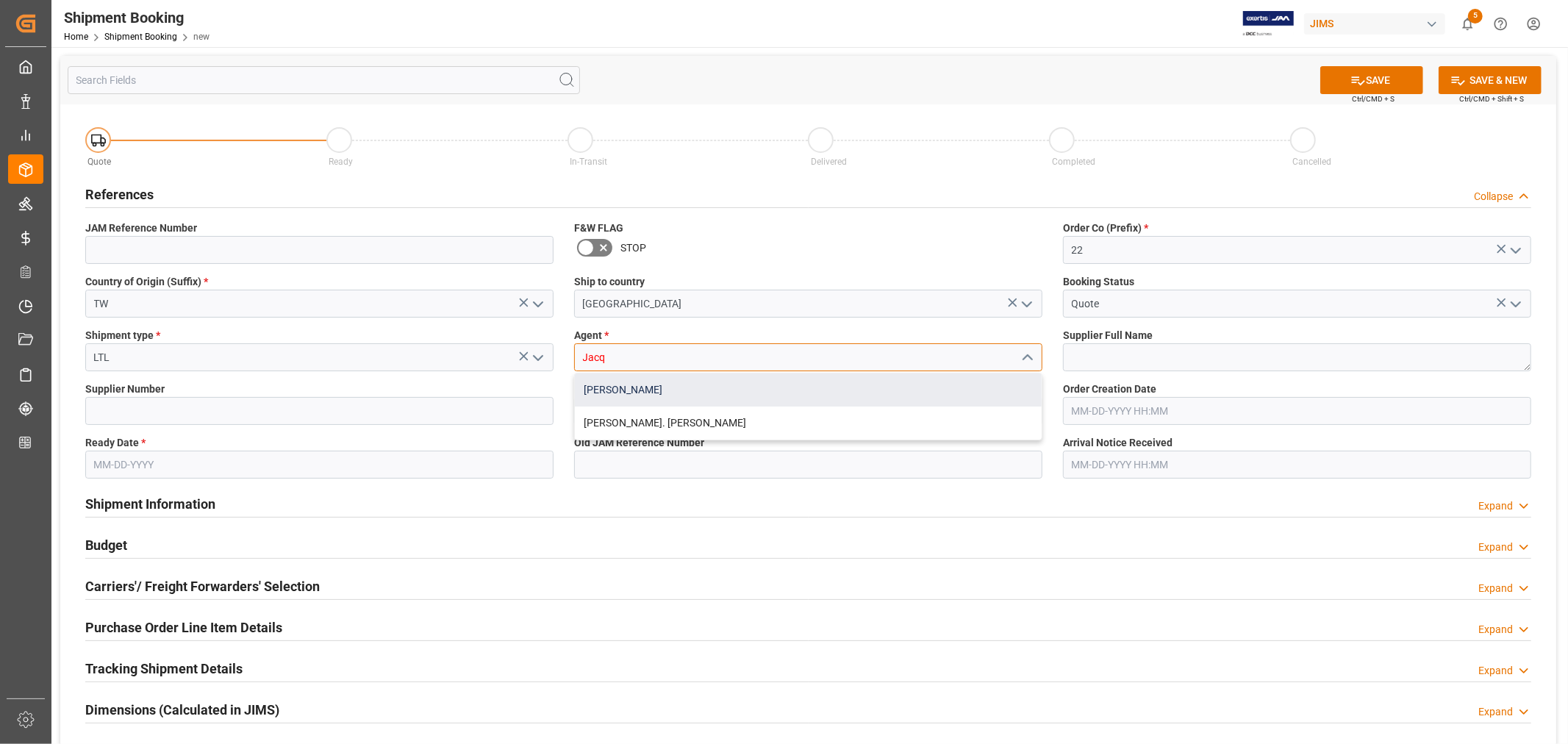
click at [635, 383] on div "Jacques Denis" at bounding box center [808, 390] width 466 height 33
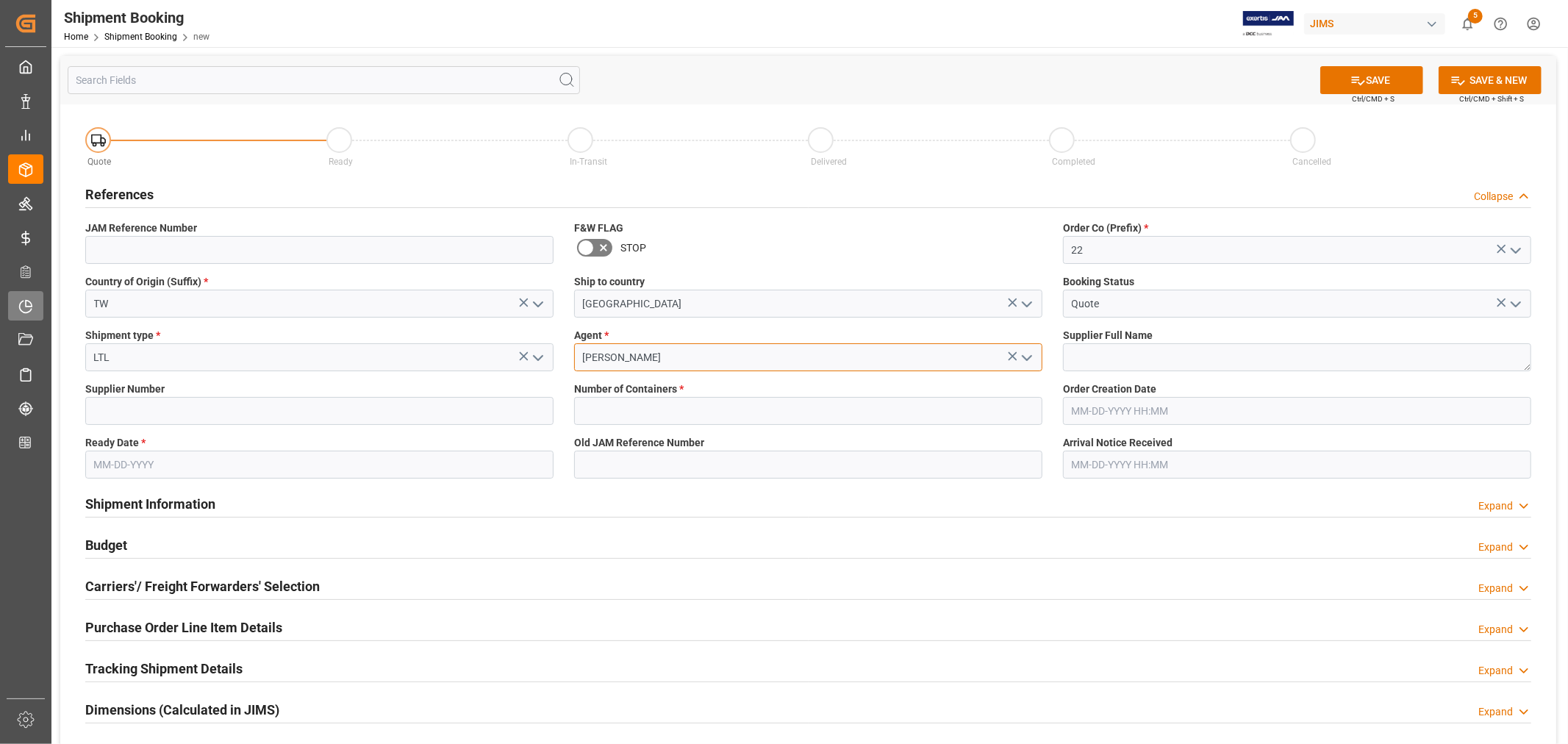
type input "Jacques Denis"
click at [1080, 355] on textarea at bounding box center [1297, 357] width 468 height 28
paste textarea "Ashly Audio (Webster, NY)"
type textarea "Ashly Audio (Webster, NY)"
click at [123, 405] on input at bounding box center [319, 410] width 468 height 28
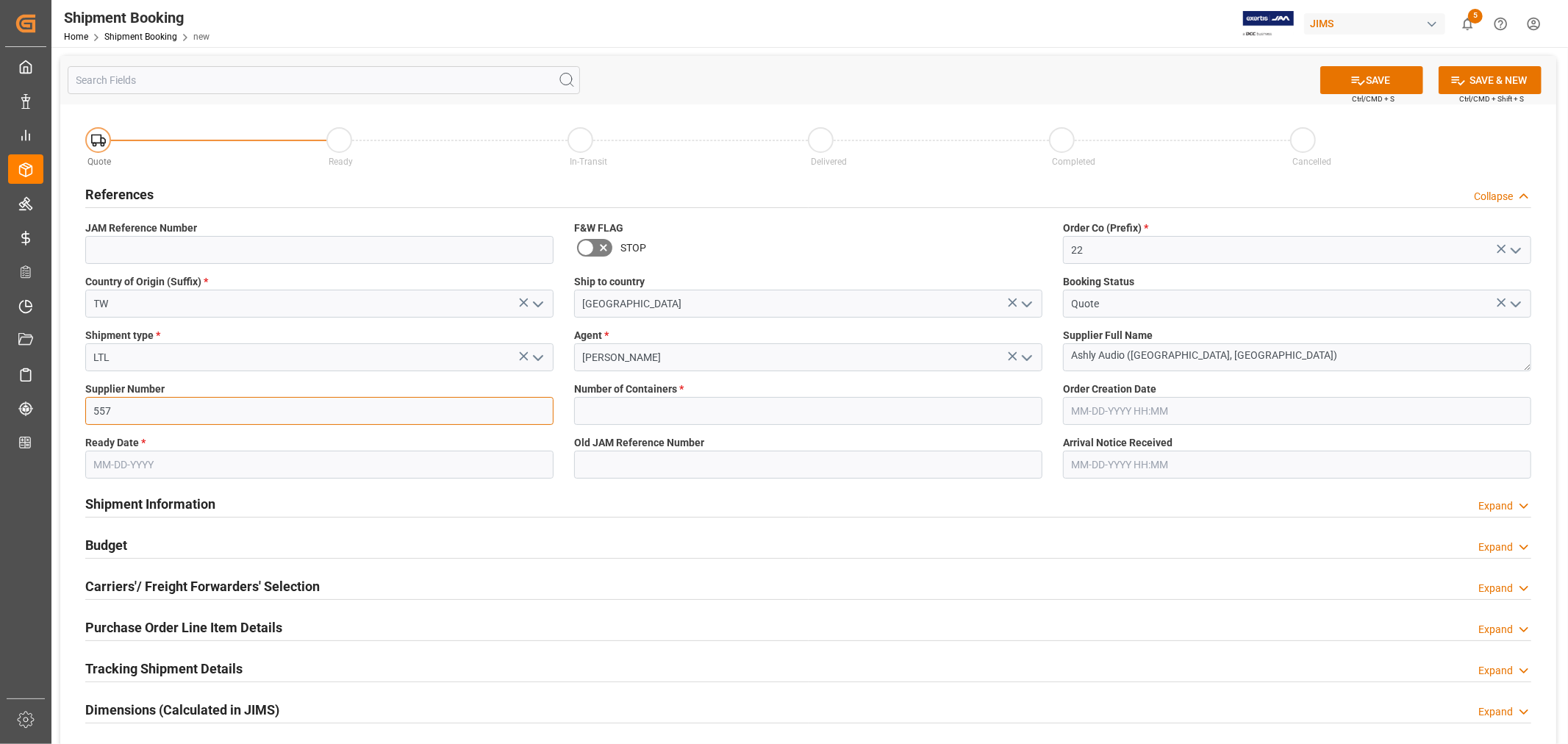
type input "557"
click at [690, 409] on input "text" at bounding box center [808, 410] width 468 height 28
type input "0"
click at [200, 461] on input "text" at bounding box center [319, 464] width 468 height 28
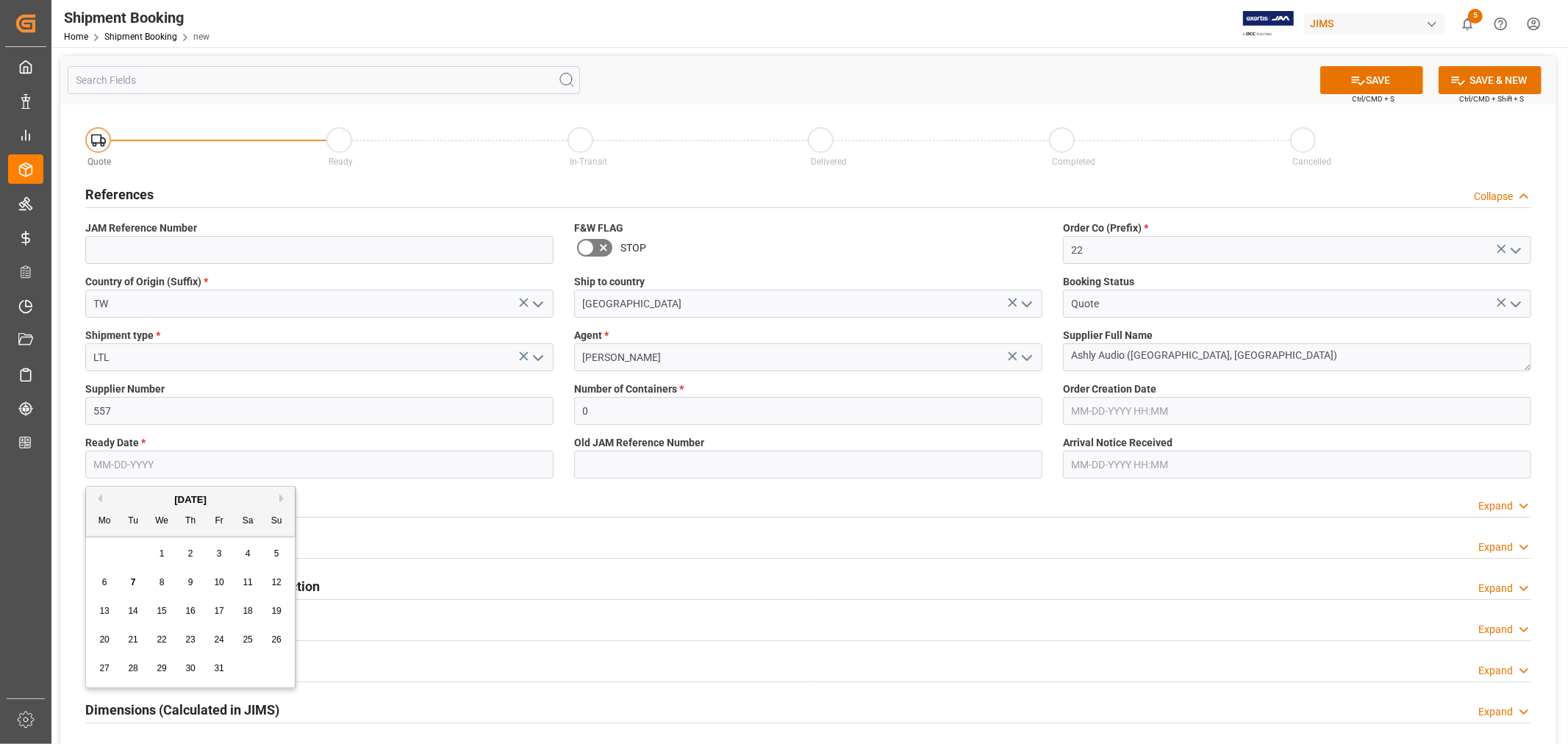
click at [188, 579] on span "9" at bounding box center [191, 582] width 5 height 10
type input "10-09-2025"
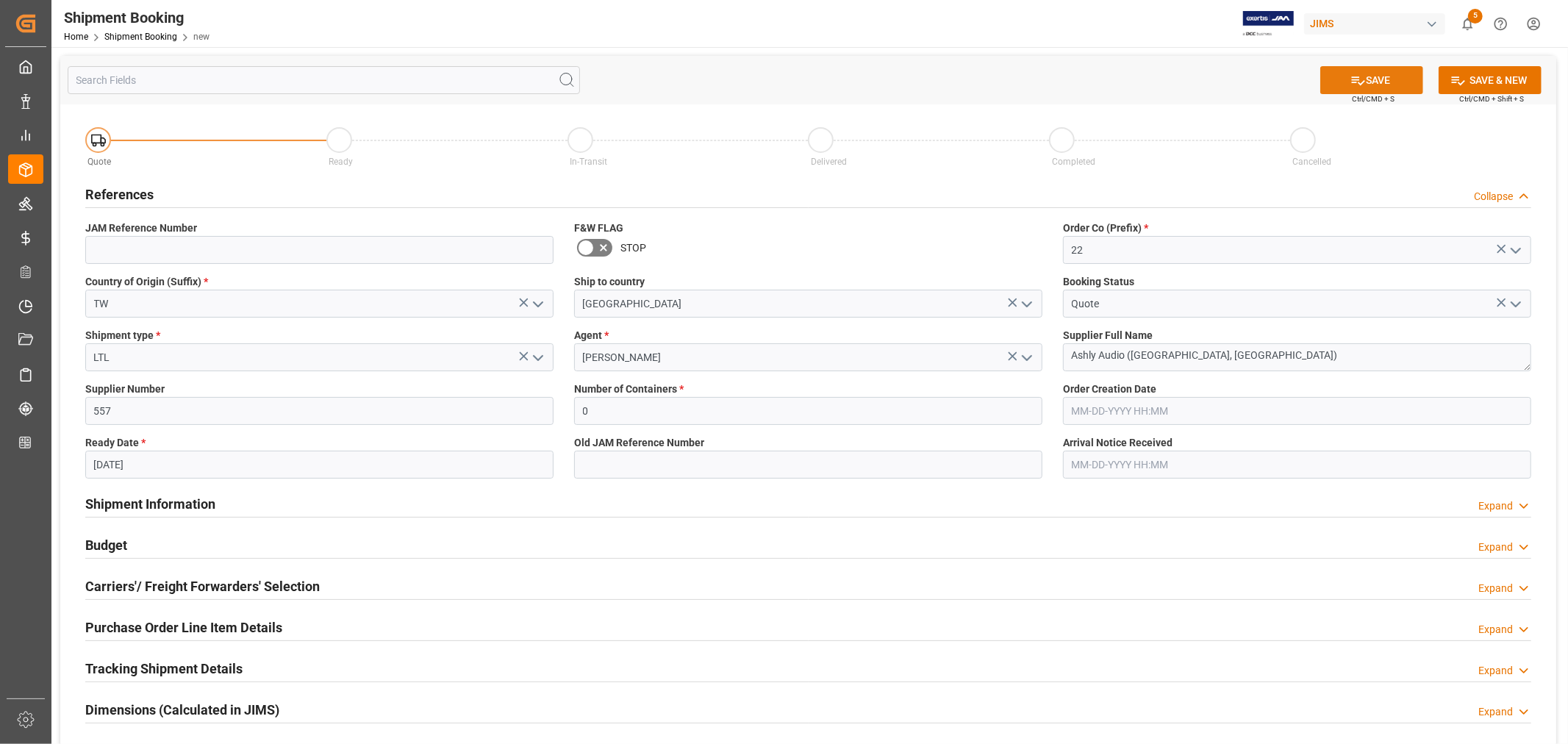
click at [1372, 77] on button "SAVE" at bounding box center [1371, 80] width 103 height 28
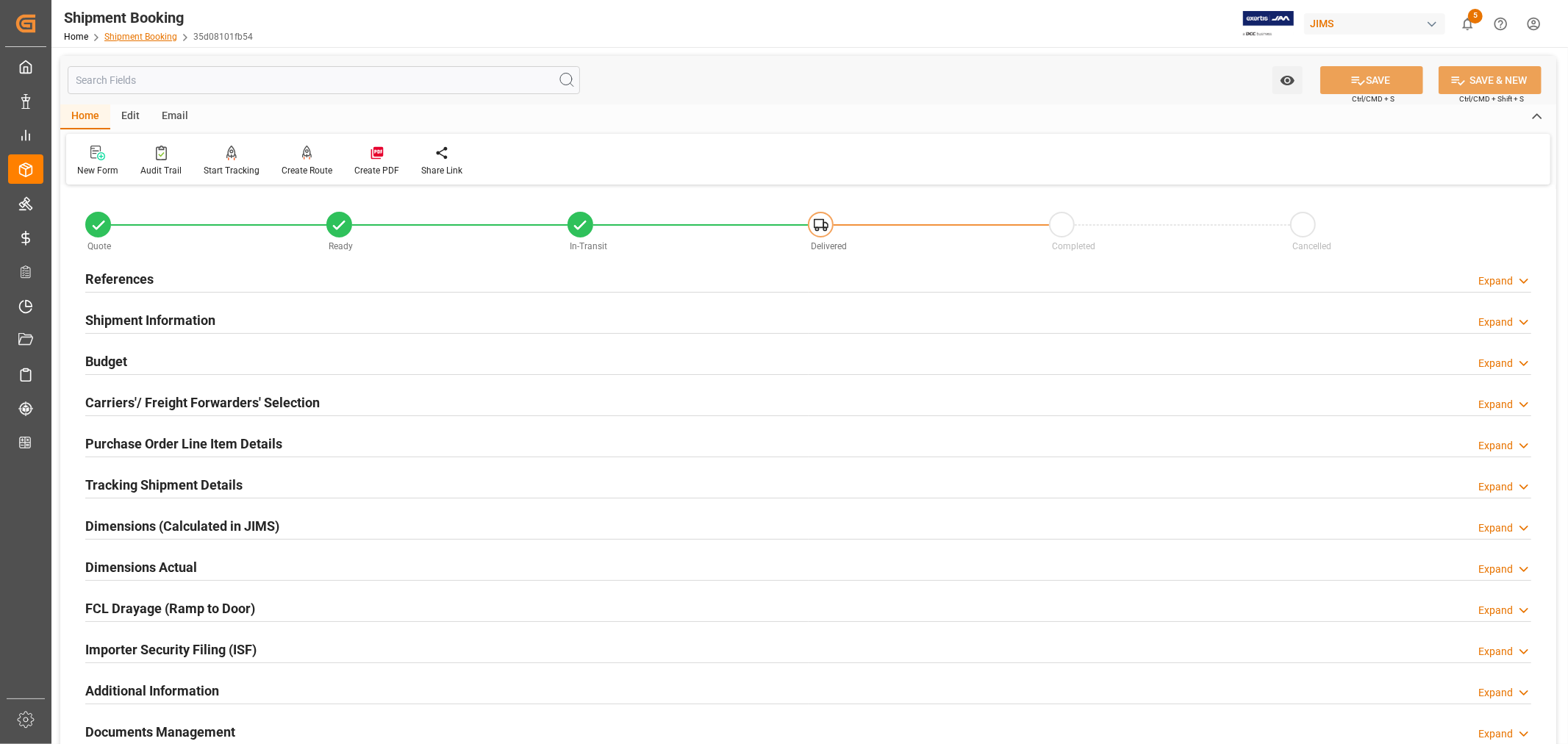
click at [137, 35] on link "Shipment Booking" at bounding box center [140, 37] width 72 height 10
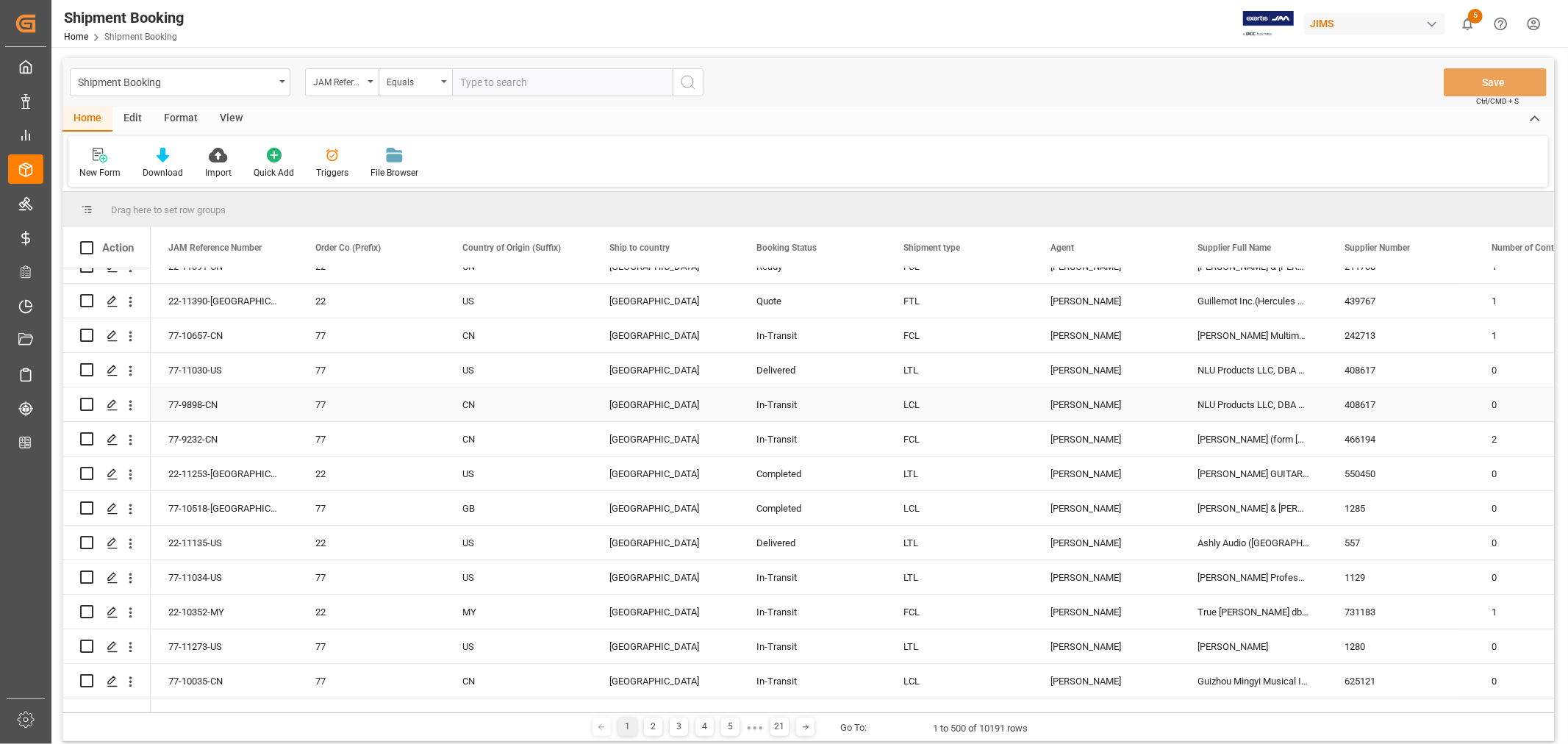
scroll to position [3348, 0]
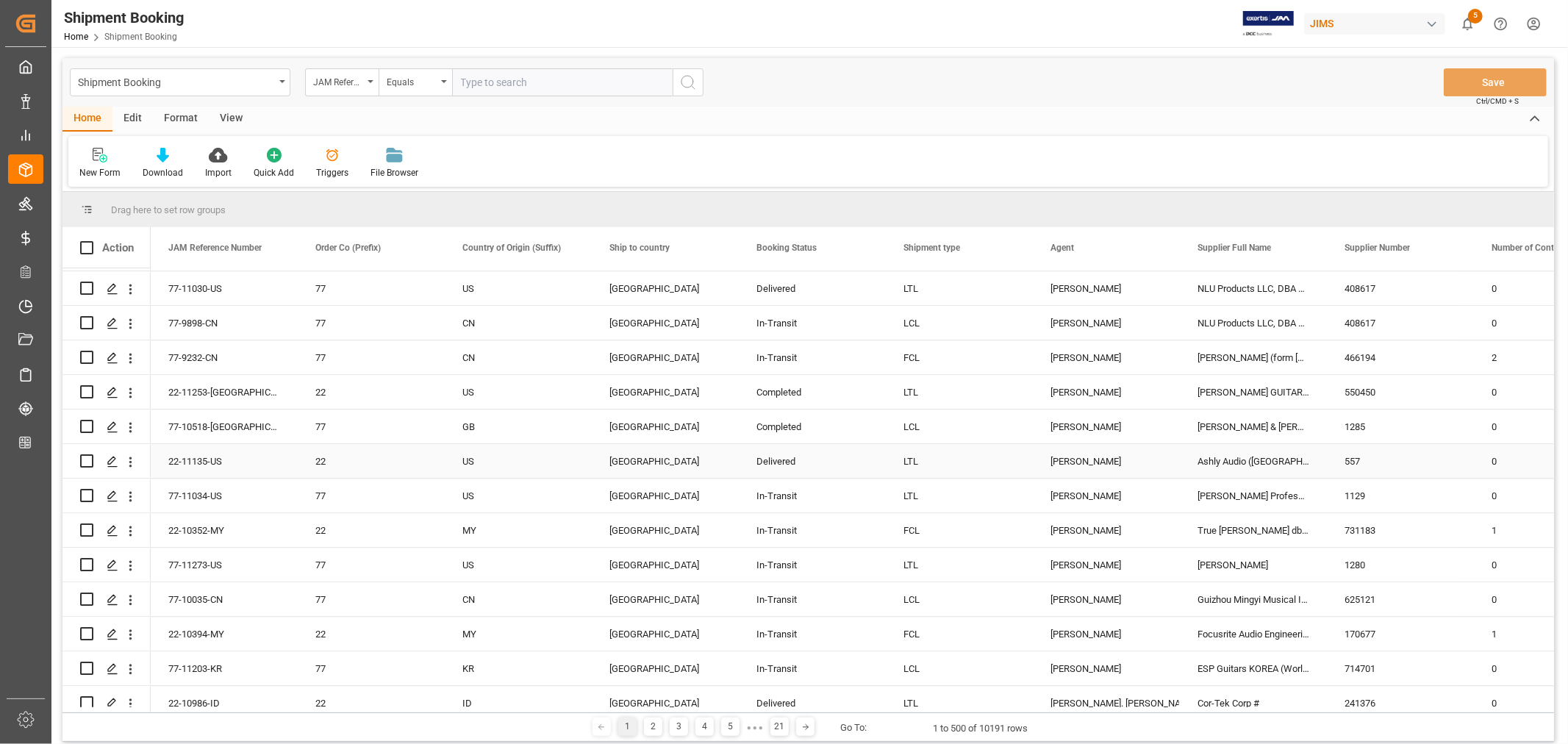
click at [1232, 454] on div "Ashly Audio ([GEOGRAPHIC_DATA], [GEOGRAPHIC_DATA])" at bounding box center [1253, 461] width 147 height 34
click at [1306, 248] on span at bounding box center [1302, 248] width 14 height 14
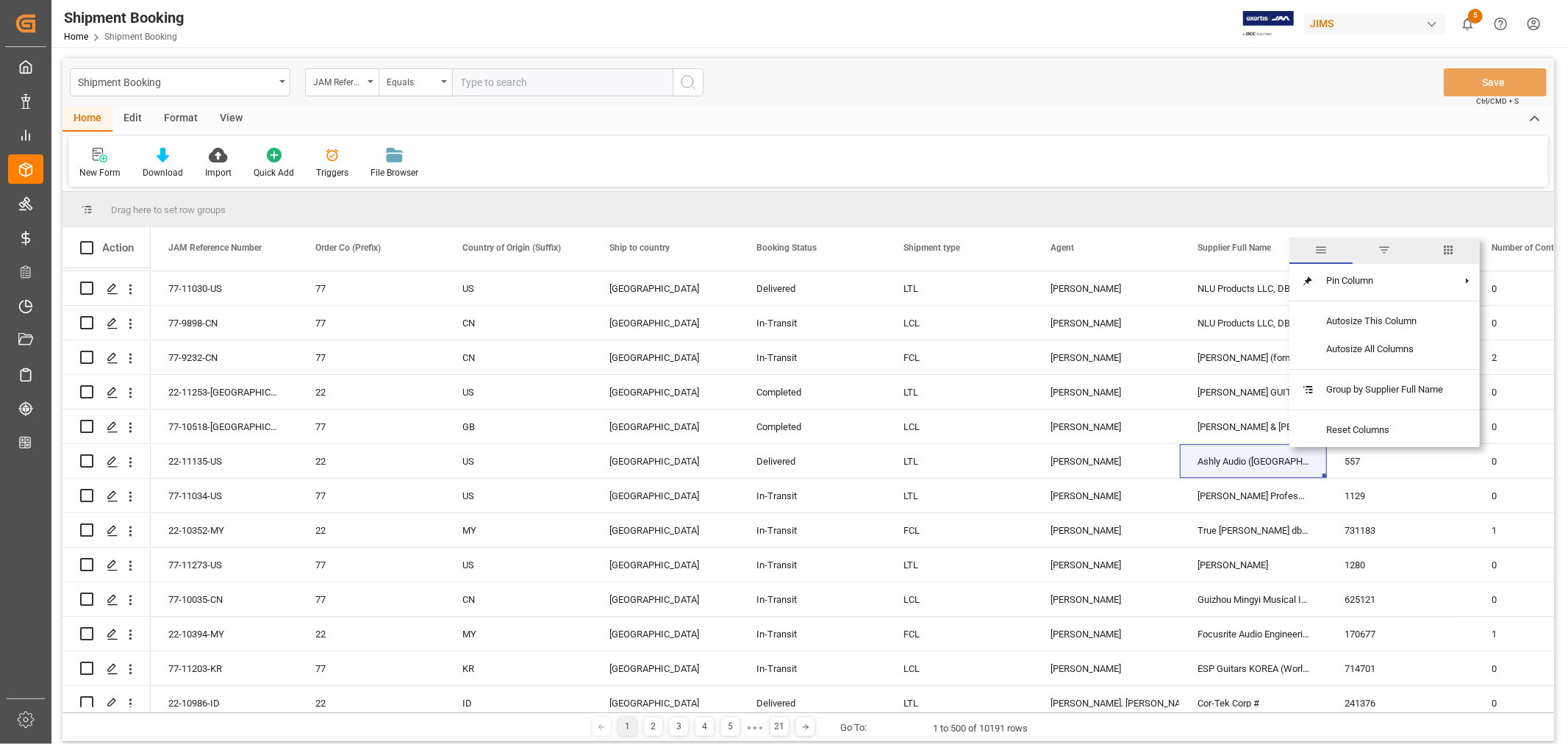
click at [1388, 250] on span "filter" at bounding box center [1384, 250] width 14 height 14
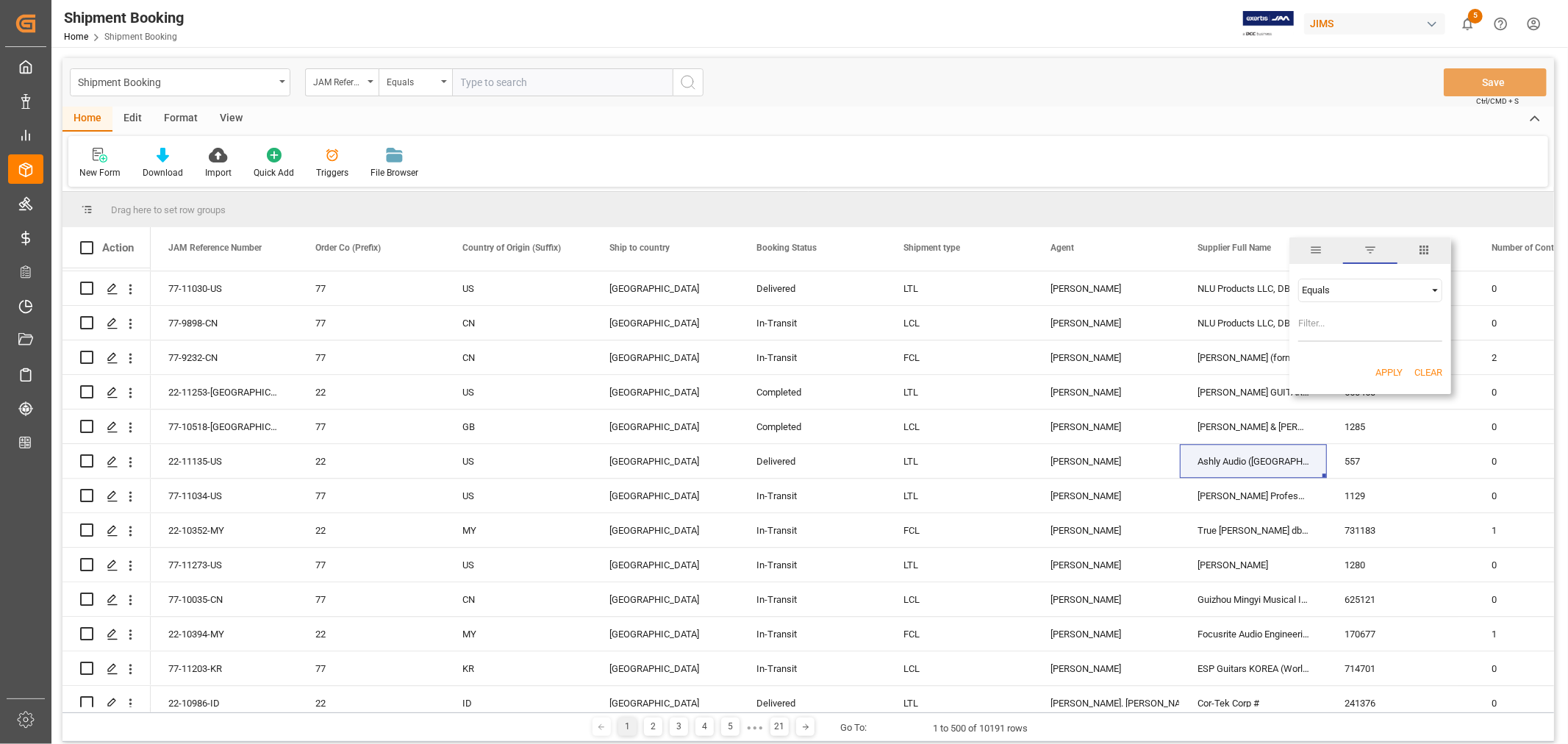
type input "Ashly Audio (Webster, NY)"
click at [1388, 372] on button "Apply" at bounding box center [1389, 372] width 27 height 14
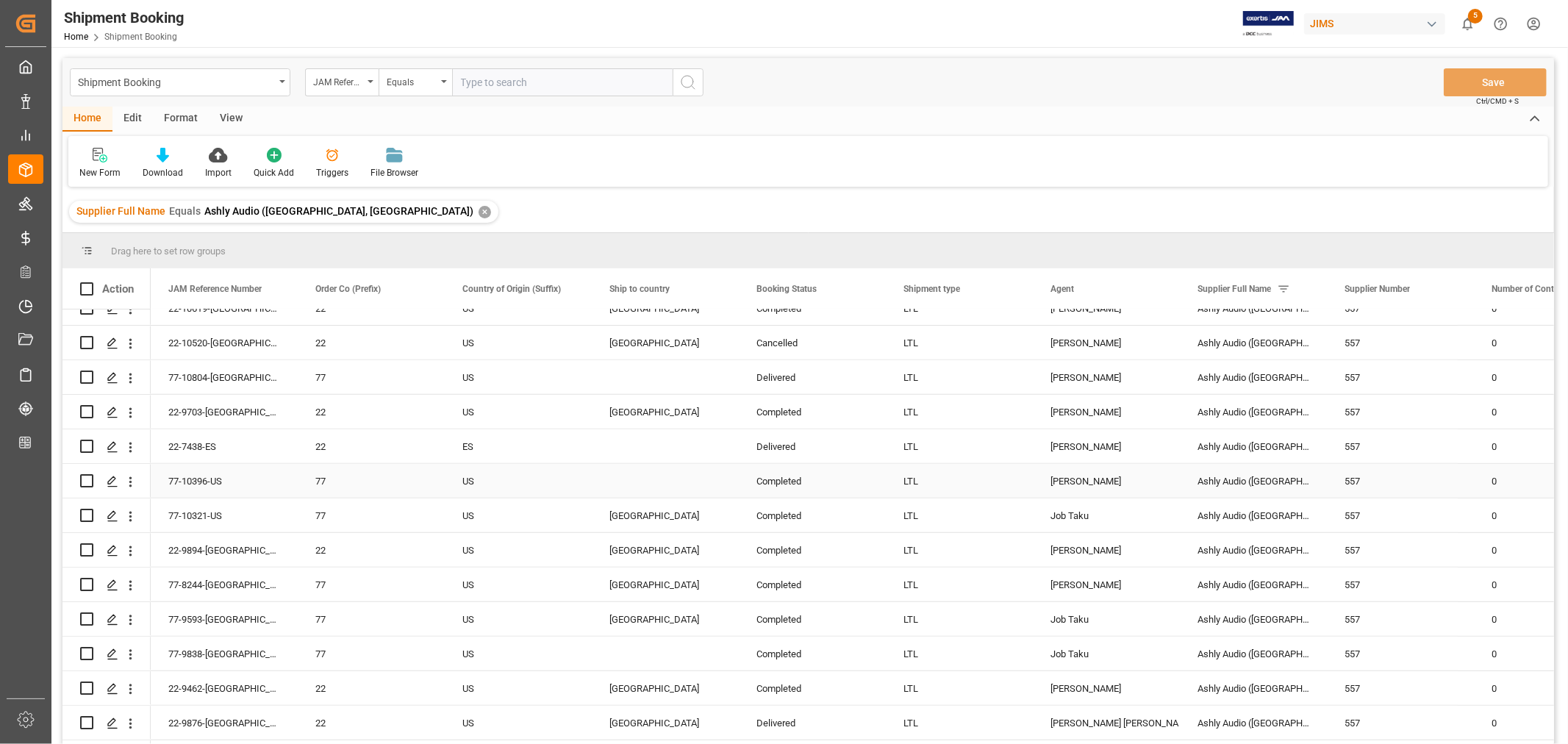
scroll to position [489, 0]
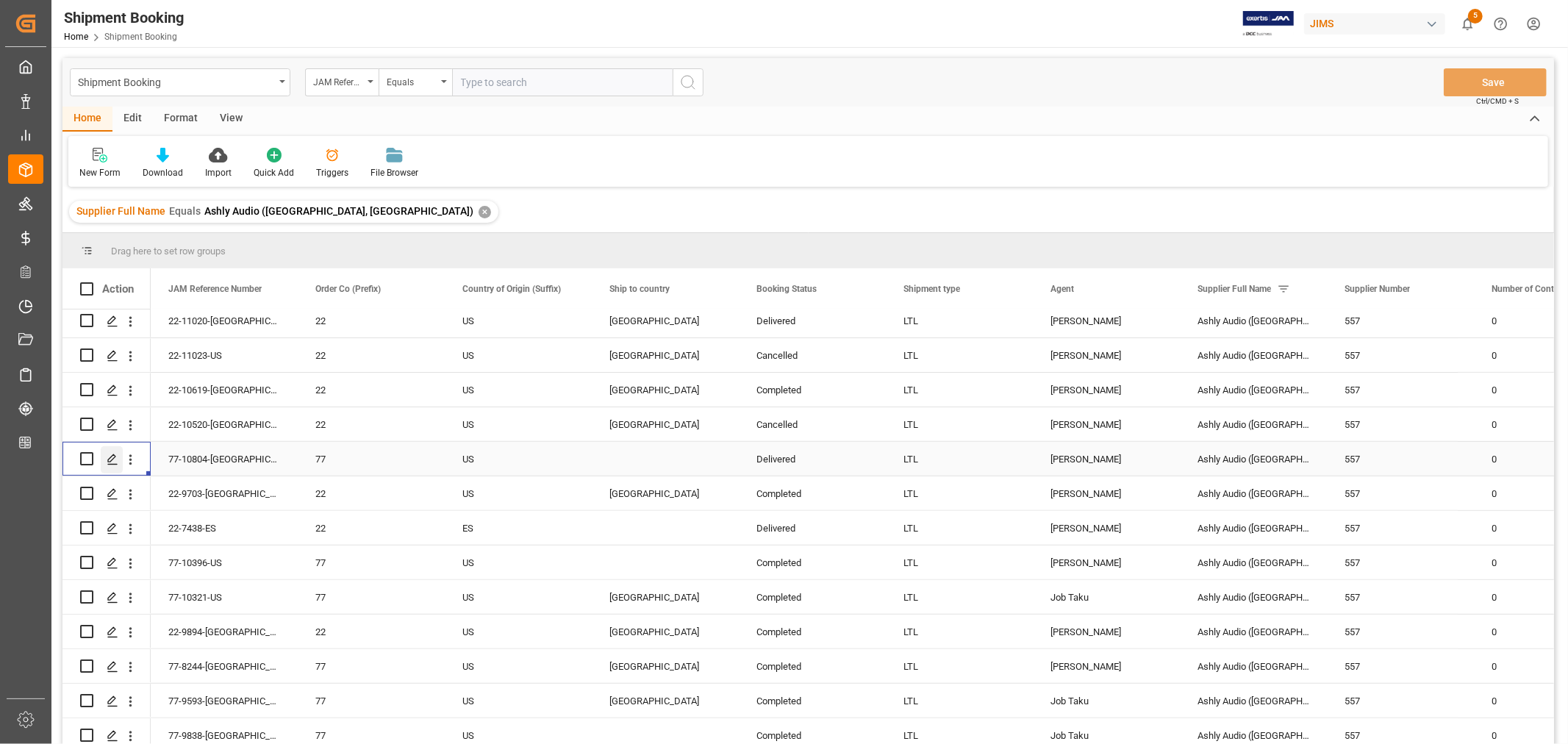
click at [112, 461] on icon "Press SPACE to select this row." at bounding box center [112, 460] width 12 height 12
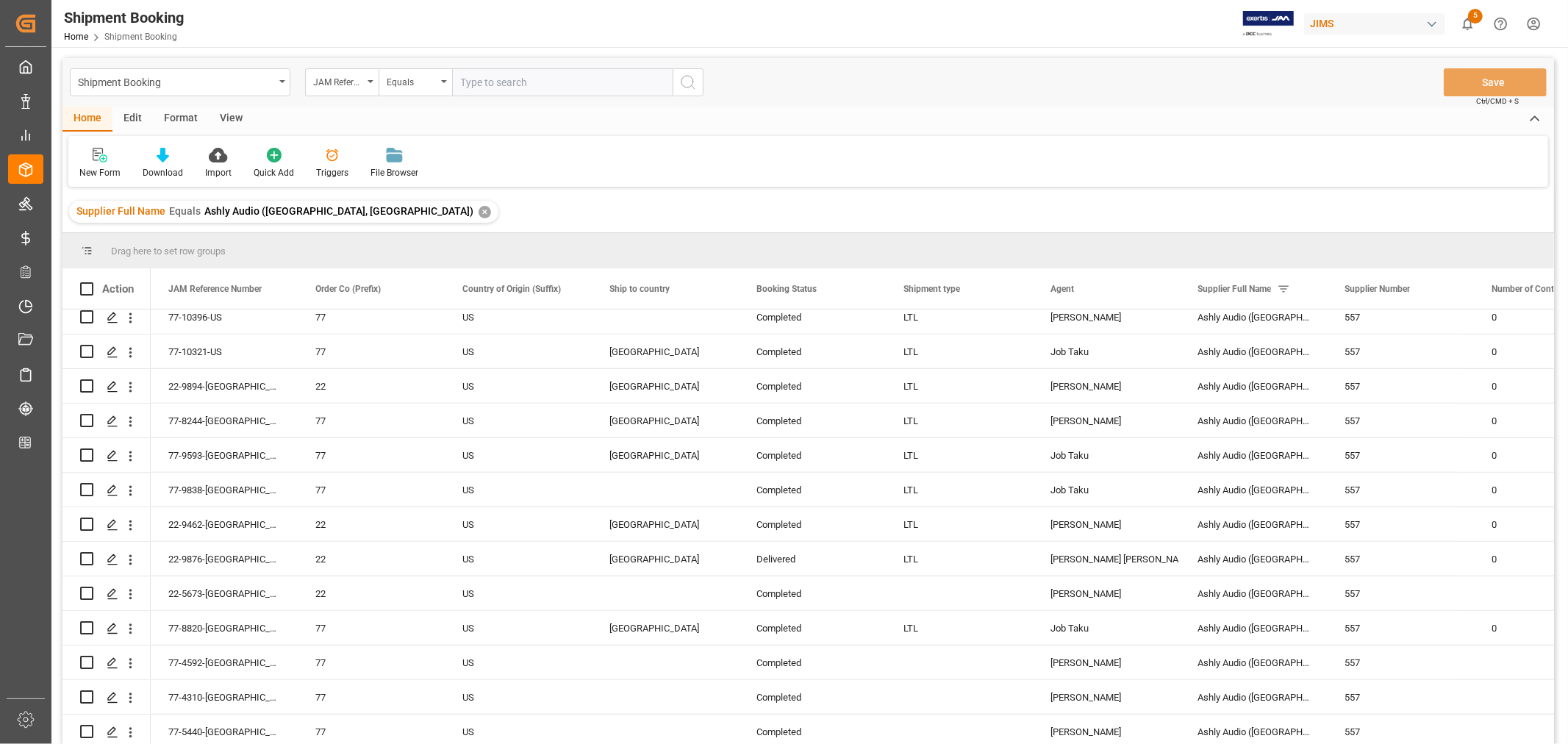
scroll to position [816, 0]
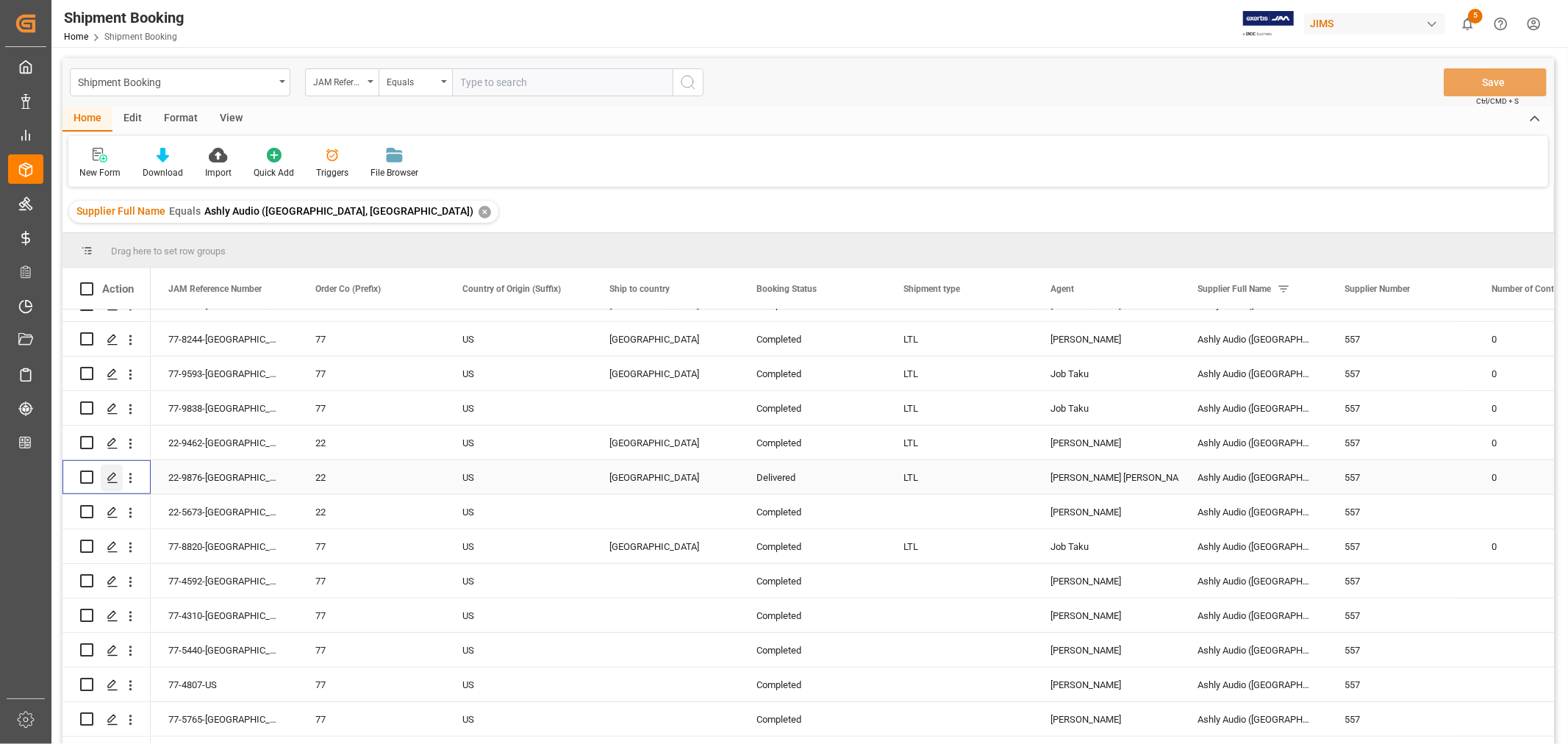
click at [113, 478] on icon "Press SPACE to select this row." at bounding box center [112, 478] width 12 height 12
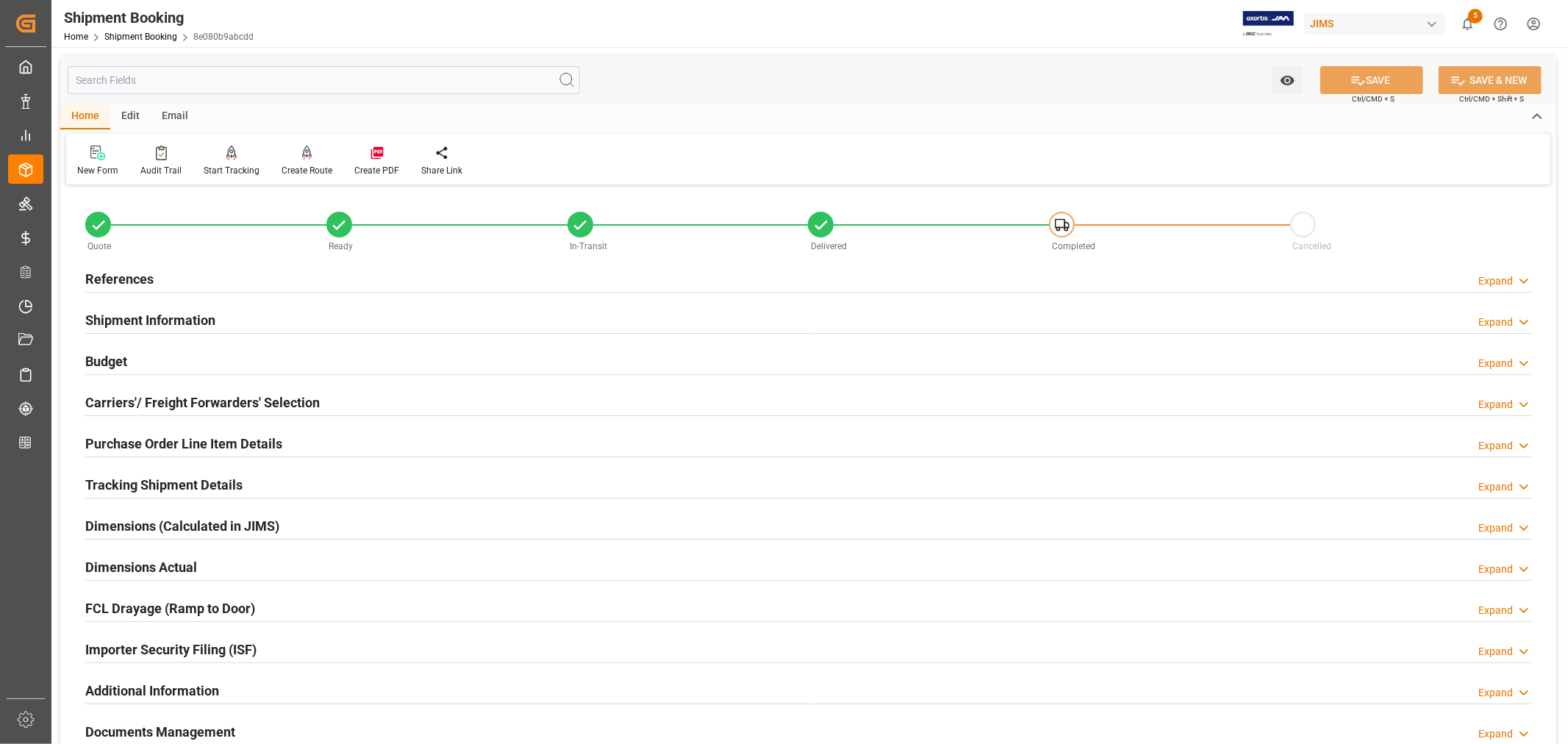
click at [130, 275] on h2 "References" at bounding box center [119, 278] width 68 height 20
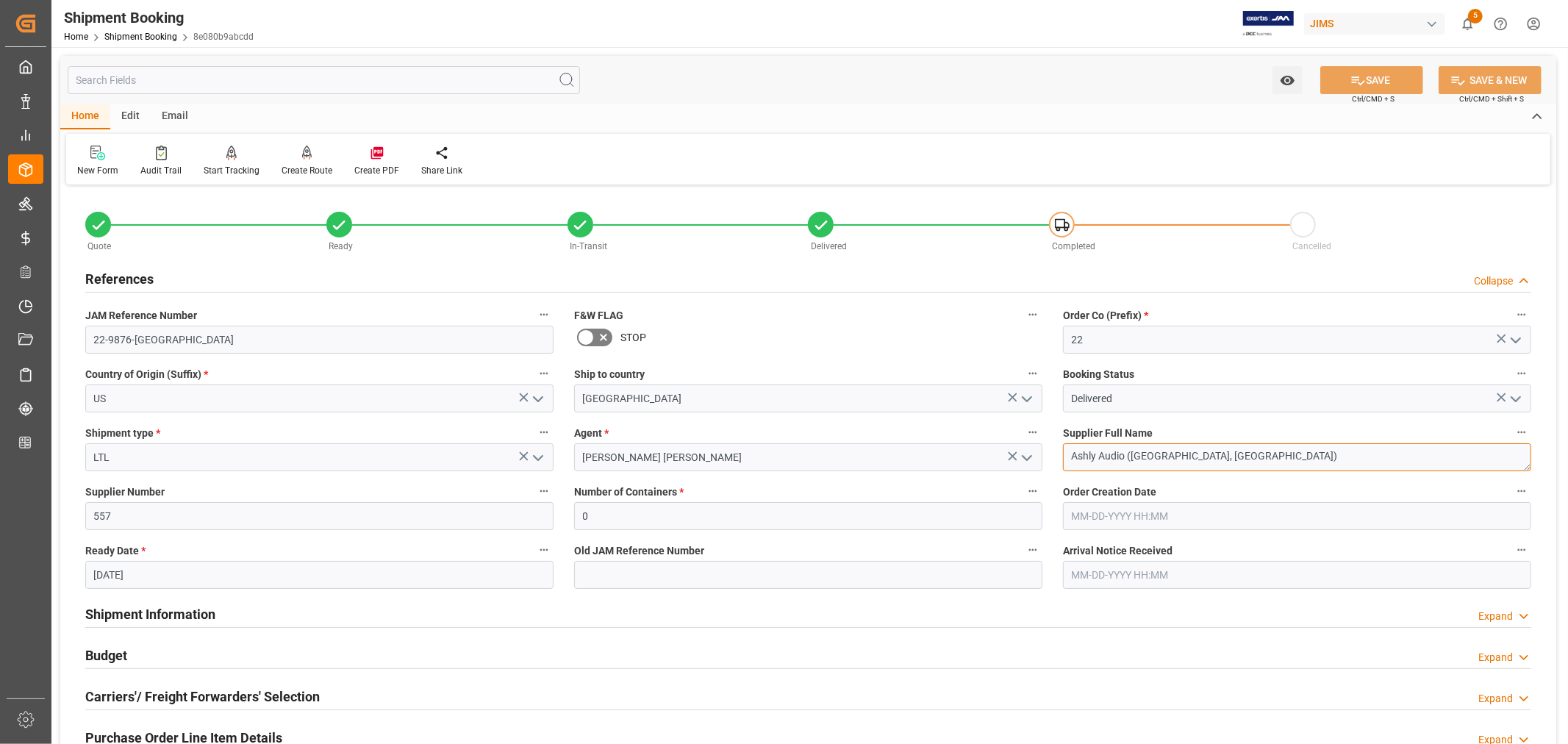
drag, startPoint x: 1194, startPoint y: 455, endPoint x: 1066, endPoint y: 453, distance: 128.0
click at [1066, 453] on textarea "Ashly Audio (Webster, NY)" at bounding box center [1297, 457] width 468 height 28
click at [1197, 454] on textarea "Ashly Audio (Webster, NY)" at bounding box center [1297, 457] width 468 height 28
drag, startPoint x: 1197, startPoint y: 455, endPoint x: 1074, endPoint y: 455, distance: 123.0
click at [1074, 455] on textarea "Ashly Audio (Webster, NY)" at bounding box center [1297, 457] width 468 height 28
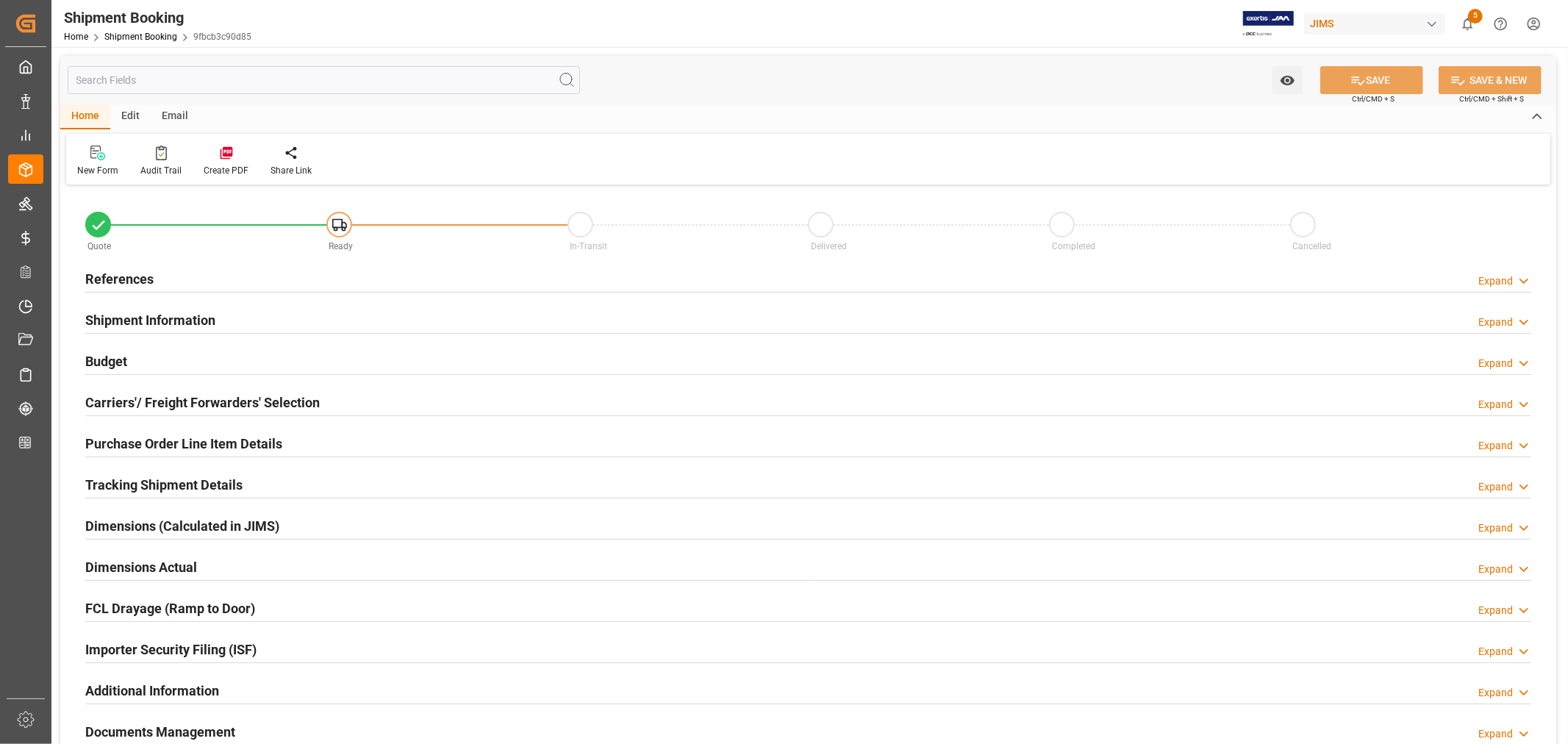
type input "0"
type input "[DATE]"
click at [129, 276] on h2 "References" at bounding box center [119, 278] width 68 height 20
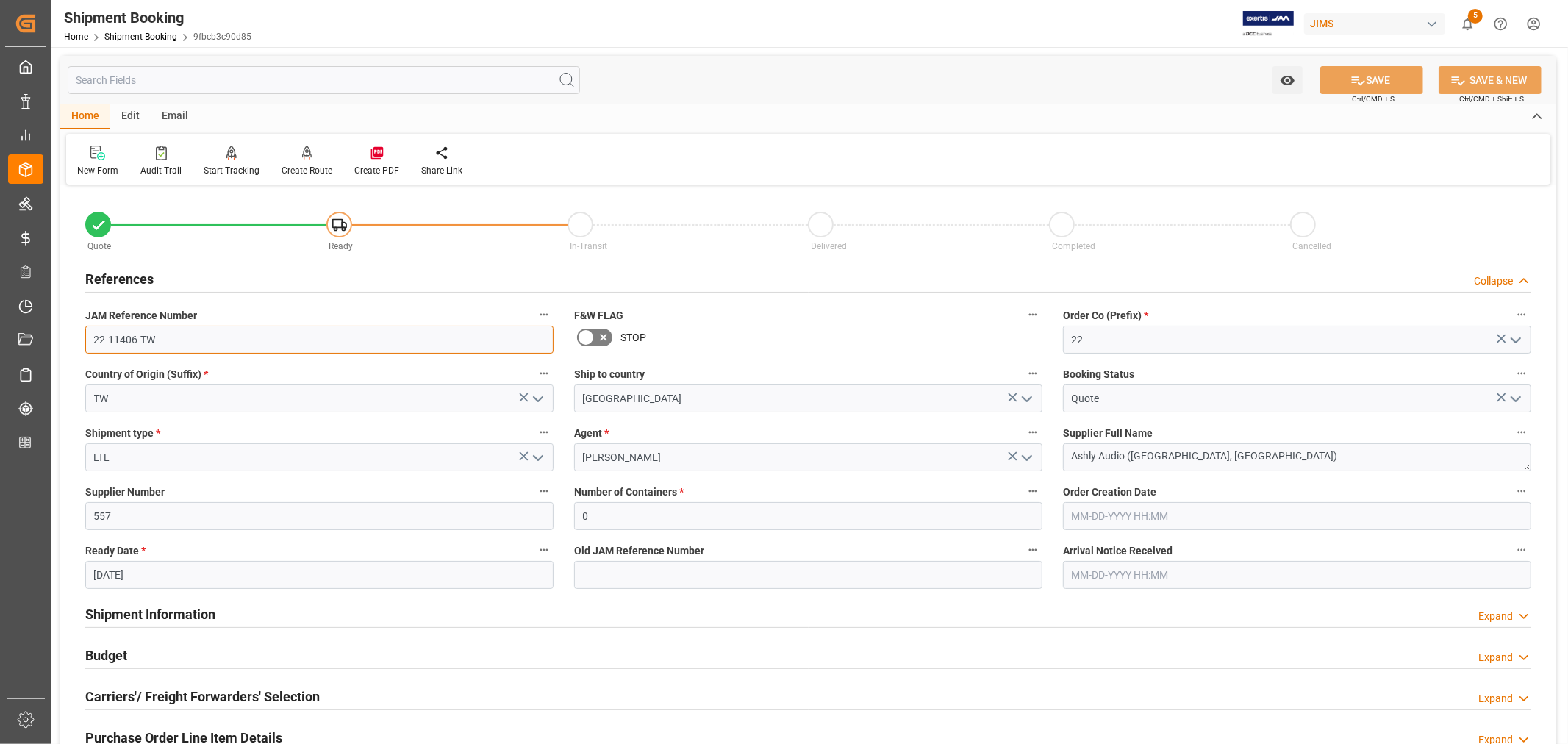
drag, startPoint x: 157, startPoint y: 336, endPoint x: 90, endPoint y: 338, distance: 67.0
click at [90, 338] on input "22-11406-TW" at bounding box center [319, 340] width 468 height 28
click at [130, 37] on link "Shipment Booking" at bounding box center [140, 37] width 72 height 10
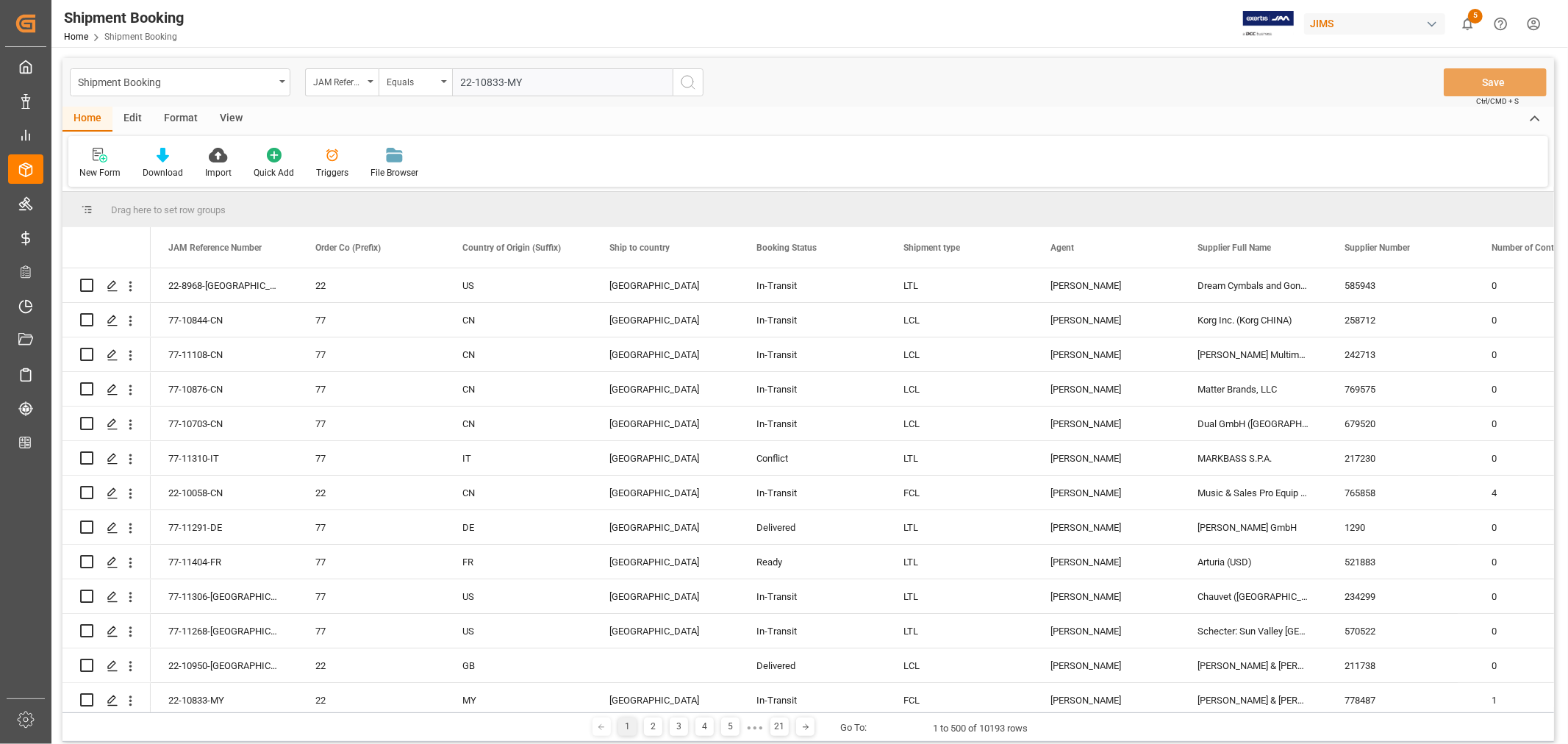
type input "22-10833-MY"
click at [687, 83] on icon "search button" at bounding box center [688, 82] width 18 height 18
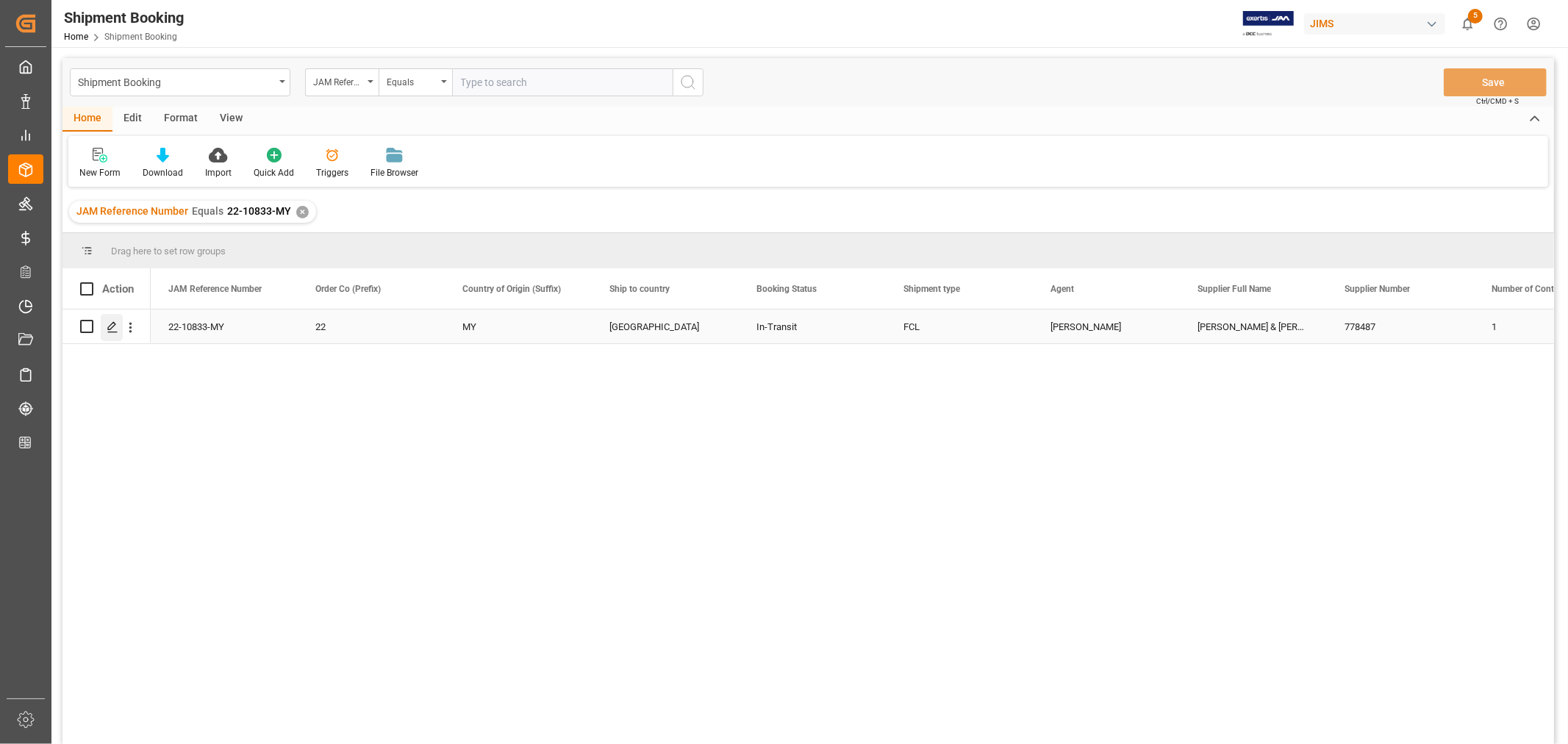
click at [112, 327] on icon "Press SPACE to select this row." at bounding box center [112, 327] width 12 height 12
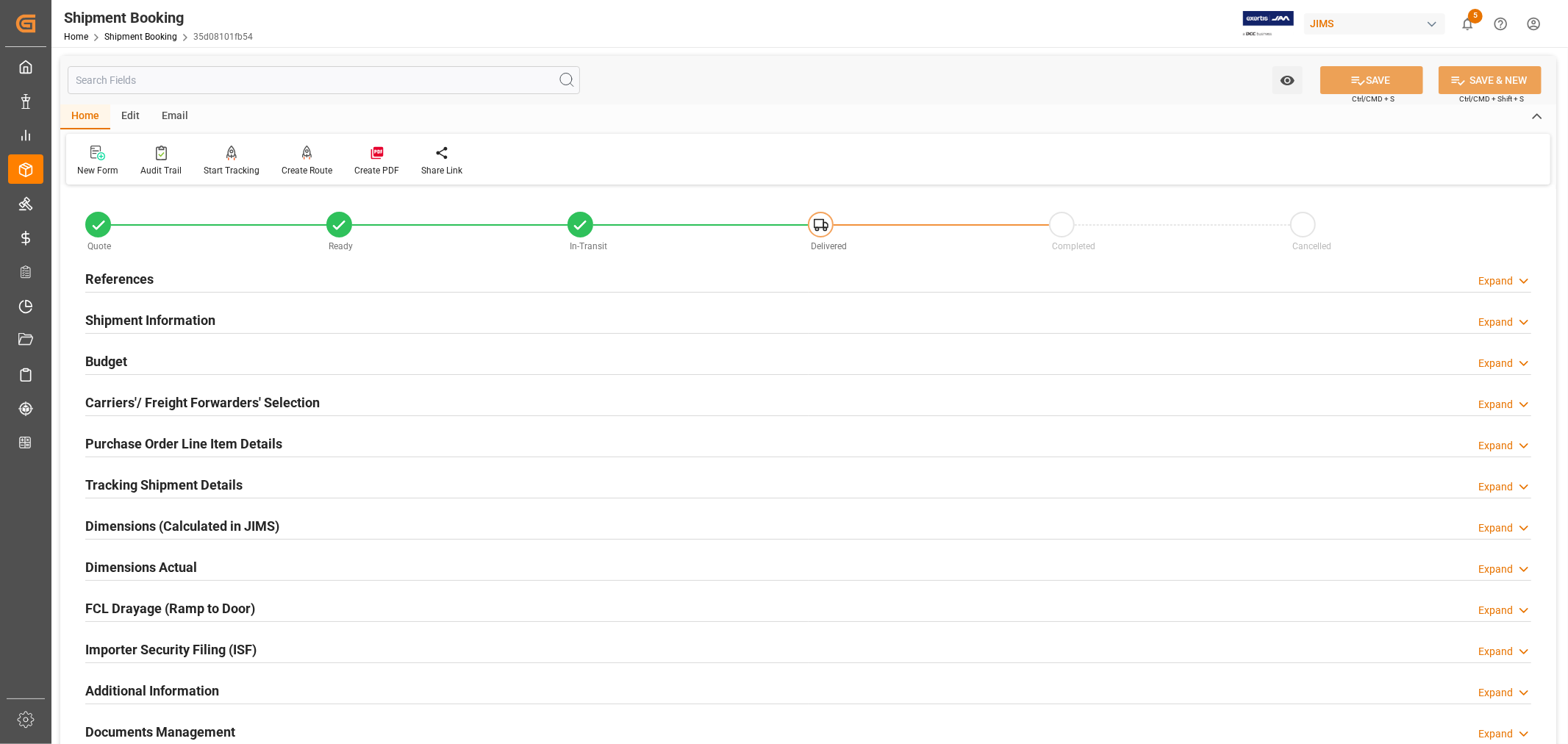
click at [114, 361] on h2 "Budget" at bounding box center [106, 361] width 42 height 20
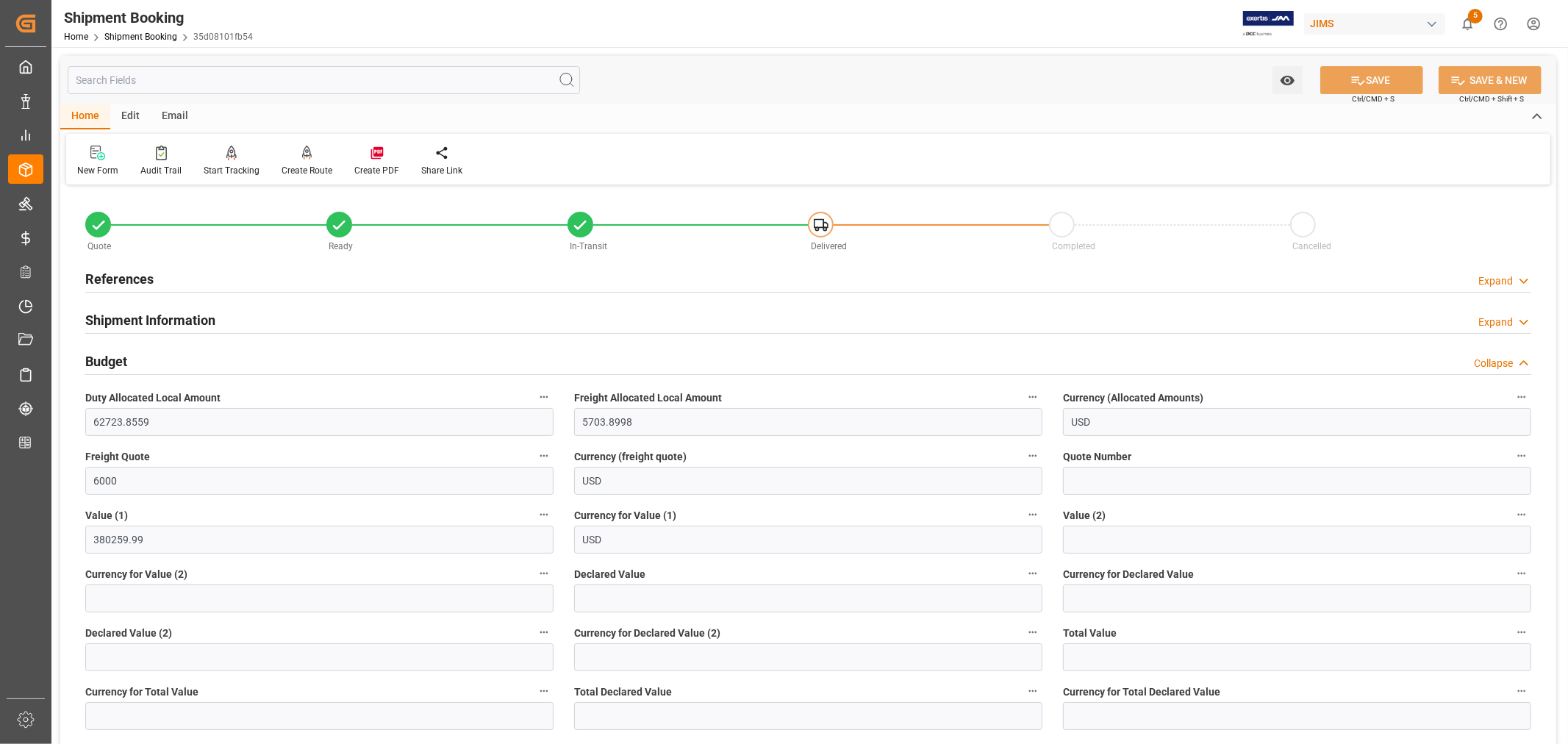
click at [114, 361] on h2 "Budget" at bounding box center [106, 361] width 42 height 20
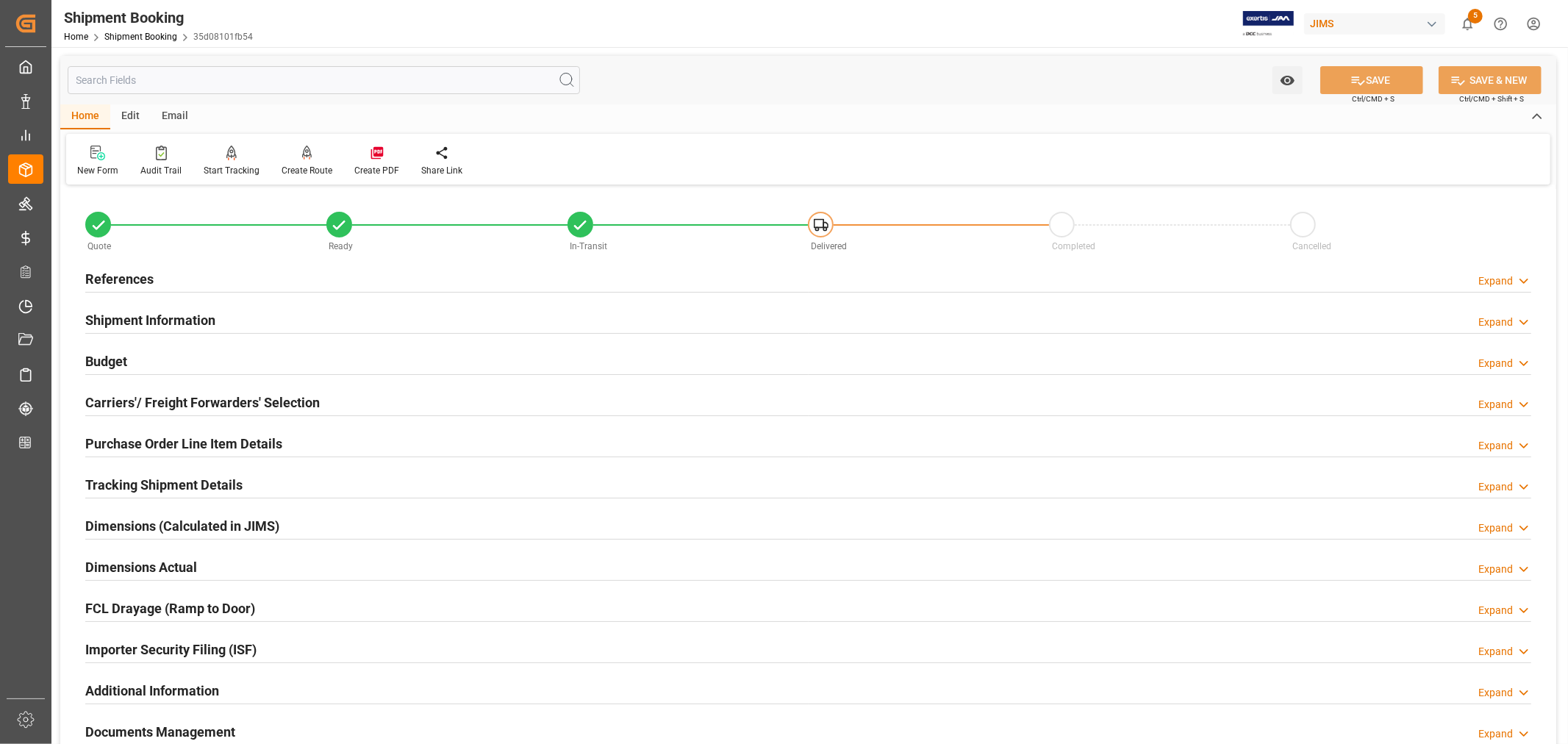
click at [141, 437] on h2 "Purchase Order Line Item Details" at bounding box center [183, 443] width 197 height 20
type input "7"
click at [135, 434] on h2 "Purchase Order Line Item Details" at bounding box center [183, 443] width 197 height 20
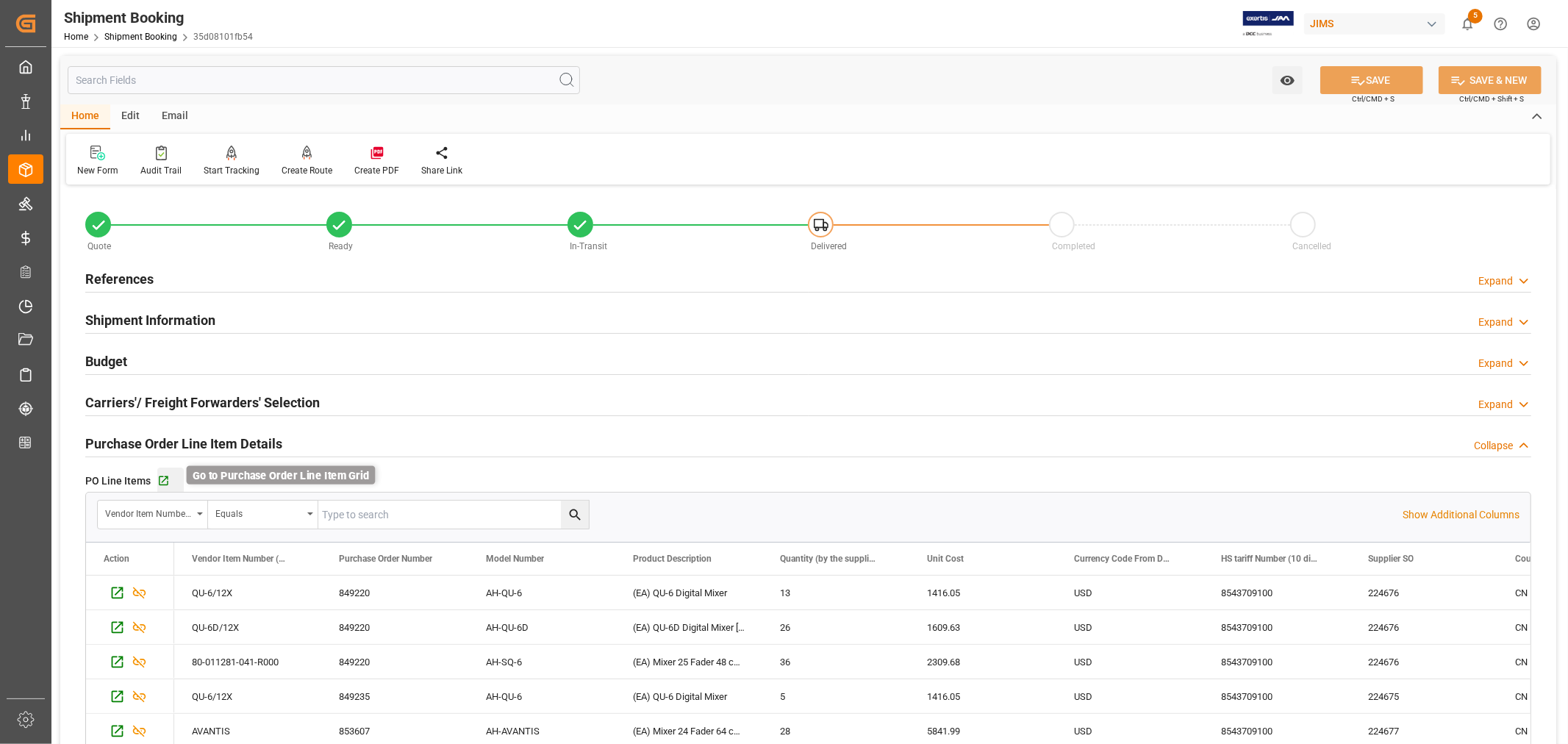
click at [163, 478] on icon "button" at bounding box center [163, 481] width 13 height 13
click at [216, 434] on h2 "Purchase Order Line Item Details" at bounding box center [183, 443] width 197 height 20
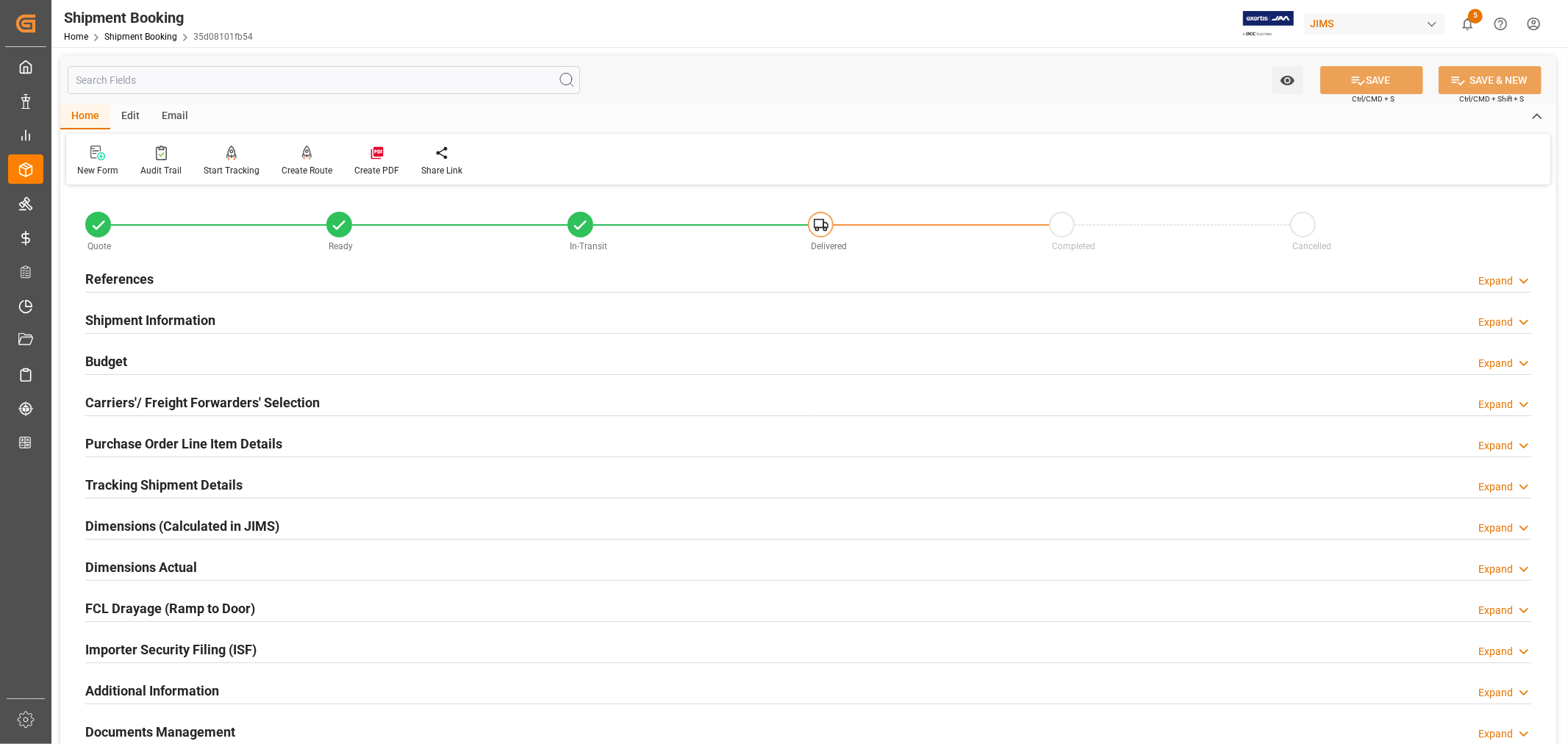
click at [146, 283] on h2 "References" at bounding box center [119, 278] width 68 height 20
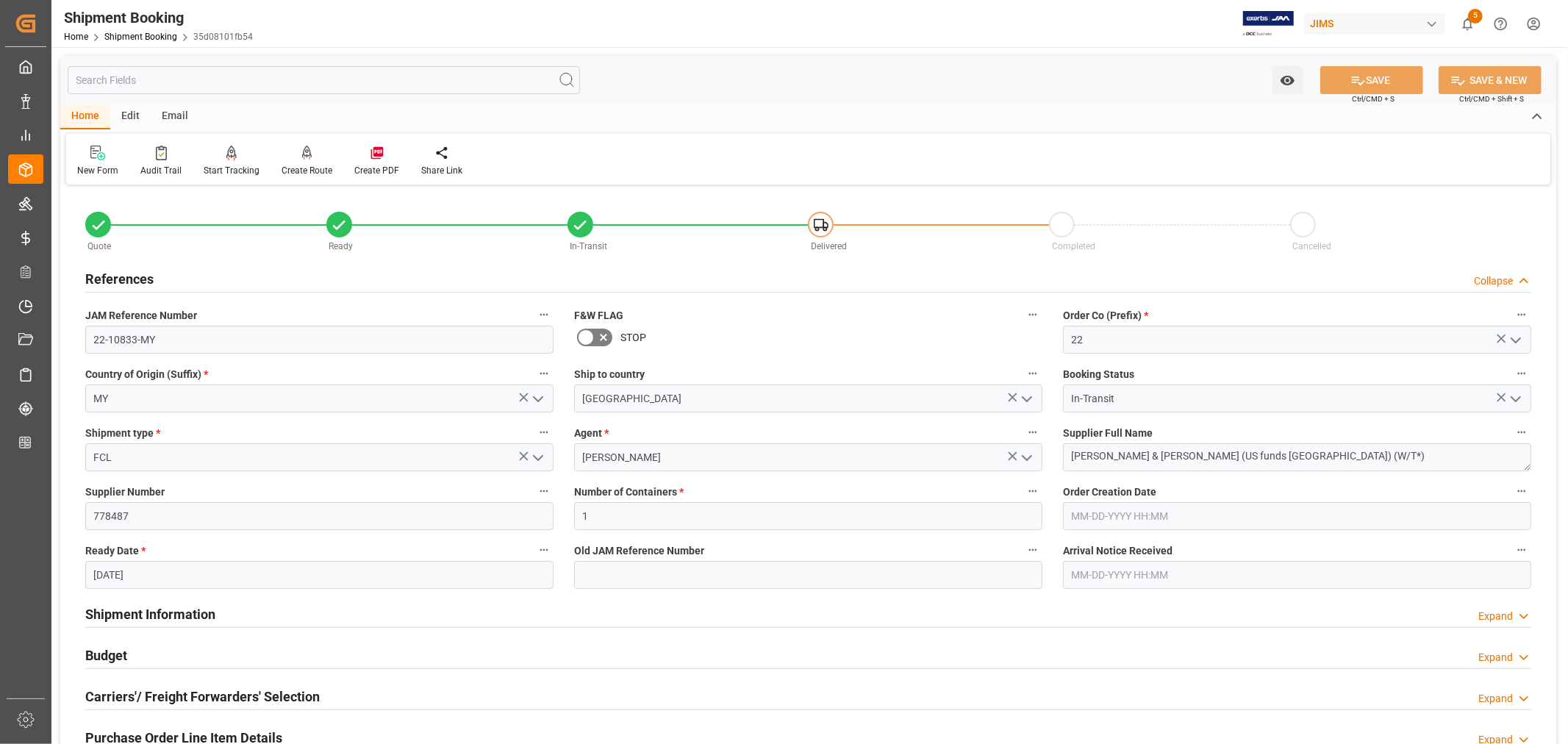
click at [146, 283] on h2 "References" at bounding box center [119, 278] width 68 height 20
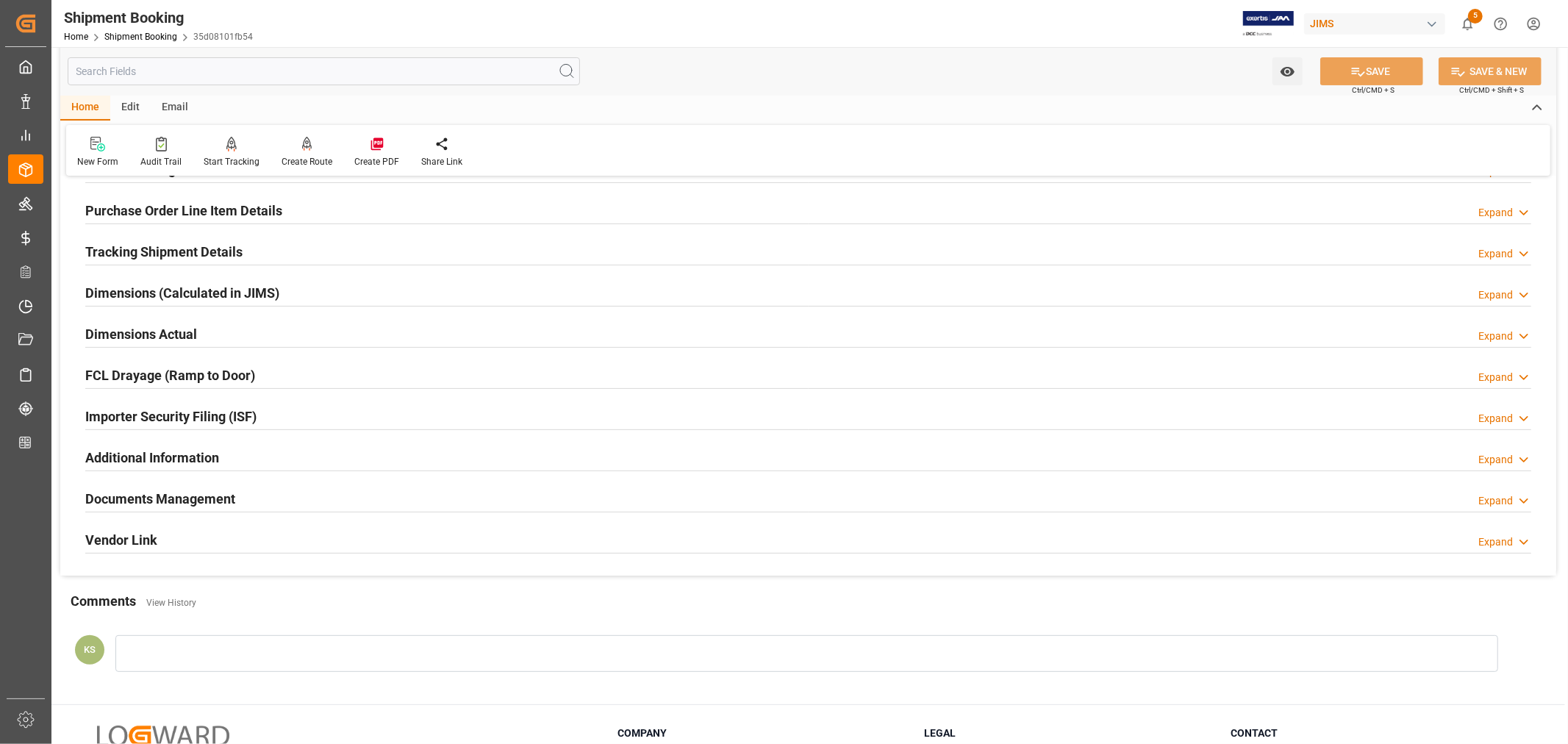
scroll to position [245, 0]
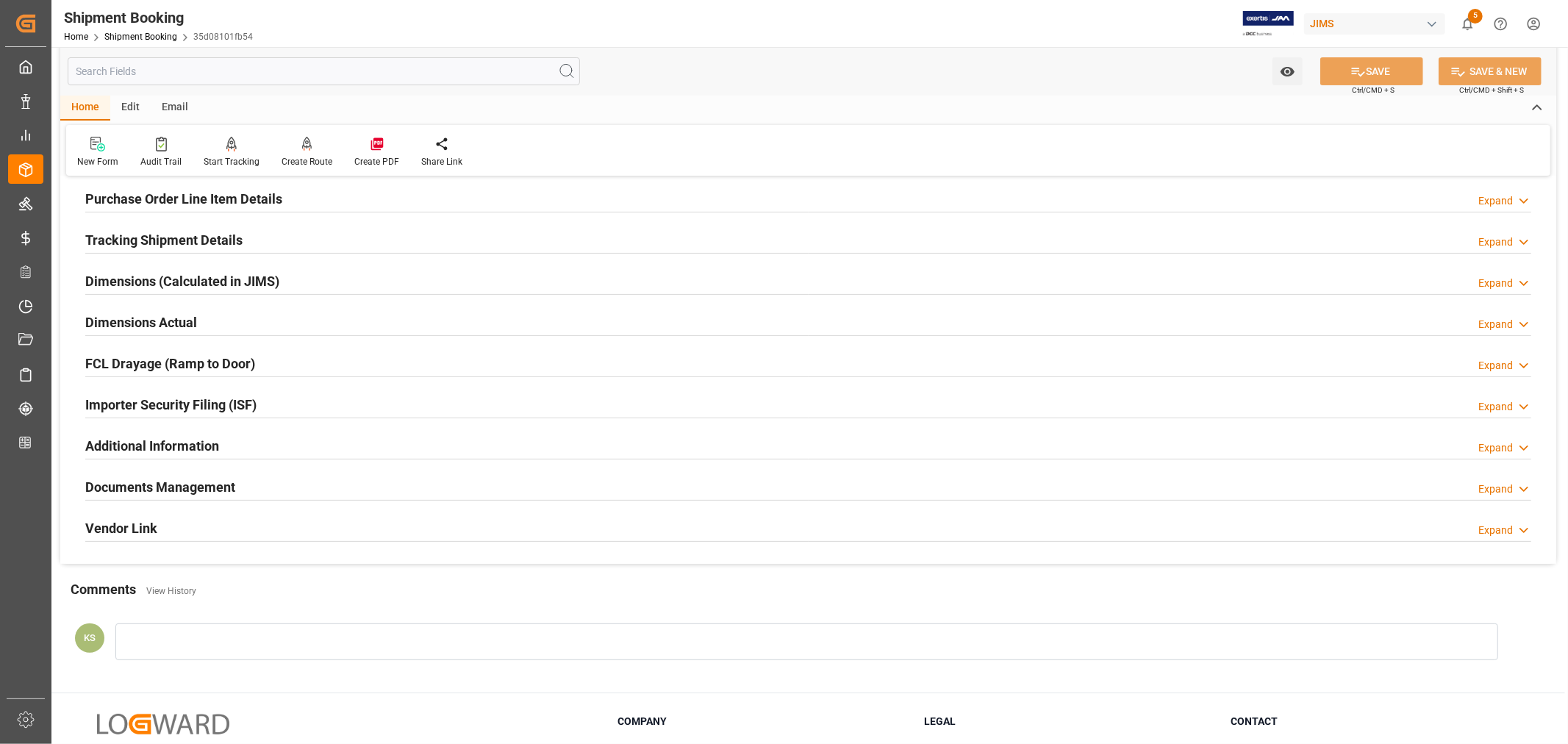
drag, startPoint x: 376, startPoint y: 481, endPoint x: 479, endPoint y: 481, distance: 103.0
click at [377, 481] on div "Documents Management Expand" at bounding box center [808, 485] width 1446 height 28
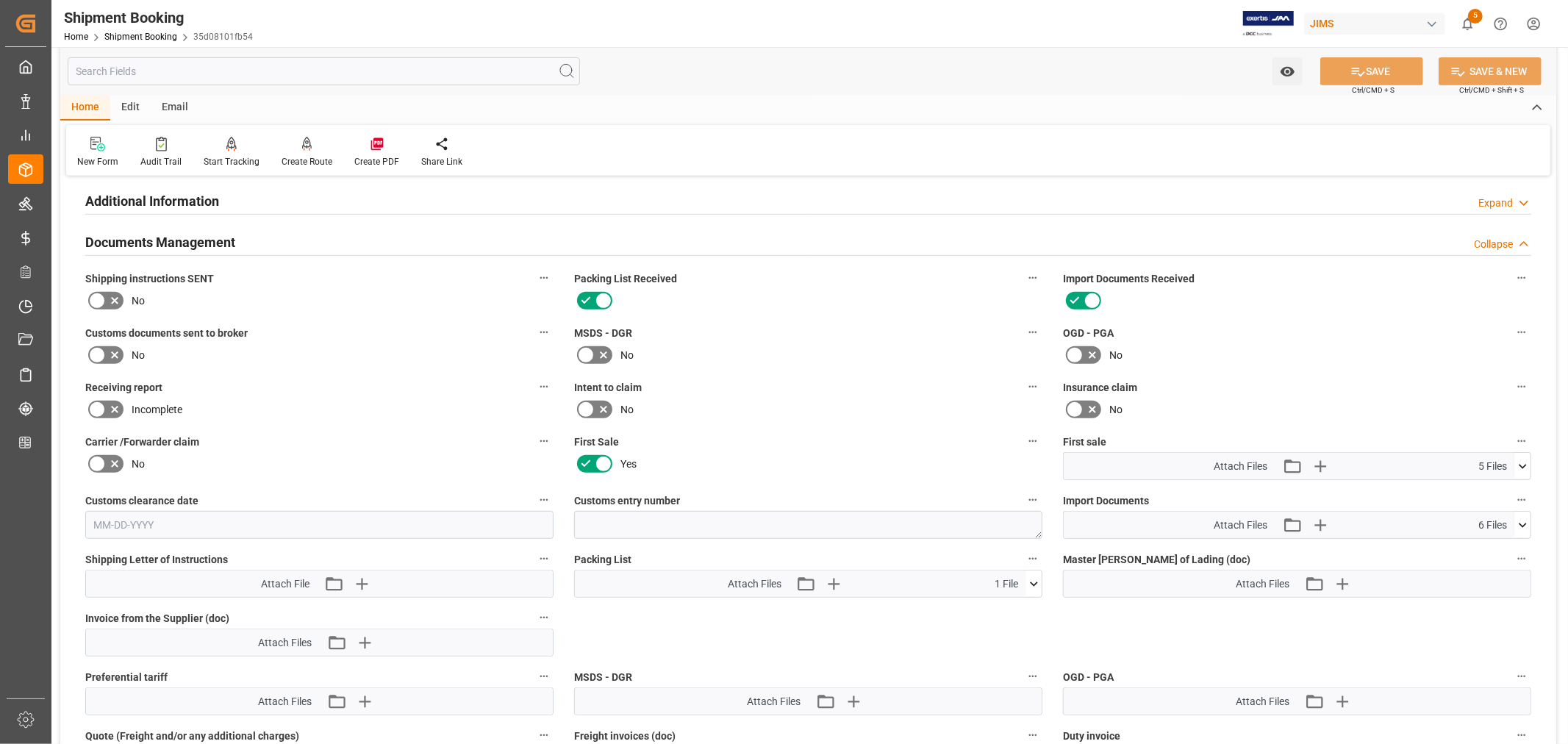
scroll to position [571, 0]
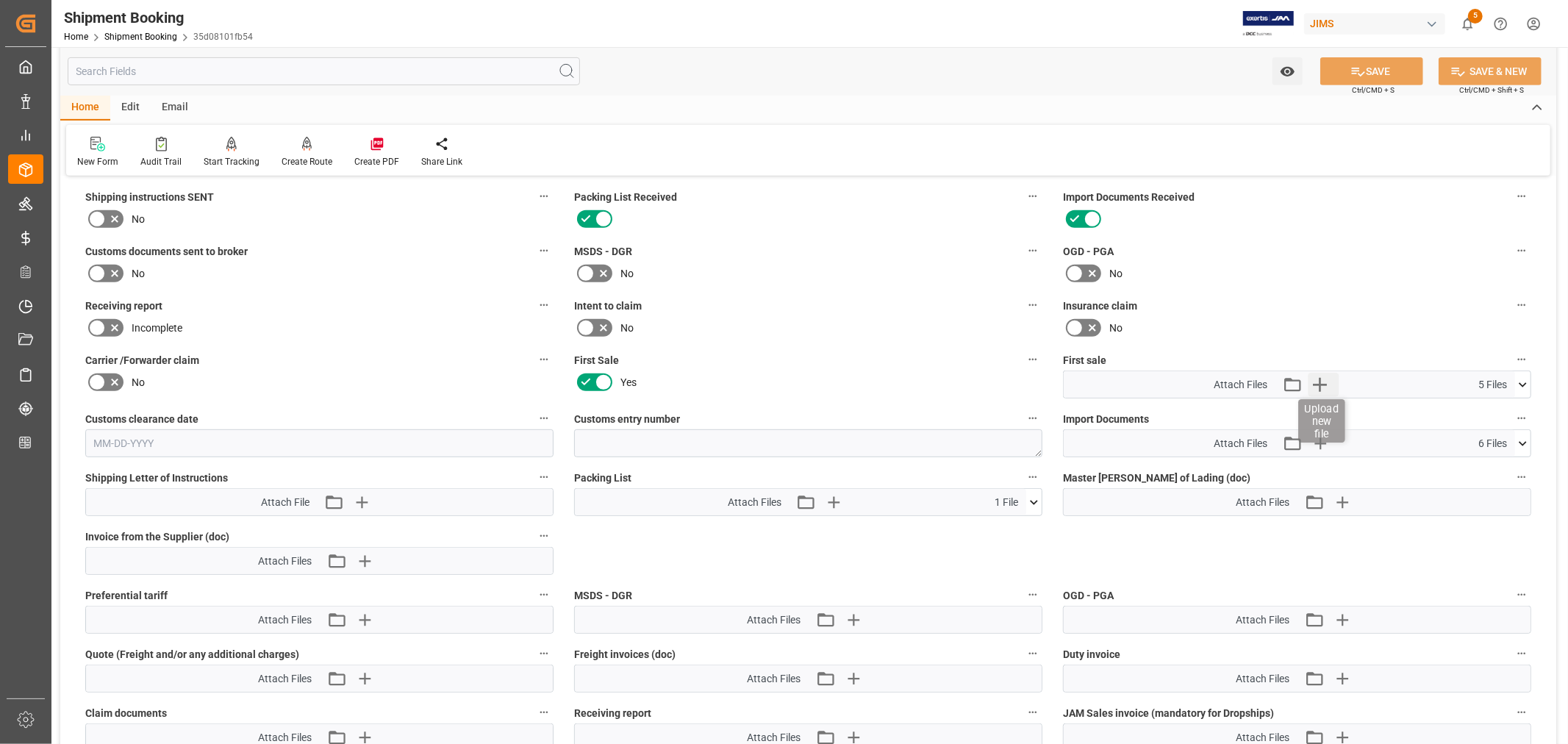
click at [1319, 379] on icon "button" at bounding box center [1319, 385] width 14 height 14
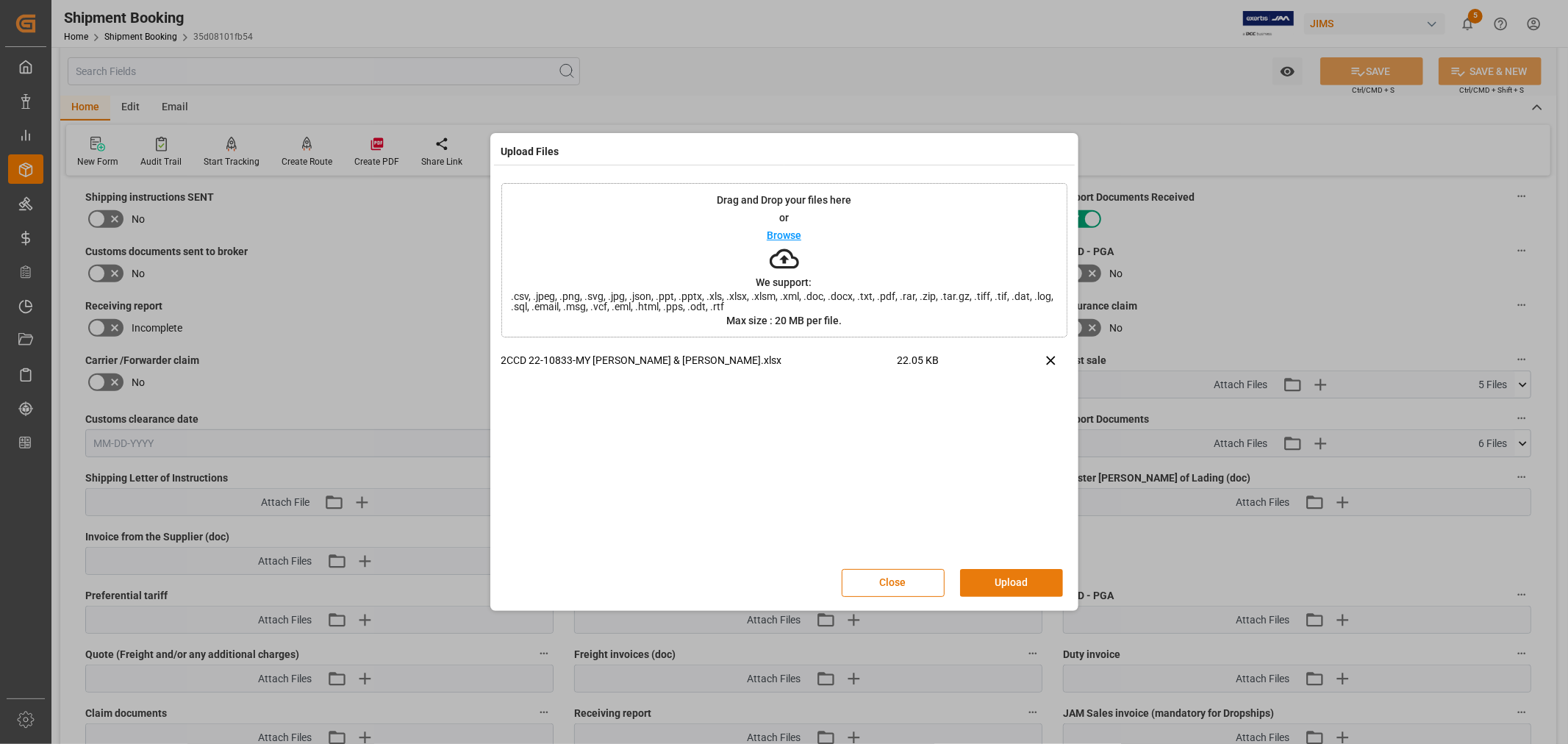
click at [1008, 577] on button "Upload" at bounding box center [1011, 582] width 103 height 28
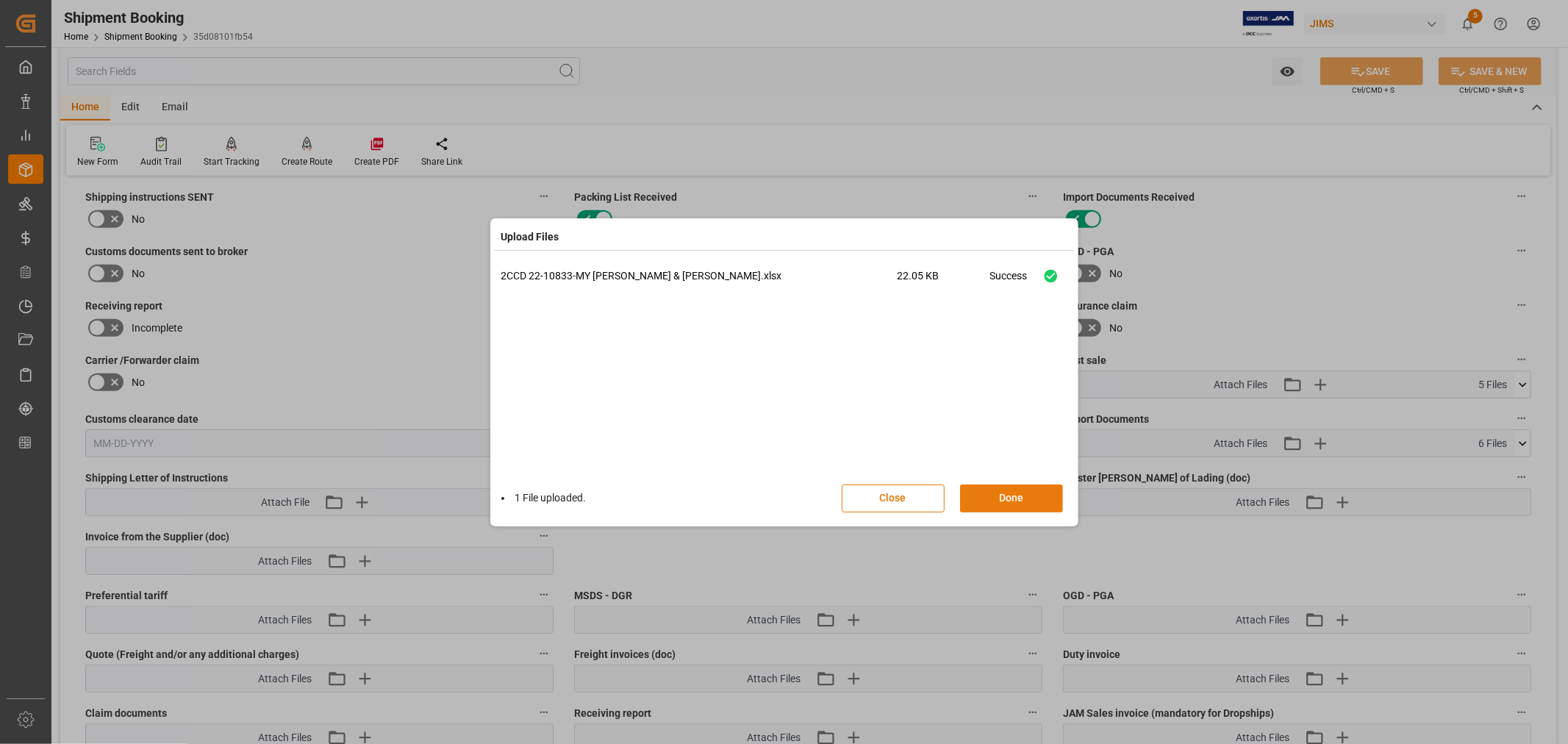
click at [1012, 497] on button "Done" at bounding box center [1011, 498] width 103 height 28
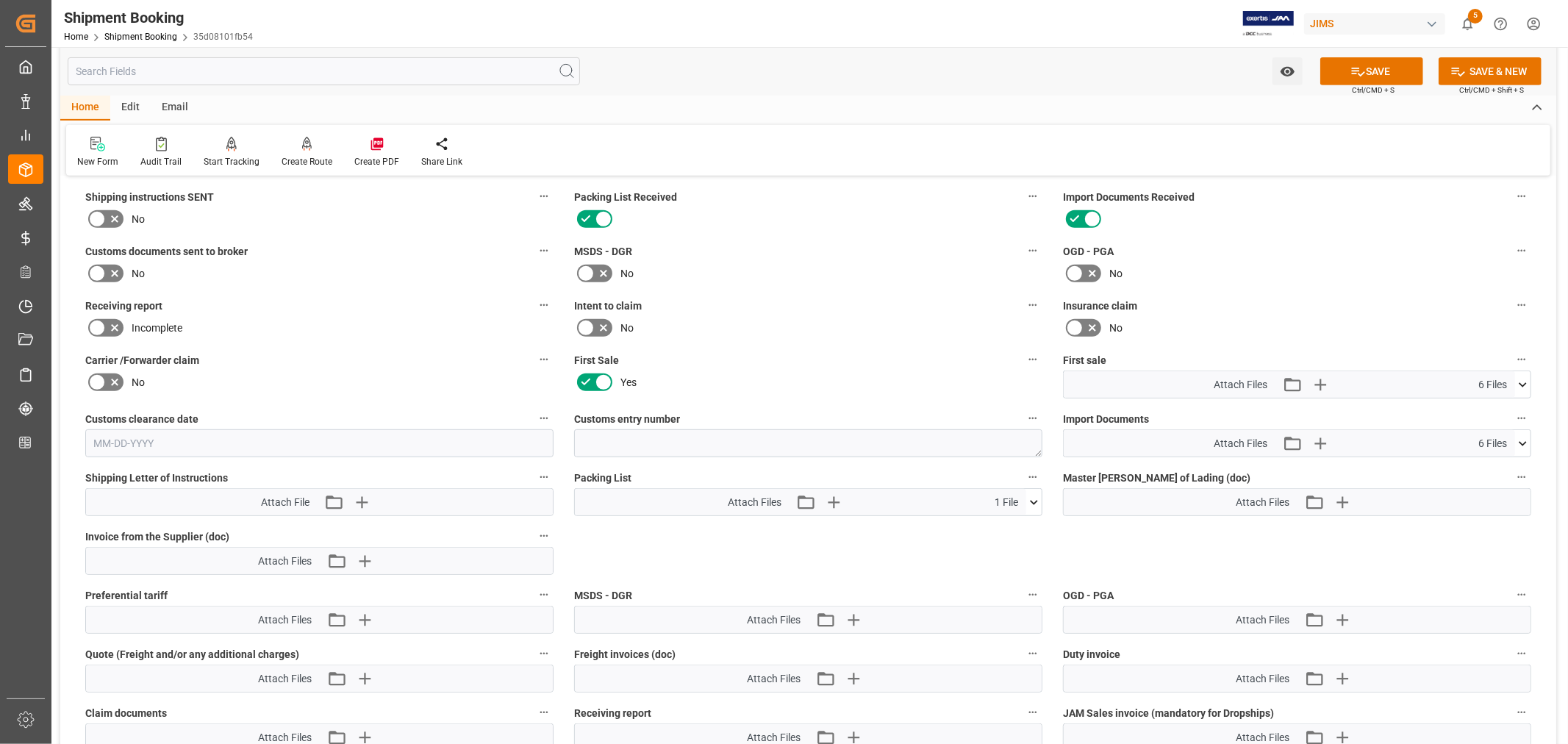
click at [95, 268] on icon at bounding box center [97, 273] width 18 height 18
click at [0, 0] on input "checkbox" at bounding box center [0, 0] width 0 height 0
click at [1356, 72] on icon at bounding box center [1358, 72] width 15 height 15
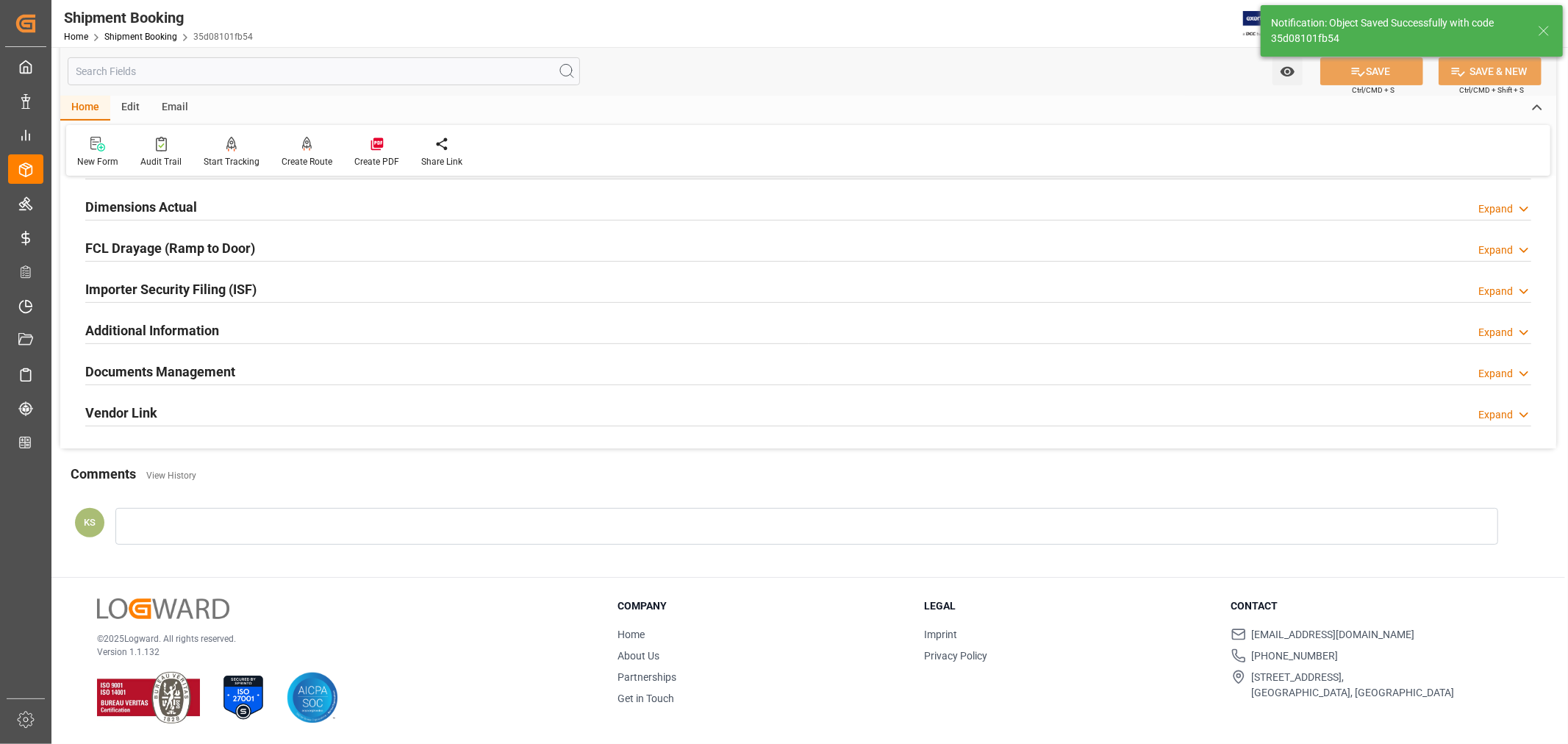
scroll to position [361, 0]
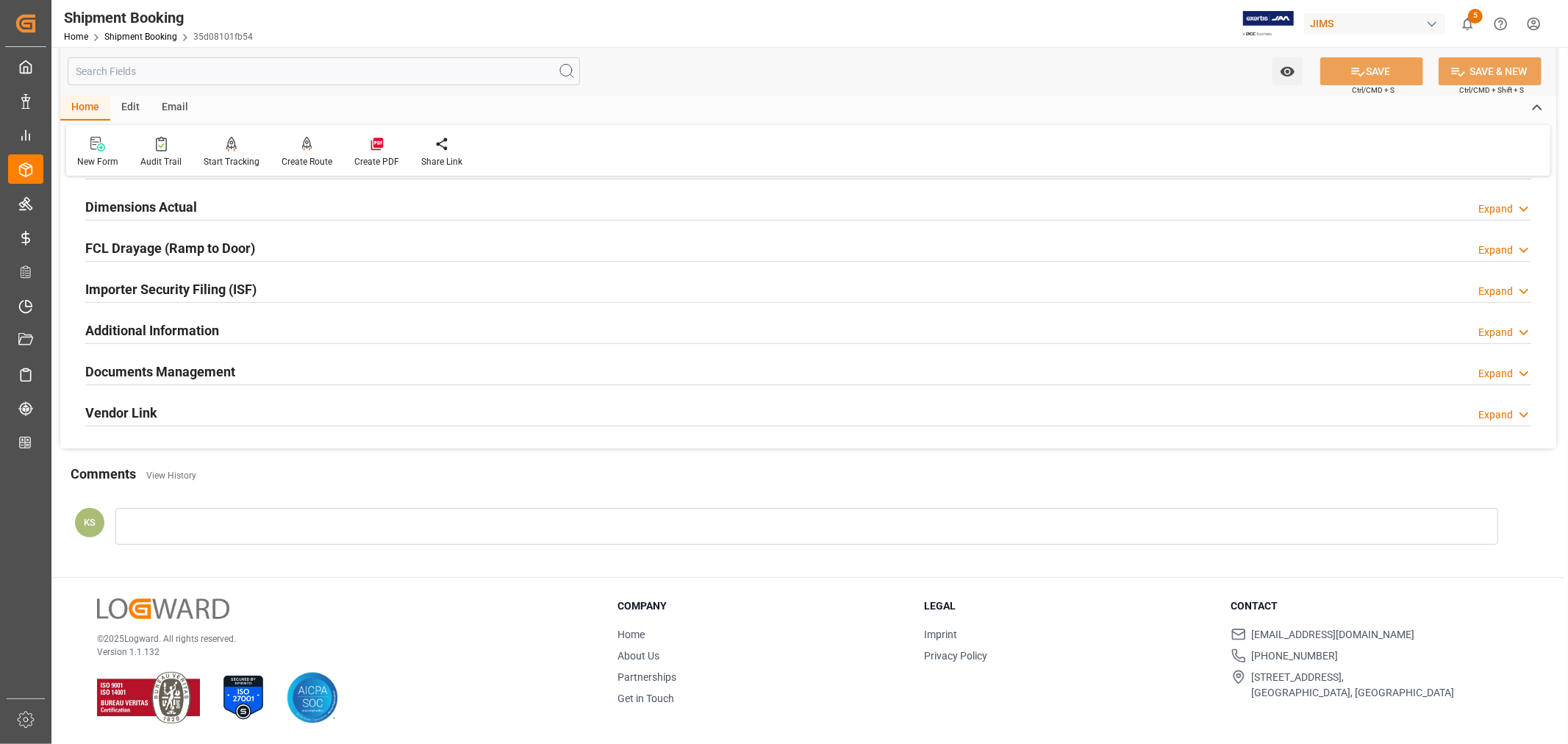
click at [474, 363] on div "Documents Management Expand" at bounding box center [808, 370] width 1446 height 28
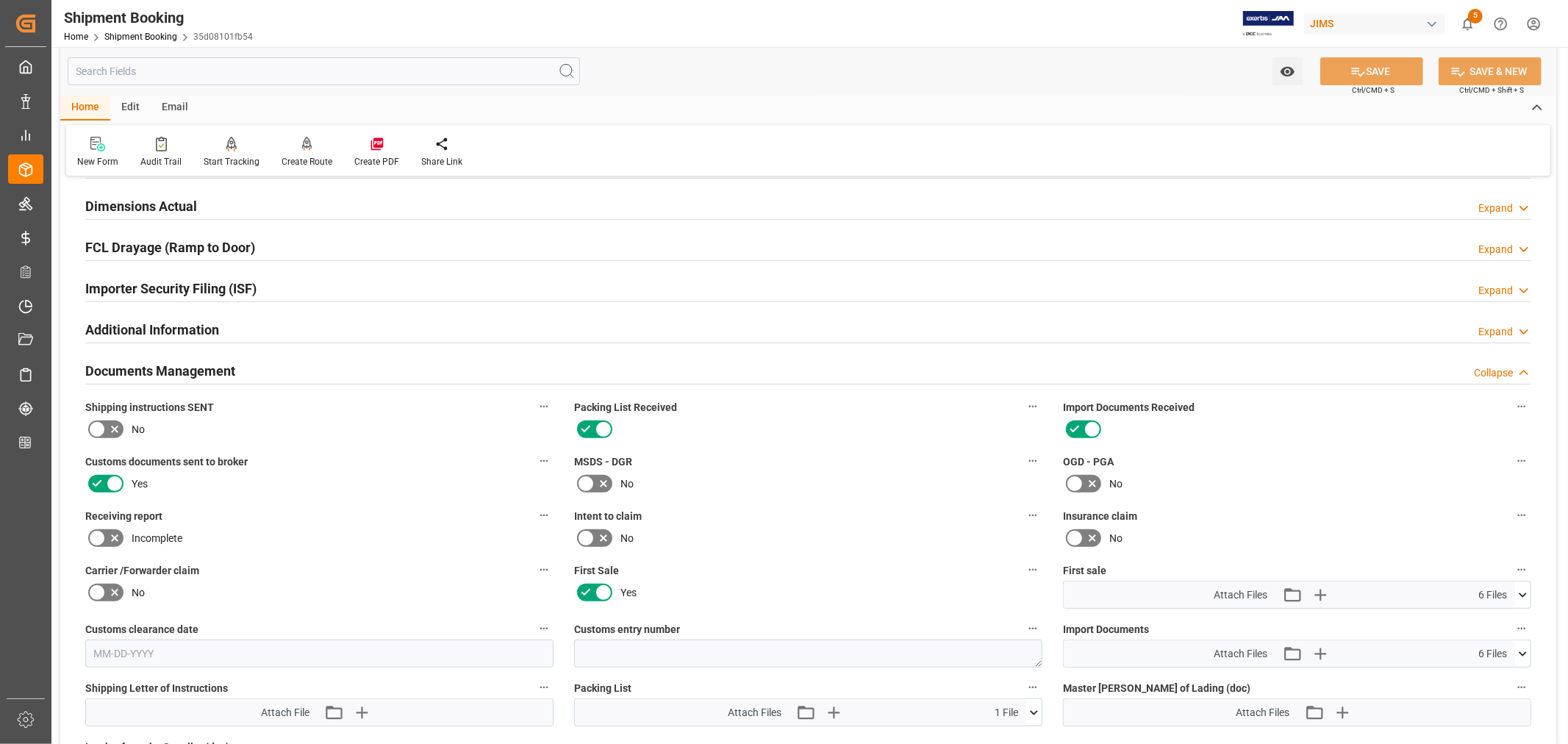
scroll to position [571, 0]
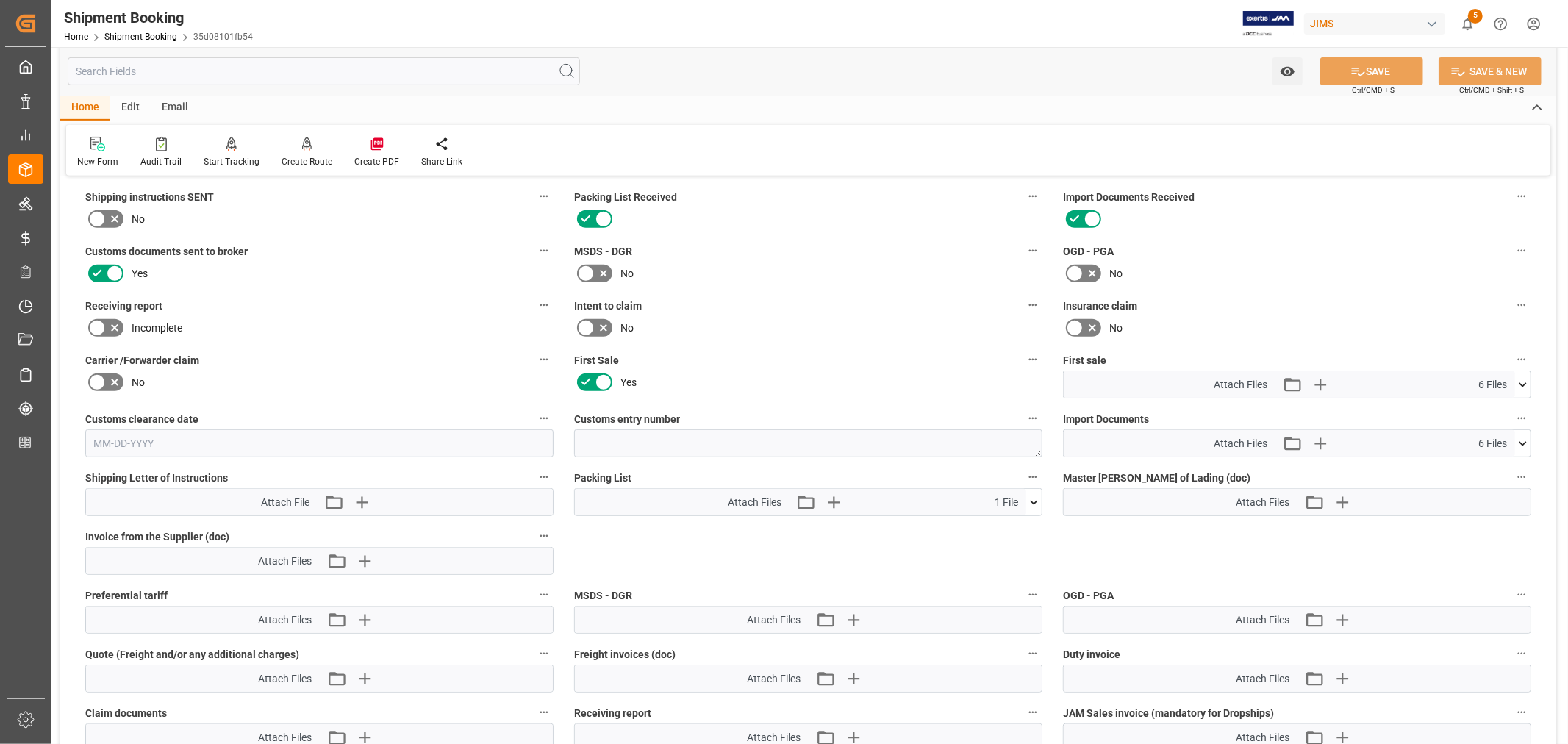
click at [1032, 500] on icon at bounding box center [1033, 501] width 8 height 4
click at [1032, 495] on icon at bounding box center [1033, 502] width 15 height 15
click at [1325, 379] on icon "button" at bounding box center [1319, 385] width 24 height 24
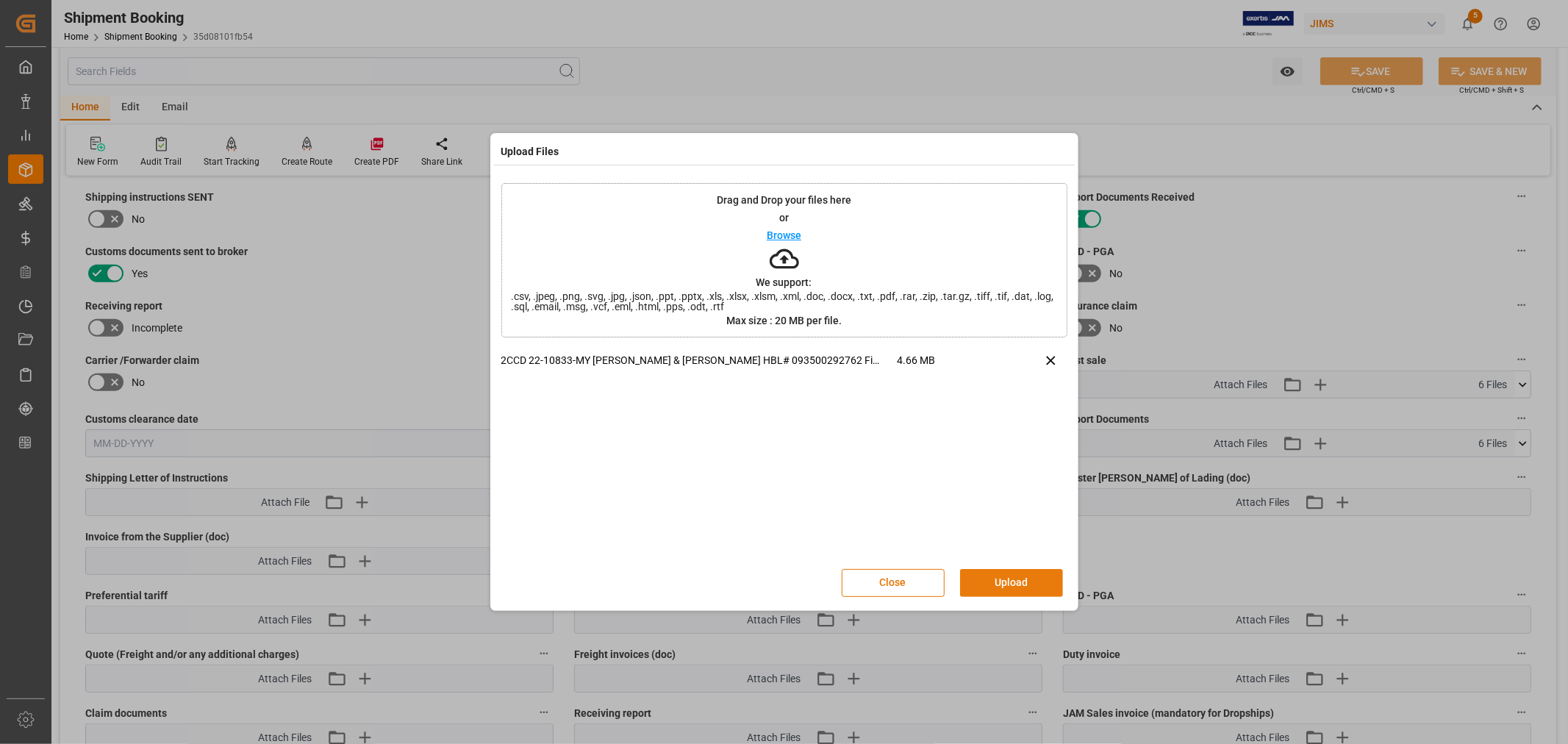
click at [1010, 577] on button "Upload" at bounding box center [1011, 582] width 103 height 28
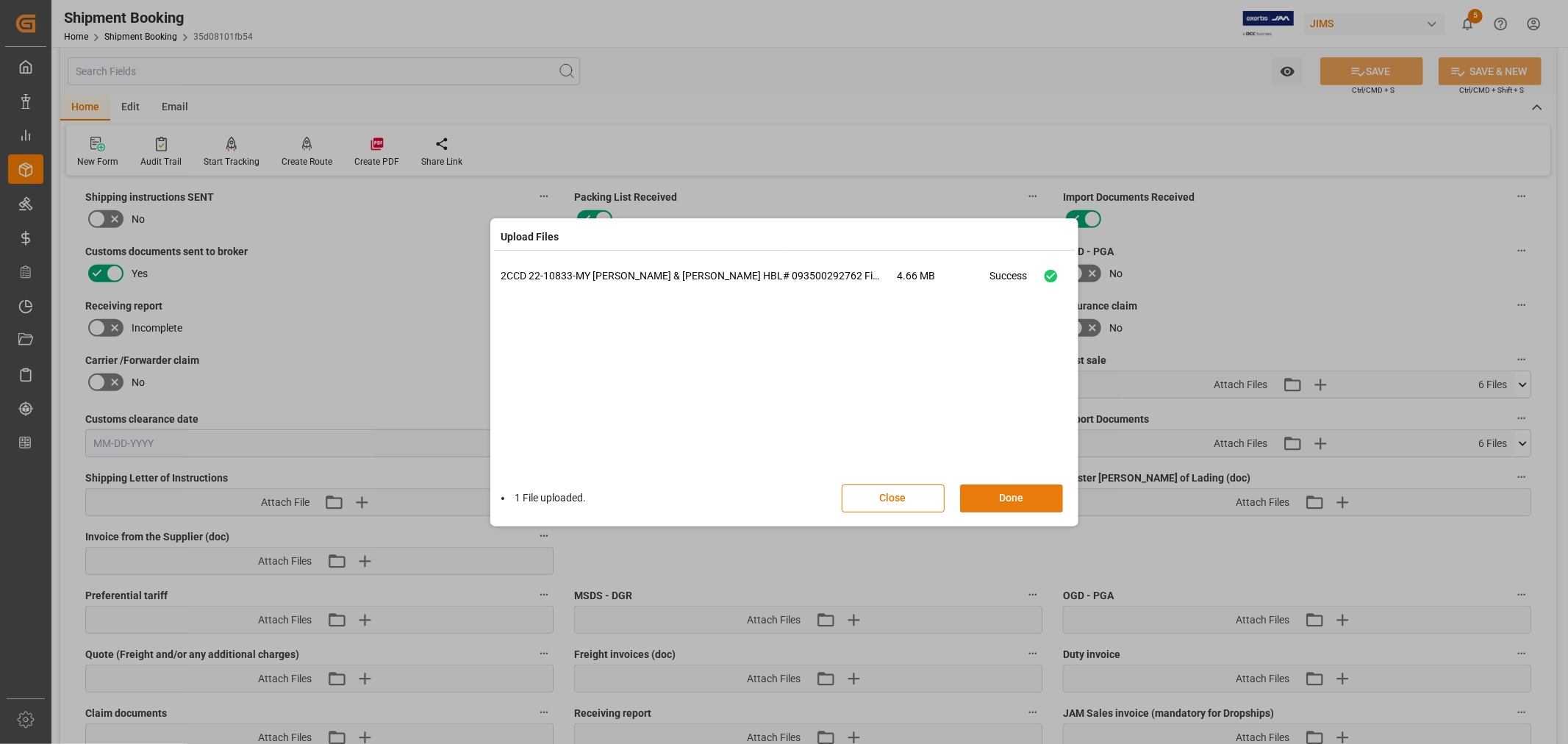
click at [1011, 498] on button "Done" at bounding box center [1011, 498] width 103 height 28
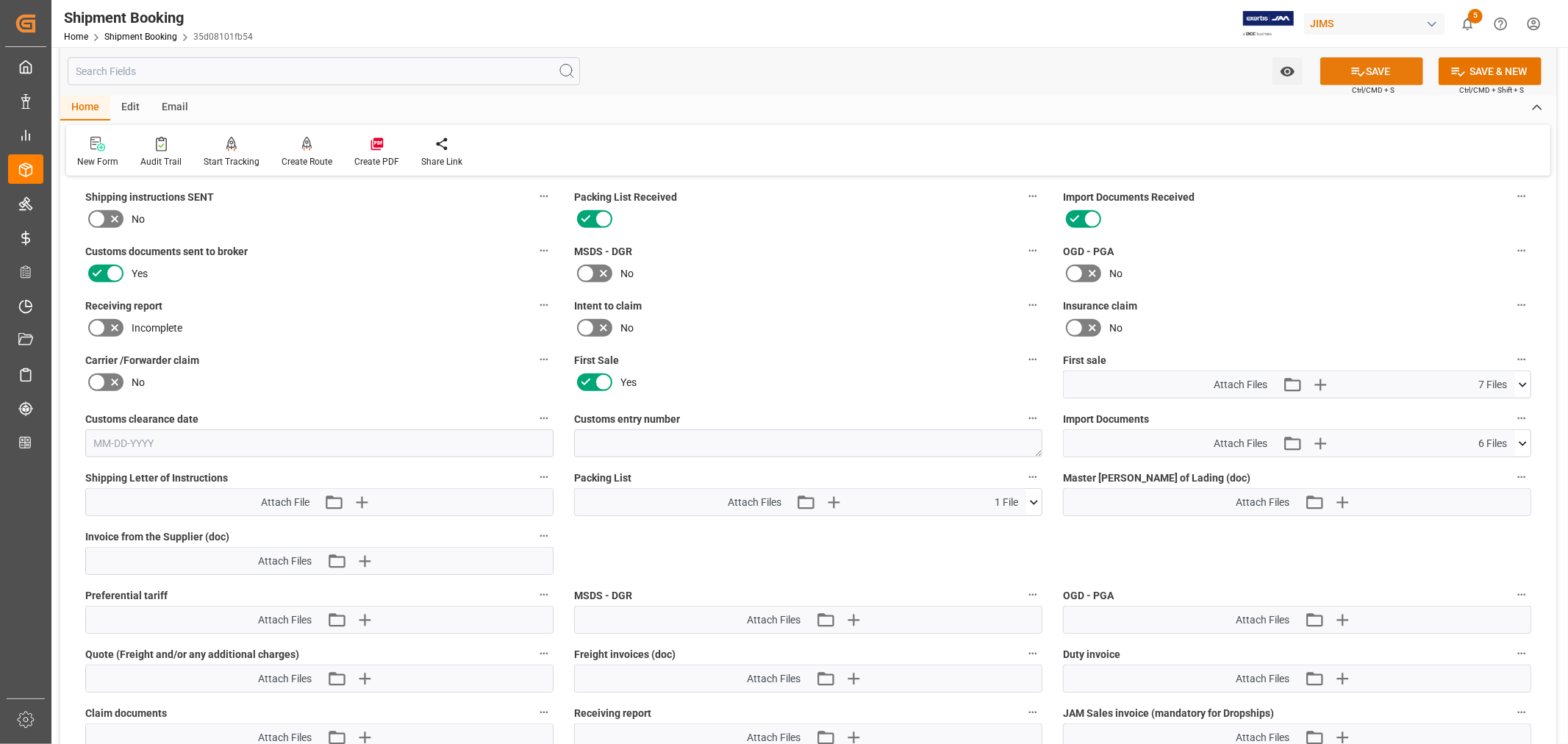
click at [1376, 71] on button "SAVE" at bounding box center [1371, 71] width 103 height 28
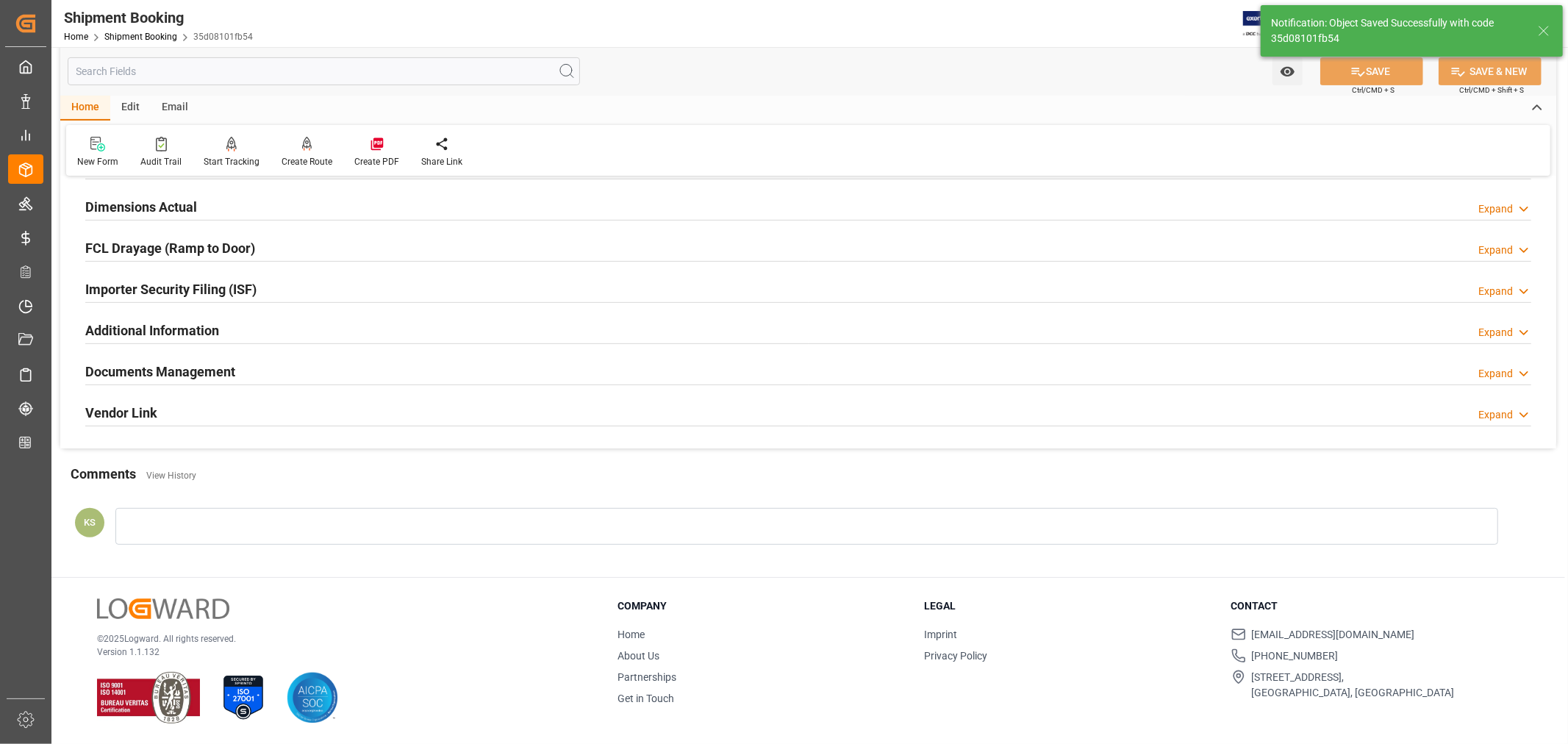
scroll to position [361, 0]
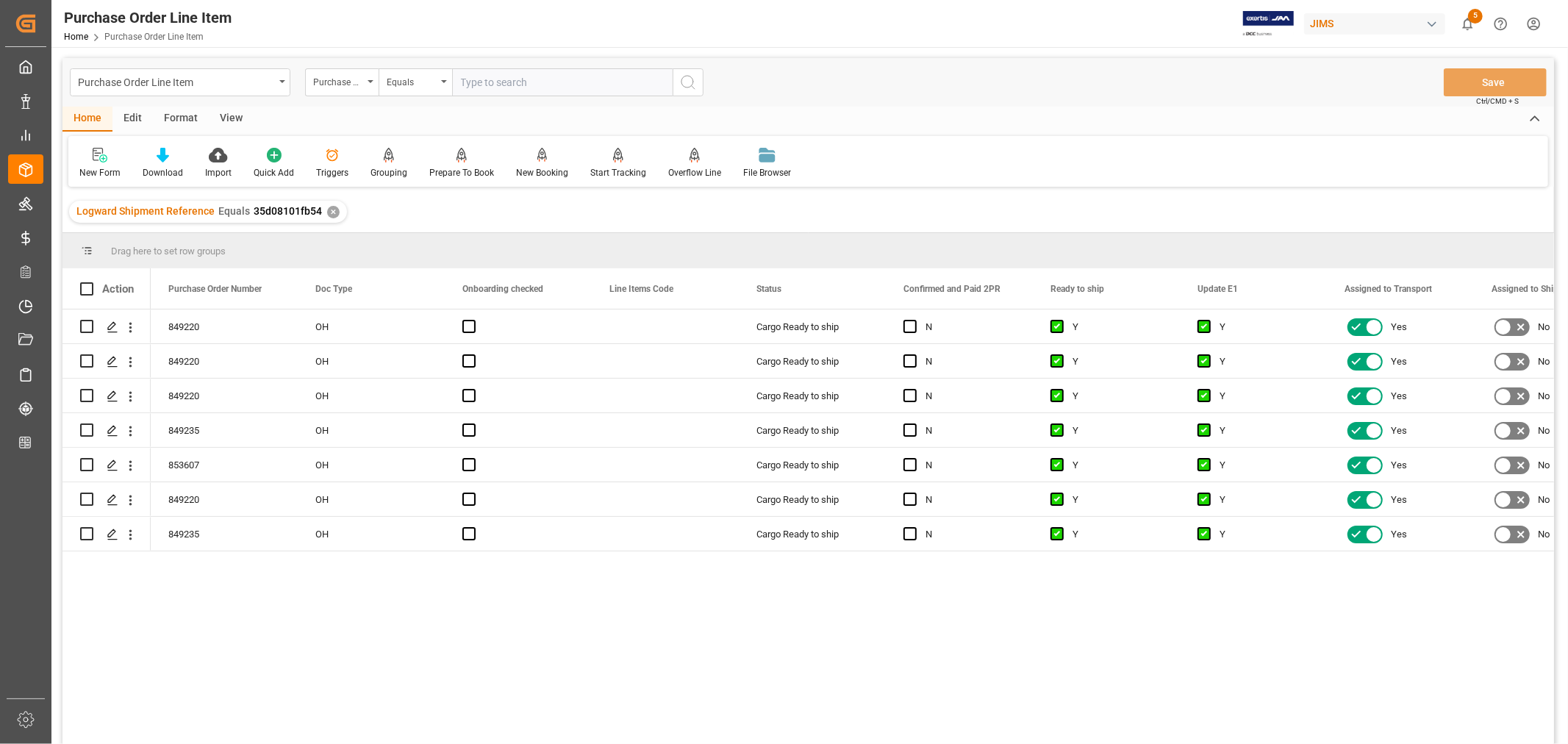
click at [234, 118] on div "View" at bounding box center [231, 118] width 45 height 25
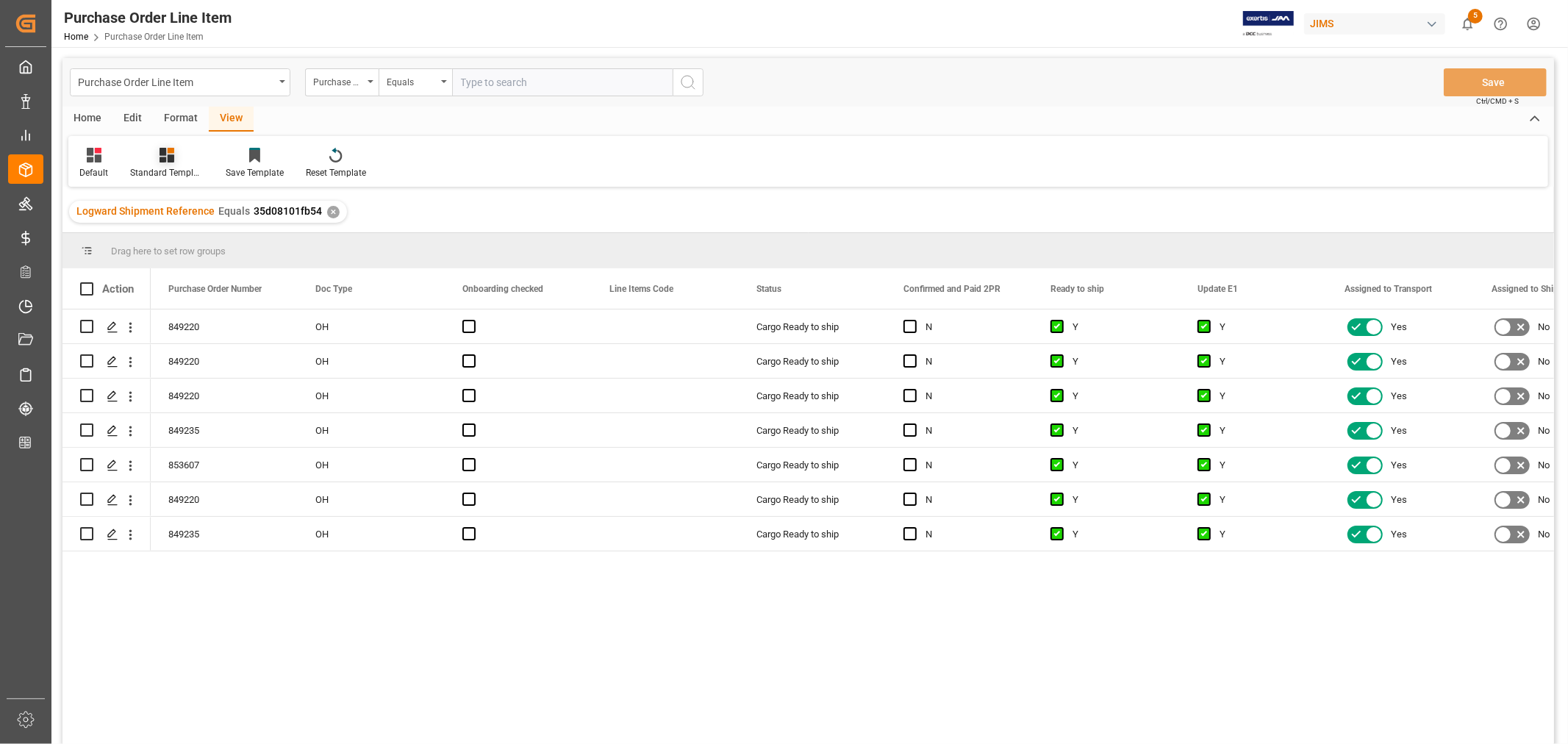
click at [162, 167] on div "Standard Templates" at bounding box center [167, 173] width 73 height 14
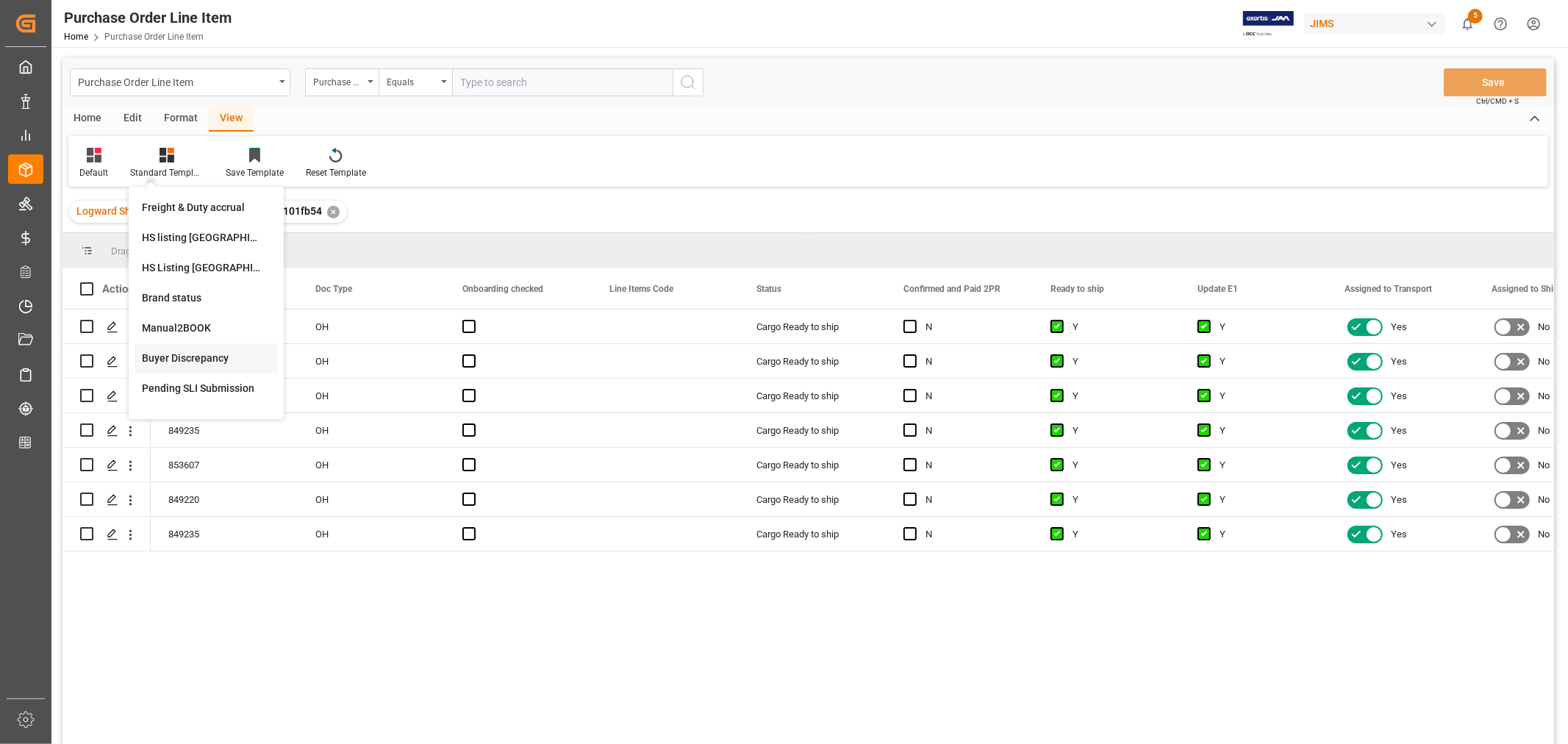
click at [172, 352] on div "Buyer Discrepancy" at bounding box center [206, 358] width 129 height 15
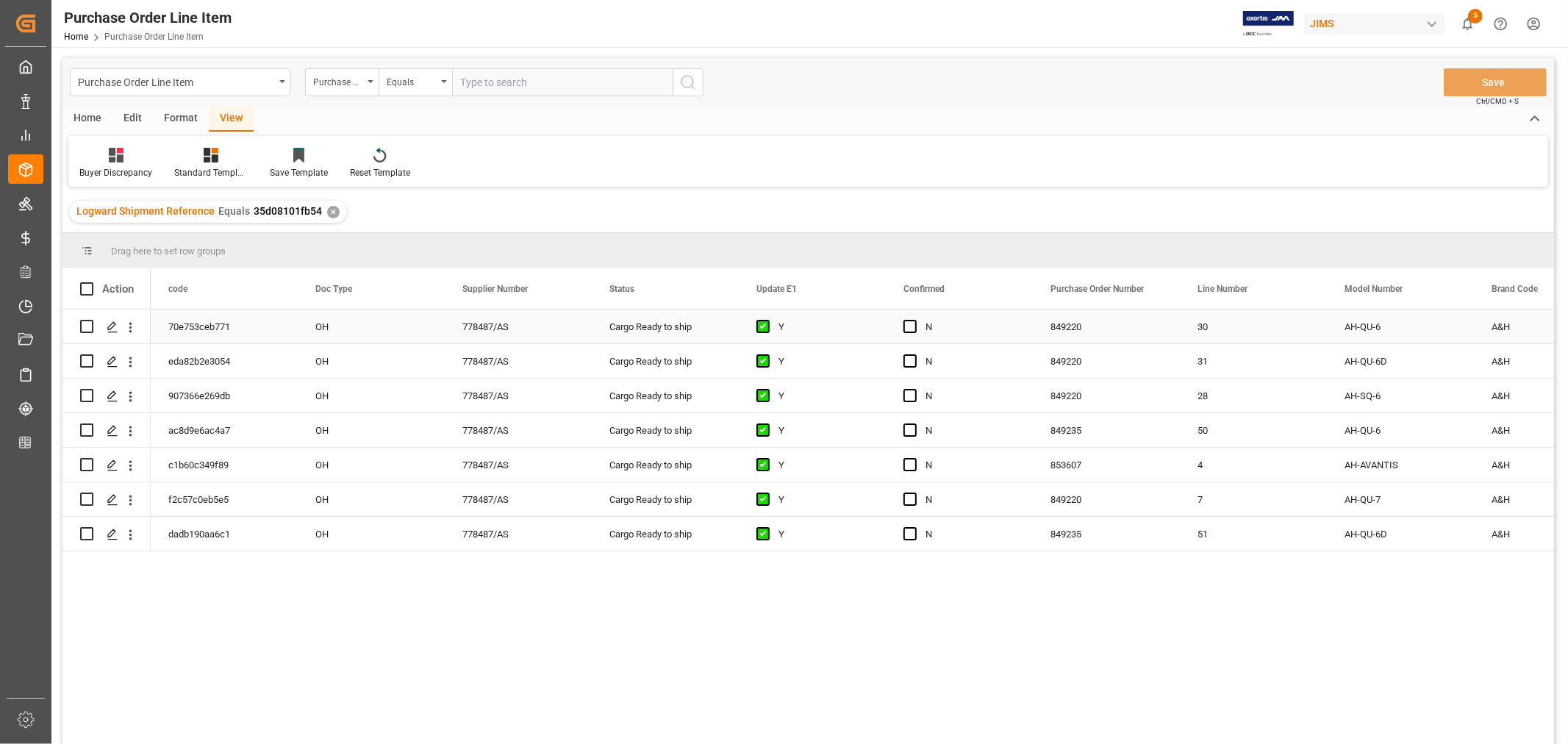
click at [1142, 321] on div "849220" at bounding box center [1106, 327] width 147 height 34
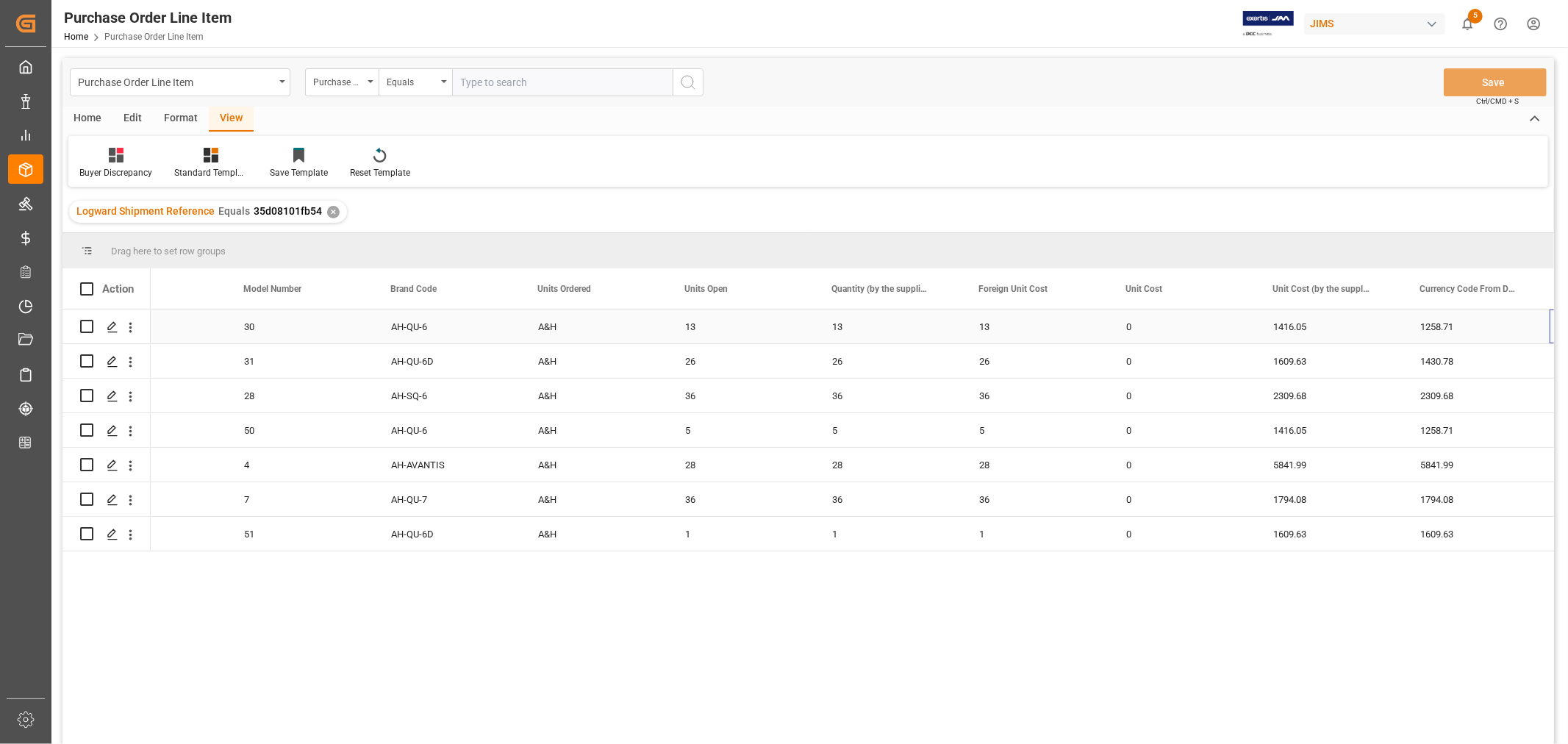
scroll to position [0, 1101]
click at [1137, 326] on div "1416.05" at bounding box center [1182, 327] width 147 height 34
drag, startPoint x: 1251, startPoint y: 341, endPoint x: 1316, endPoint y: 339, distance: 65.0
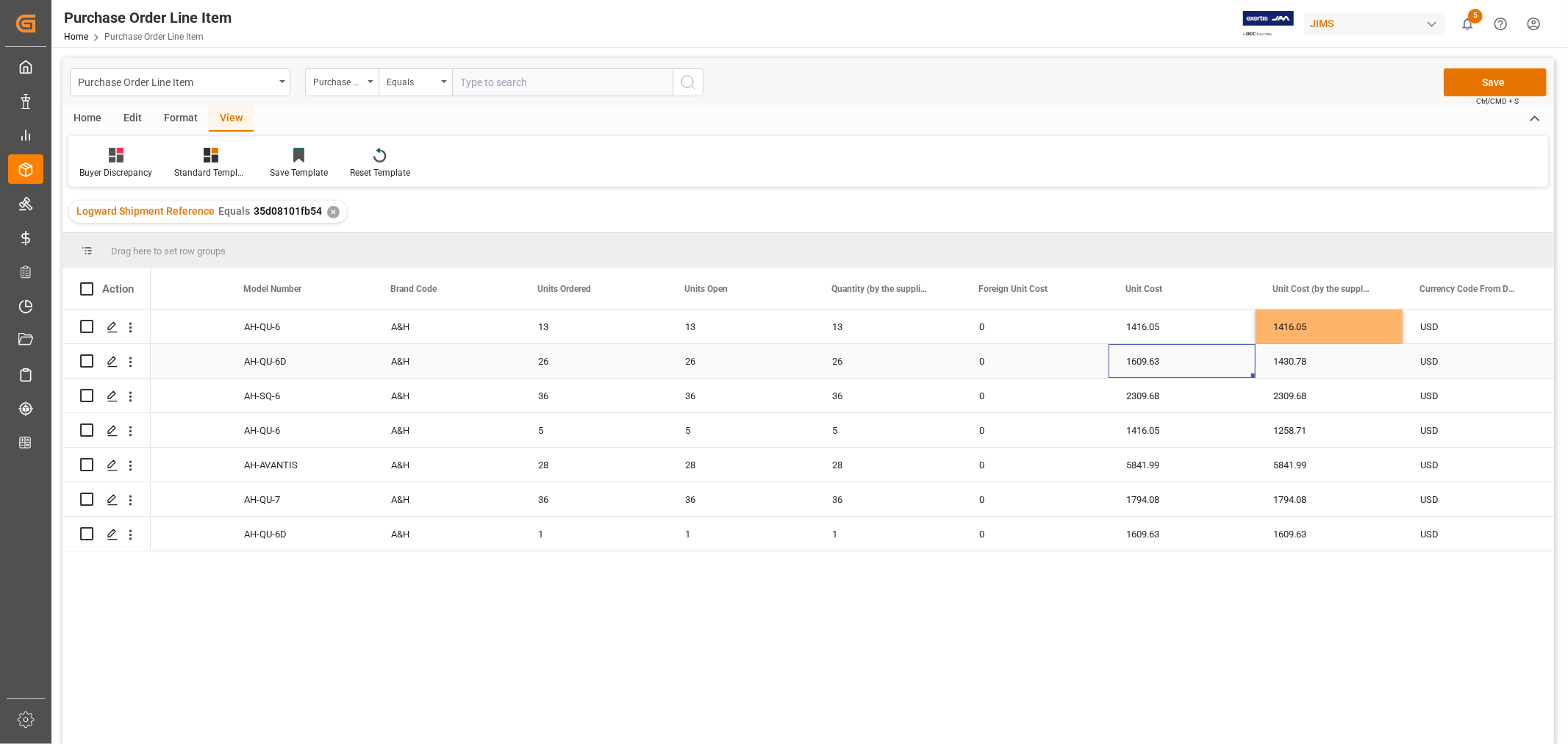
click at [1142, 363] on div "1609.63" at bounding box center [1182, 361] width 147 height 34
drag, startPoint x: 1251, startPoint y: 375, endPoint x: 1312, endPoint y: 374, distance: 61.0
click at [1150, 431] on div "1416.05" at bounding box center [1182, 430] width 147 height 34
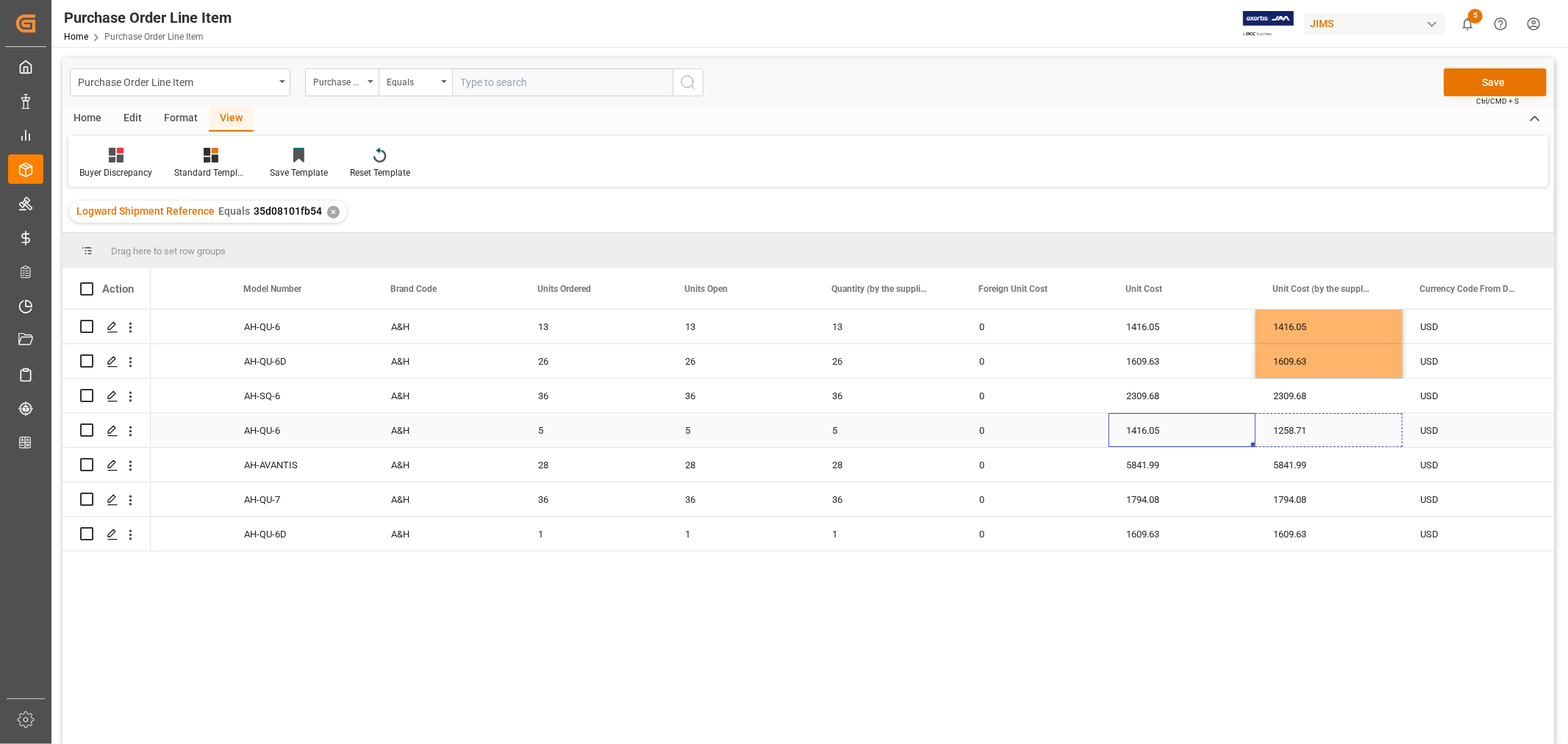
drag, startPoint x: 1252, startPoint y: 444, endPoint x: 1319, endPoint y: 434, distance: 67.7
click at [1498, 84] on button "Save" at bounding box center [1495, 82] width 103 height 28
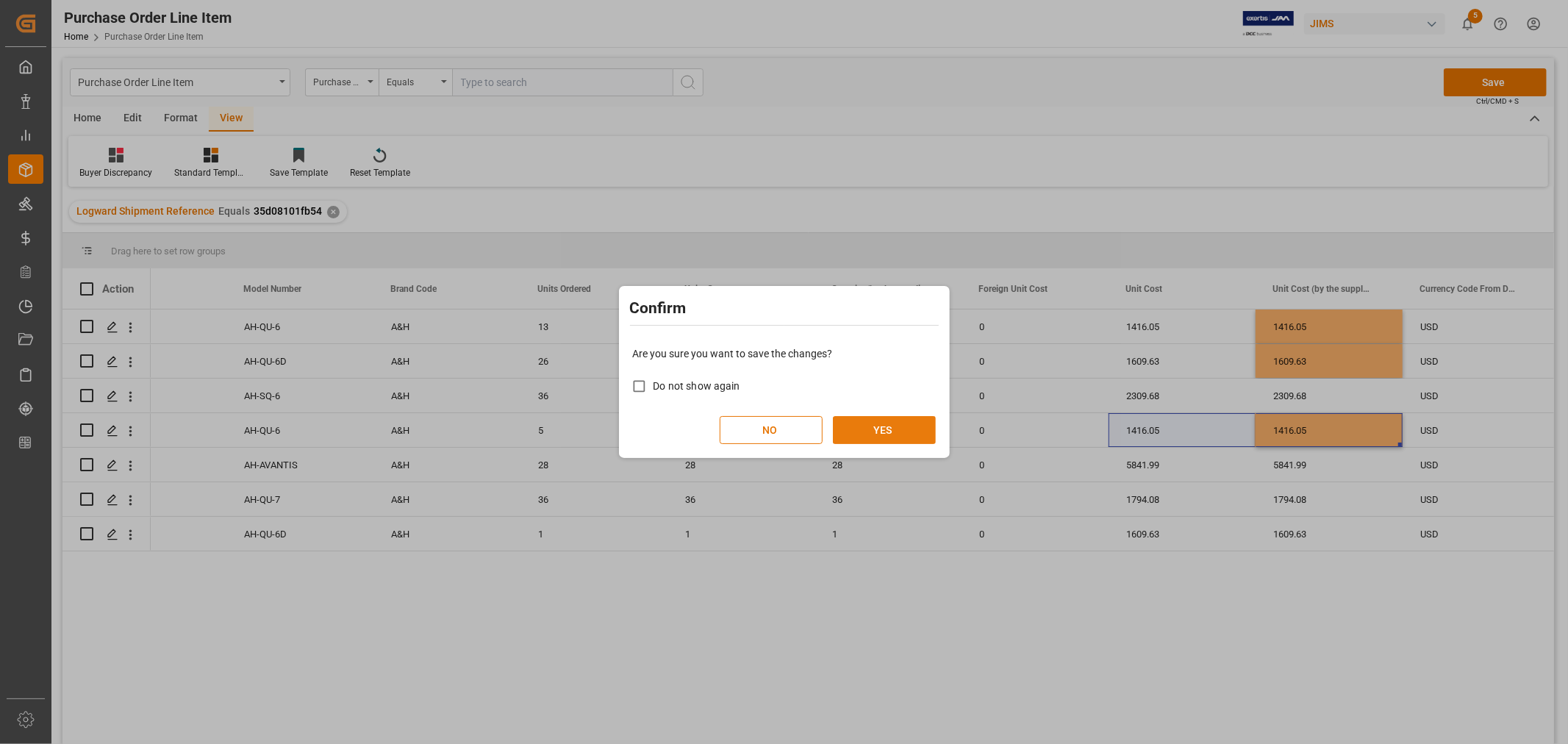
click at [884, 438] on button "YES" at bounding box center [884, 430] width 103 height 28
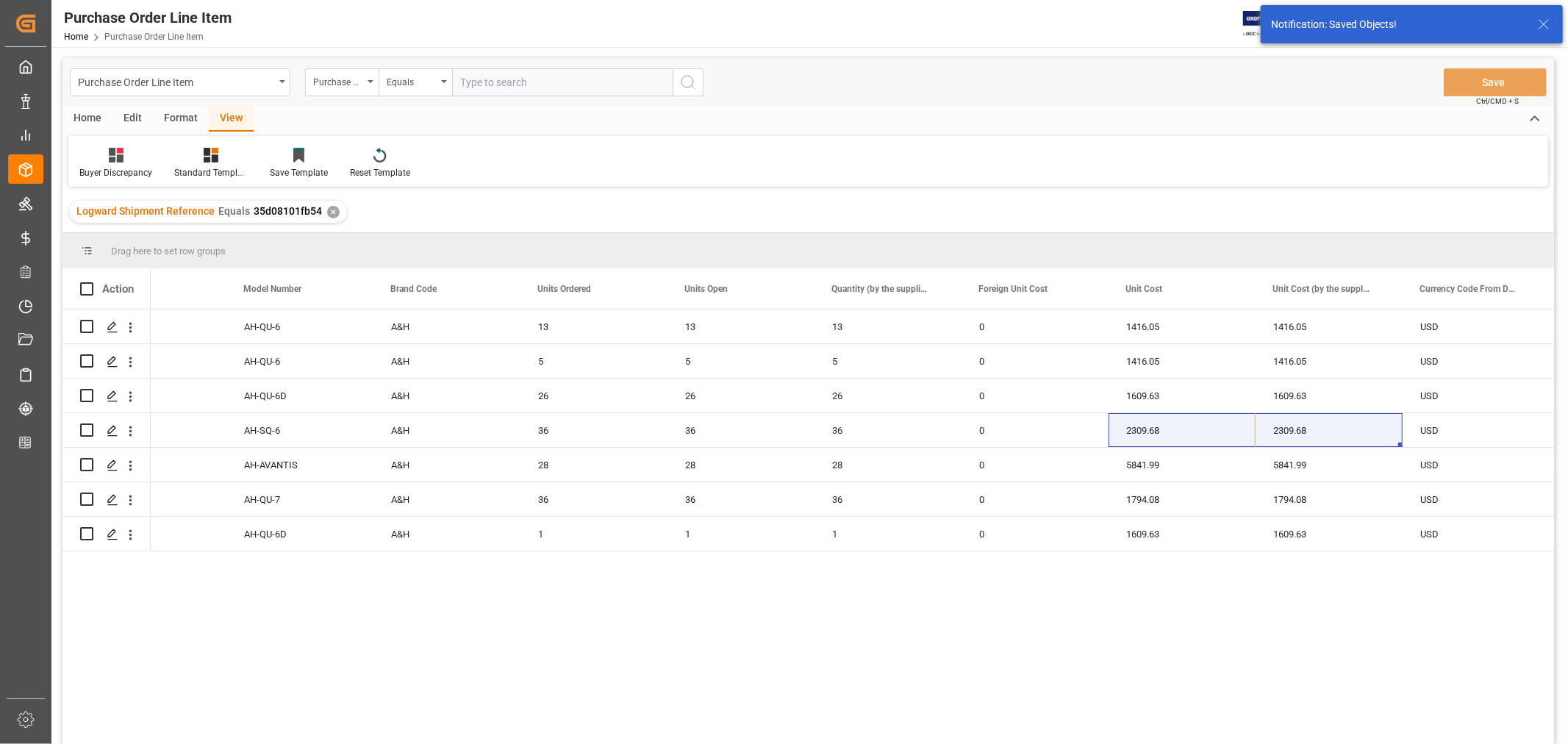
click at [230, 116] on div "View" at bounding box center [231, 118] width 45 height 25
click at [207, 166] on div "Standard Templates" at bounding box center [211, 173] width 73 height 14
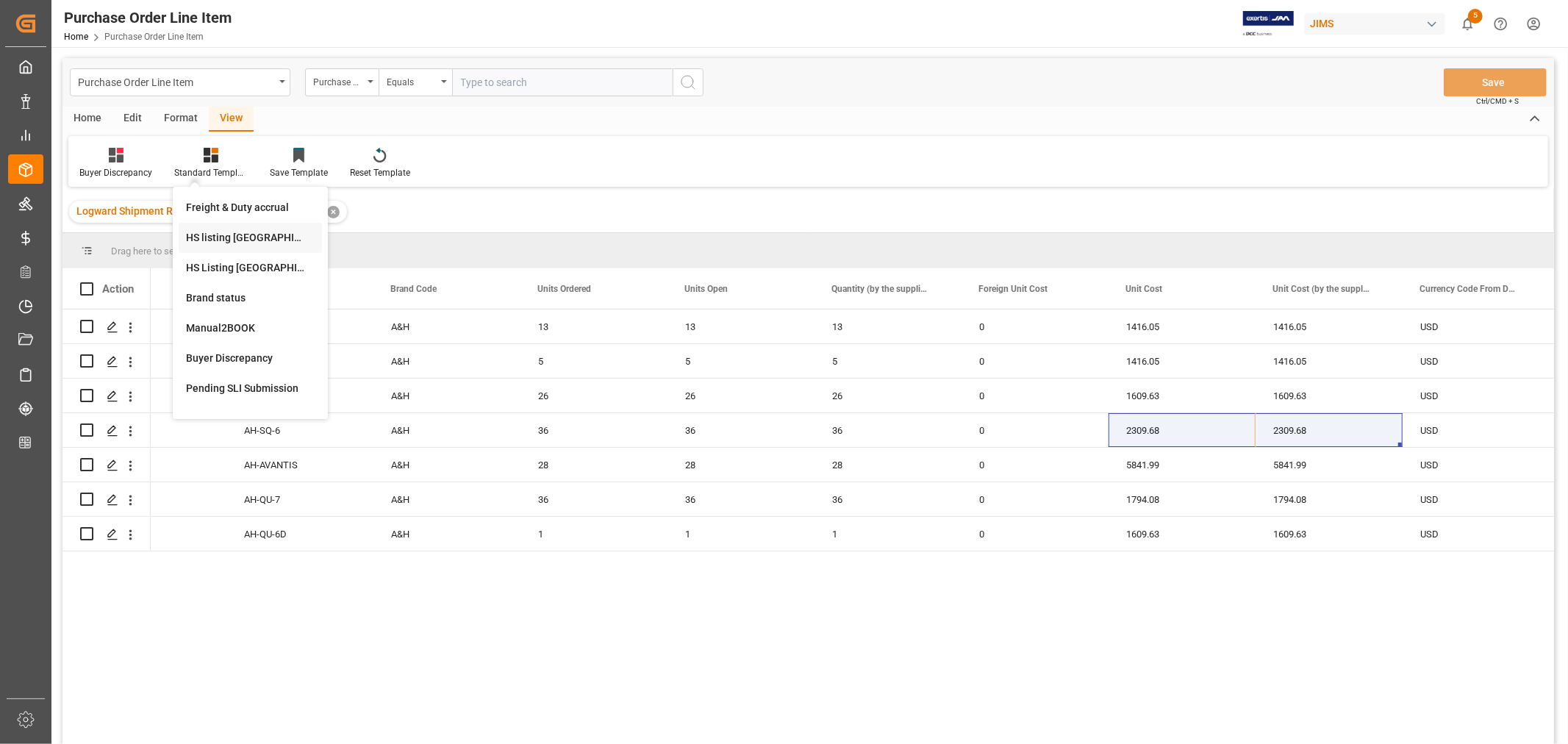
click at [218, 238] on div "HS listing [GEOGRAPHIC_DATA]" at bounding box center [249, 238] width 129 height 15
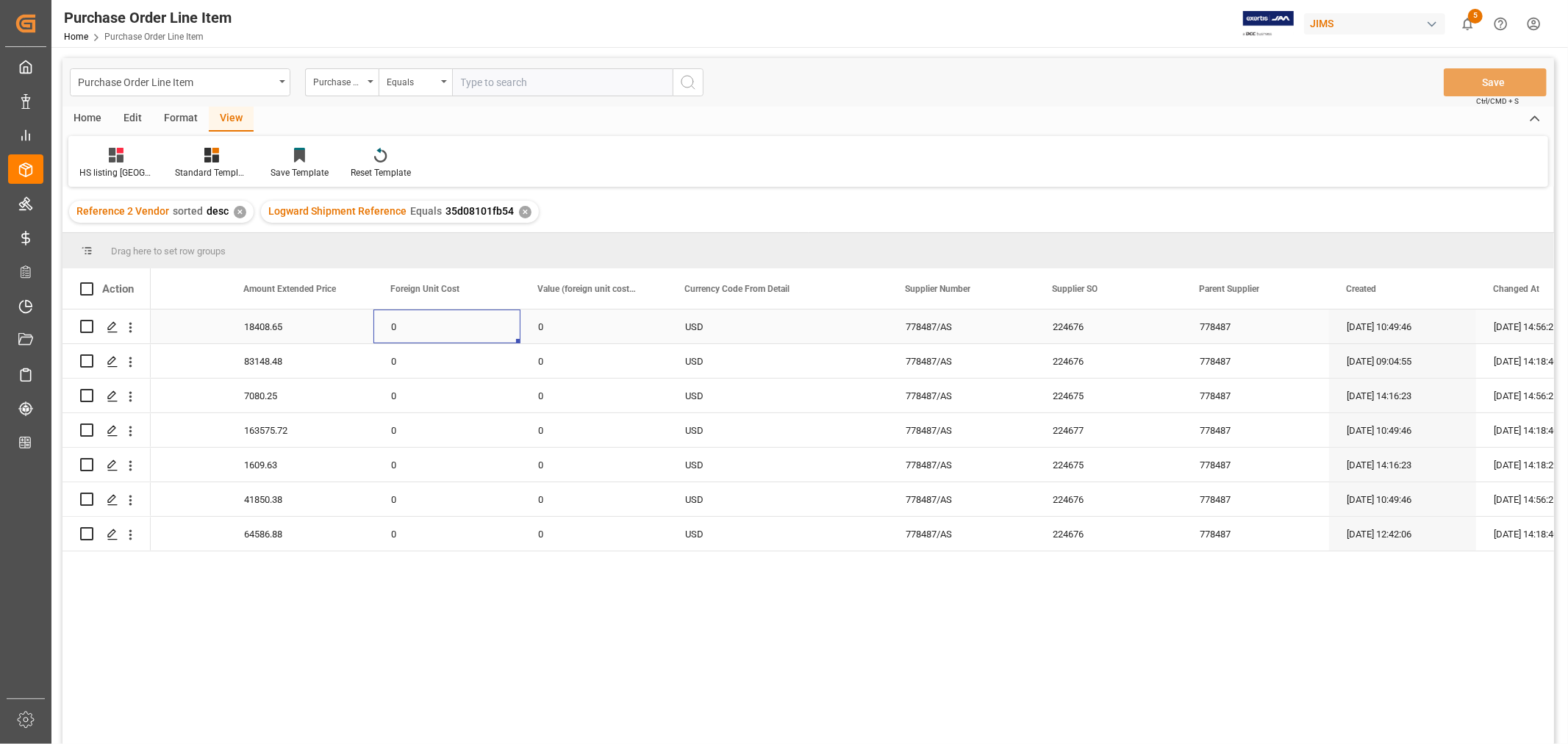
click at [455, 324] on div "0" at bounding box center [447, 327] width 147 height 34
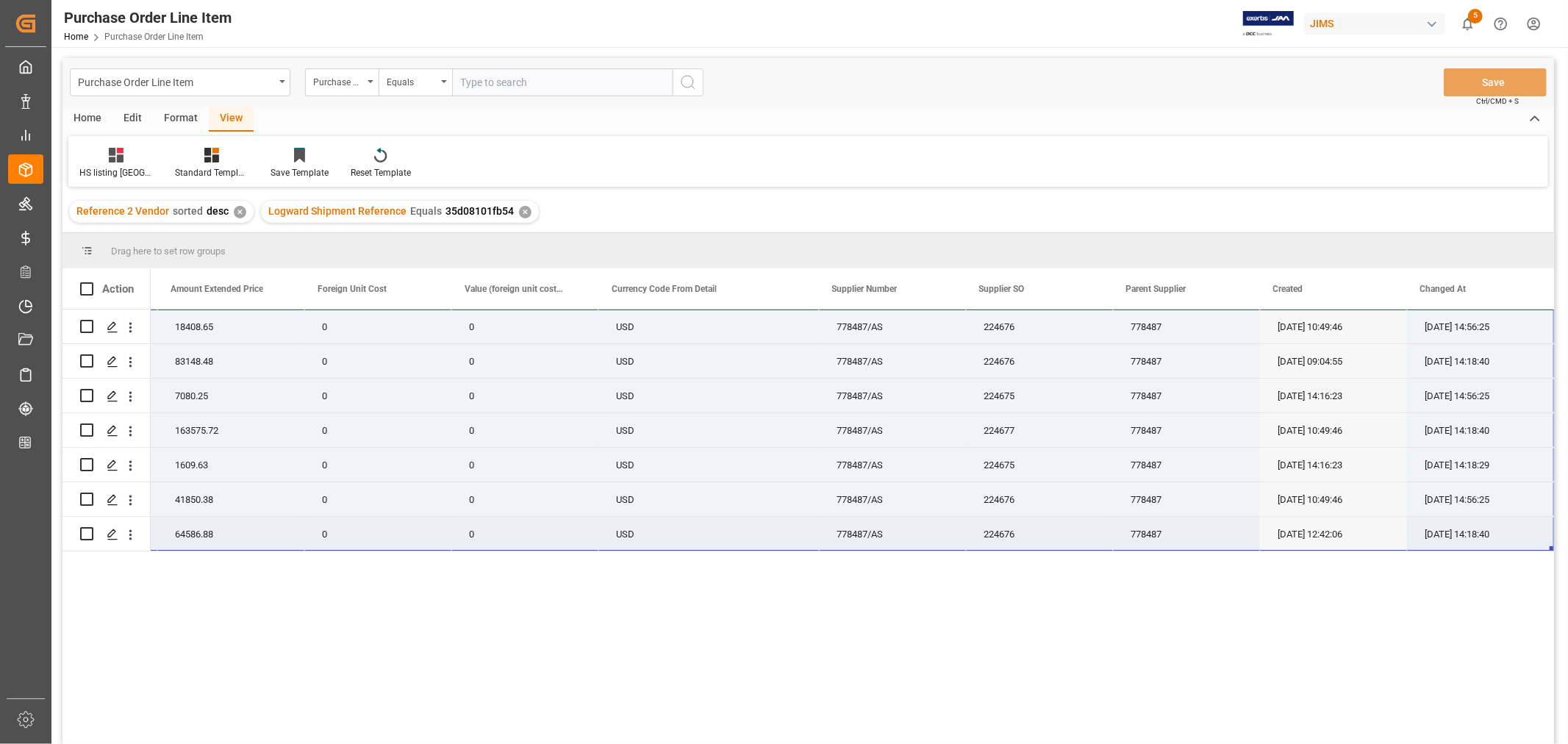
drag, startPoint x: 204, startPoint y: 315, endPoint x: 1488, endPoint y: 530, distance: 1301.9
click at [1488, 530] on div "13 1416.05 18408.65 0 0 22-10833-MY USD 778487/AS 224676 778487 [DATE] 10:49:46…" at bounding box center [267, 431] width 2572 height 242
